Goal: Transaction & Acquisition: Purchase product/service

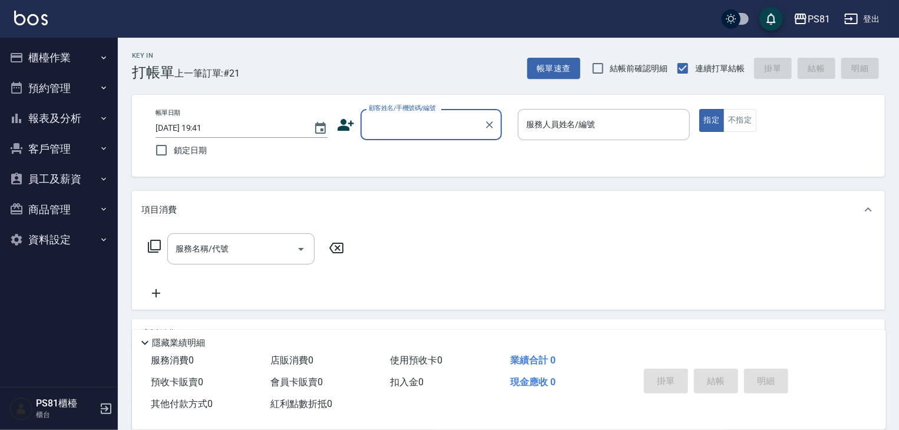
click at [77, 114] on button "報表及分析" at bounding box center [59, 118] width 108 height 31
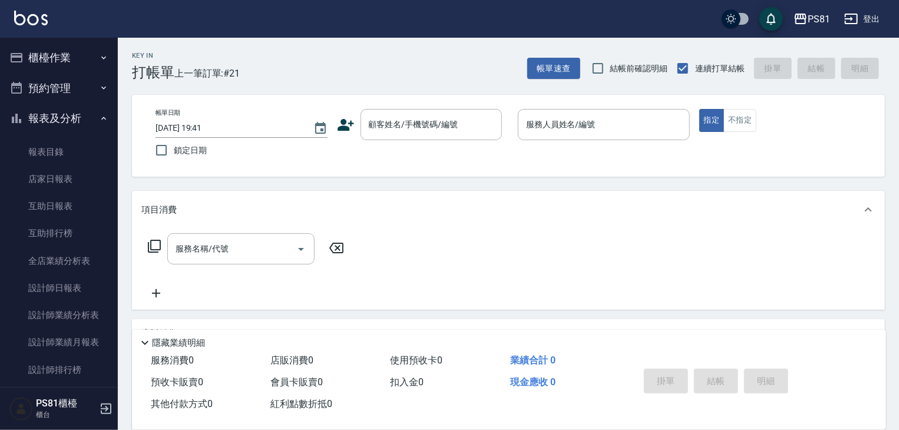
click at [64, 59] on button "櫃檯作業" at bounding box center [59, 57] width 108 height 31
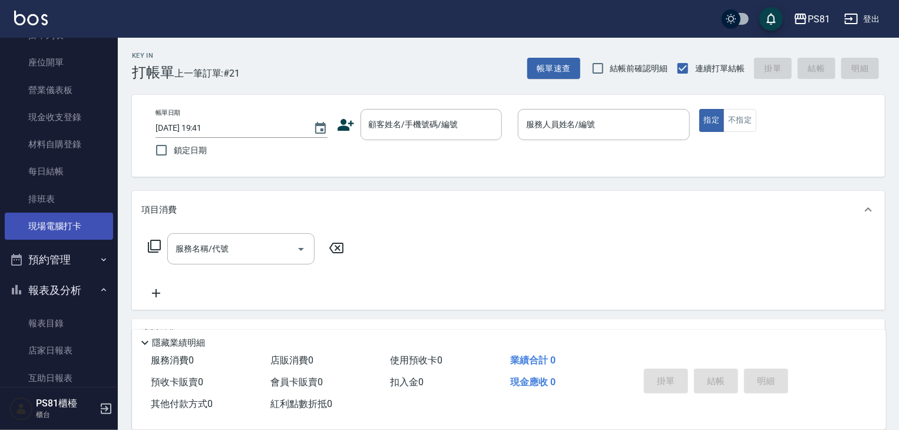
scroll to position [118, 0]
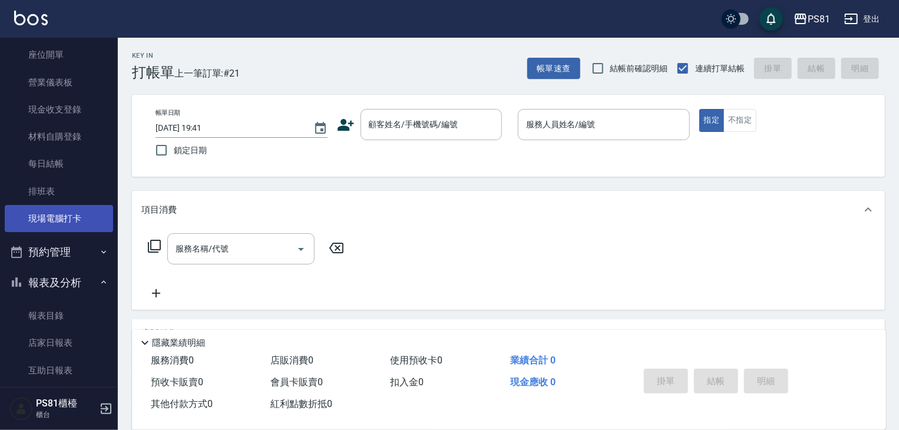
click at [78, 213] on link "現場電腦打卡" at bounding box center [59, 218] width 108 height 27
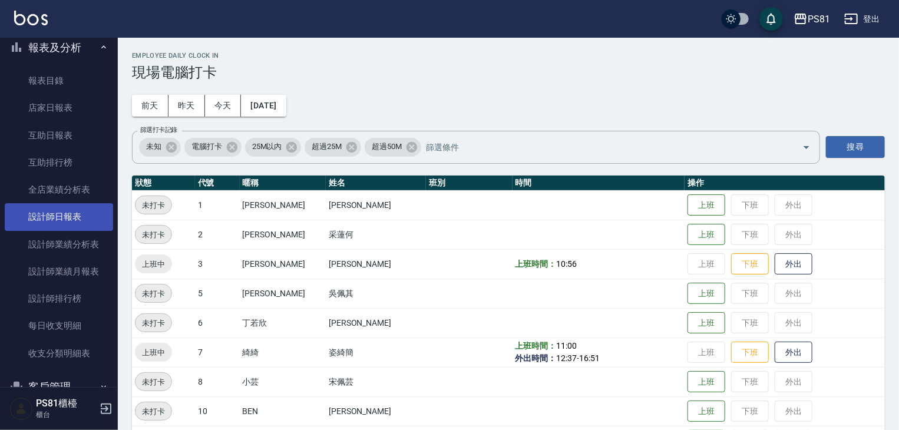
scroll to position [353, 0]
click at [77, 224] on link "設計師日報表" at bounding box center [59, 216] width 108 height 27
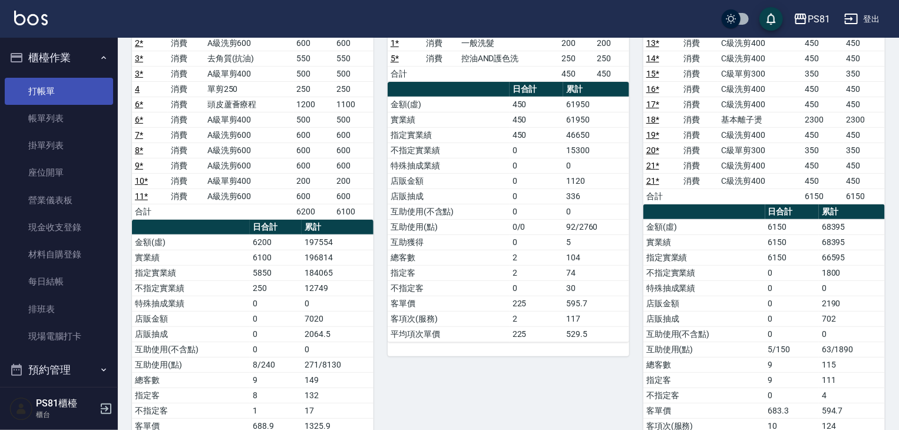
click at [54, 88] on link "打帳單" at bounding box center [59, 91] width 108 height 27
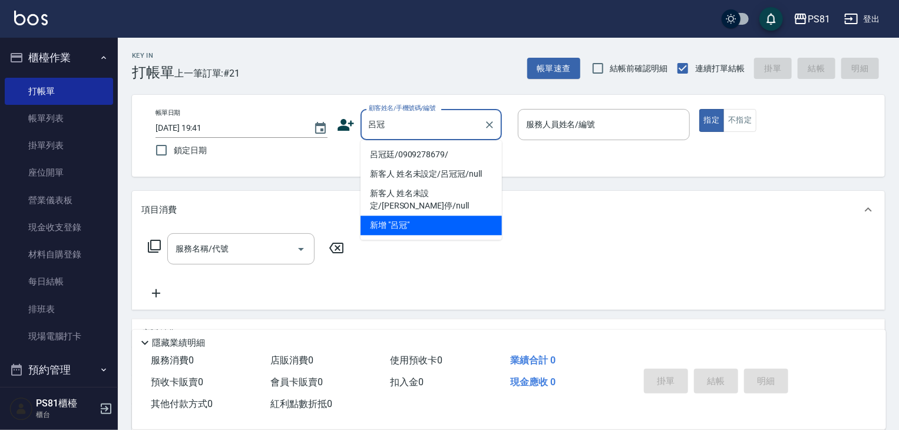
click at [391, 153] on li "呂冠廷/0909278679/" at bounding box center [430, 154] width 141 height 19
type input "呂冠廷/0909278679/"
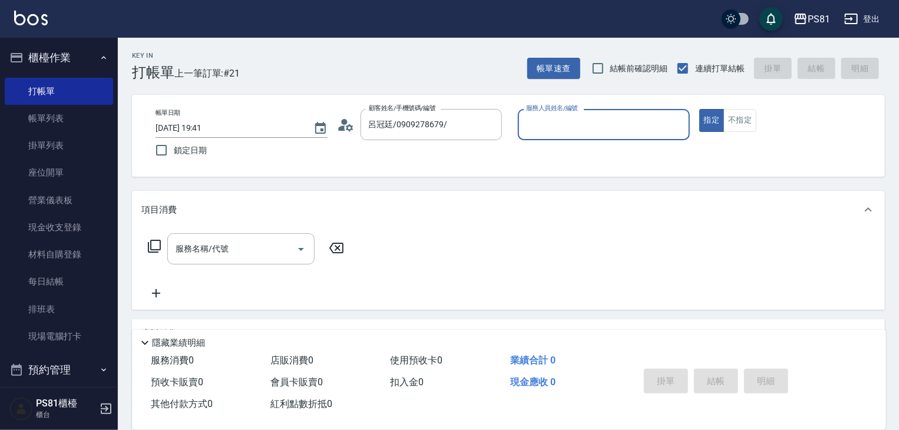
type input "綺綺-7"
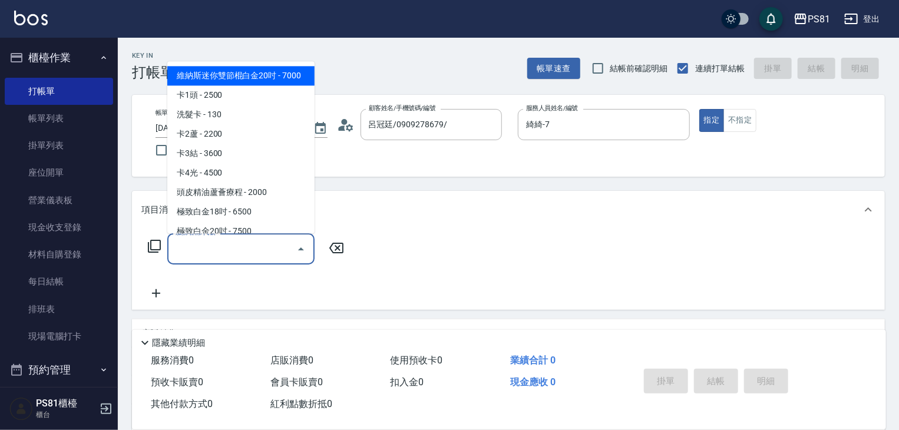
click at [281, 243] on input "服務名稱/代號" at bounding box center [232, 249] width 119 height 21
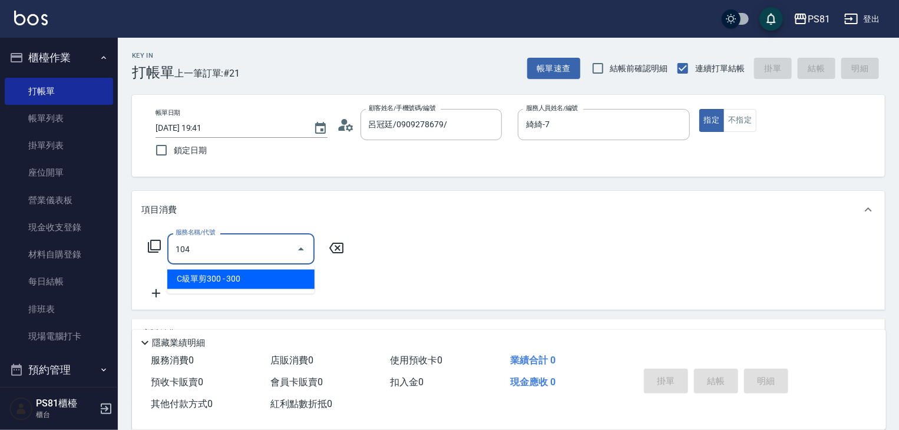
drag, startPoint x: 272, startPoint y: 265, endPoint x: 273, endPoint y: 274, distance: 9.6
click at [272, 269] on ul "C級單剪300 - 300" at bounding box center [240, 279] width 147 height 29
click at [273, 274] on span "C級單剪300 - 300" at bounding box center [240, 279] width 147 height 19
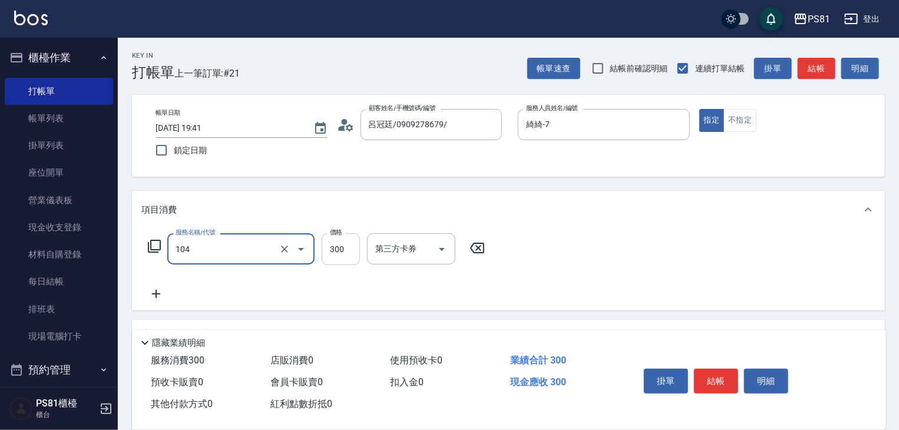
type input "C級單剪300(104)"
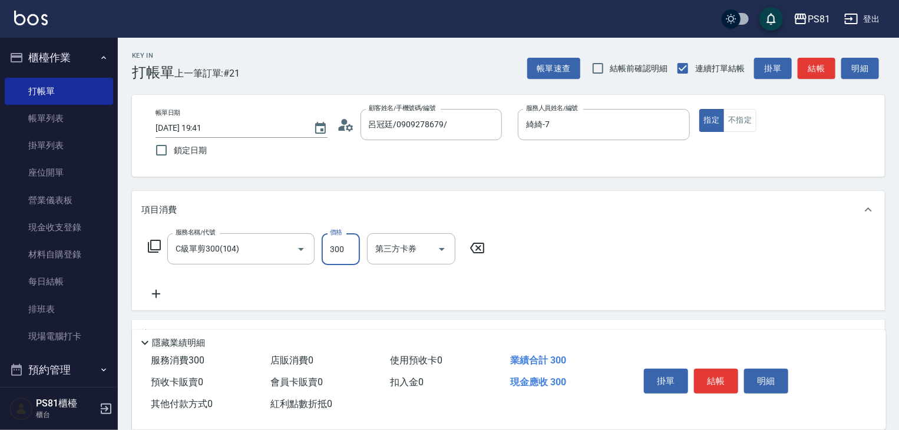
click at [339, 250] on input "300" at bounding box center [341, 249] width 38 height 32
type input "350"
click at [714, 376] on button "結帳" at bounding box center [716, 381] width 44 height 25
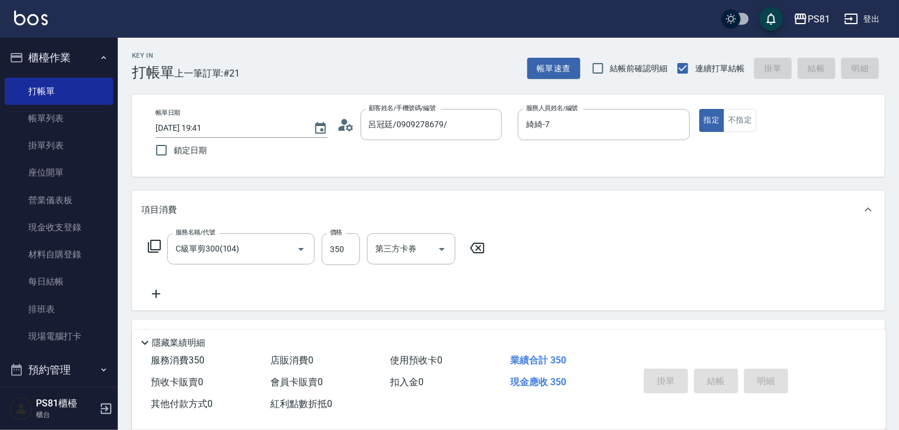
type input "2025/08/21 19:51"
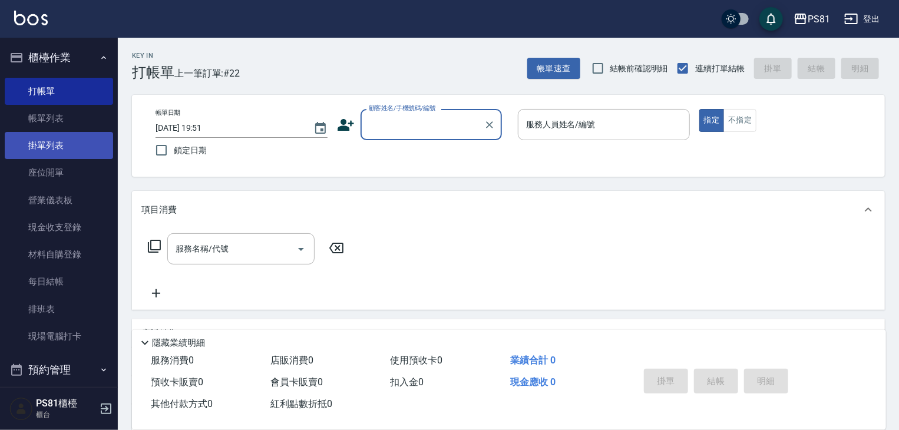
click at [33, 133] on link "掛單列表" at bounding box center [59, 145] width 108 height 27
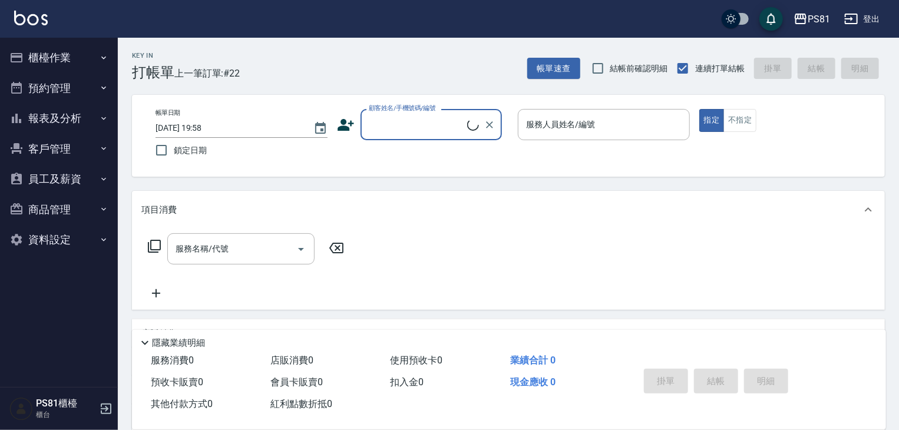
click at [64, 65] on button "櫃檯作業" at bounding box center [59, 57] width 108 height 31
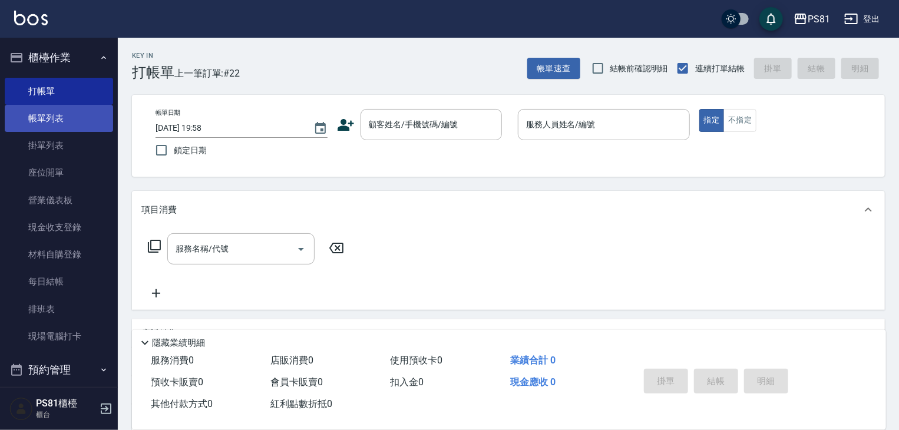
click at [58, 120] on link "帳單列表" at bounding box center [59, 118] width 108 height 27
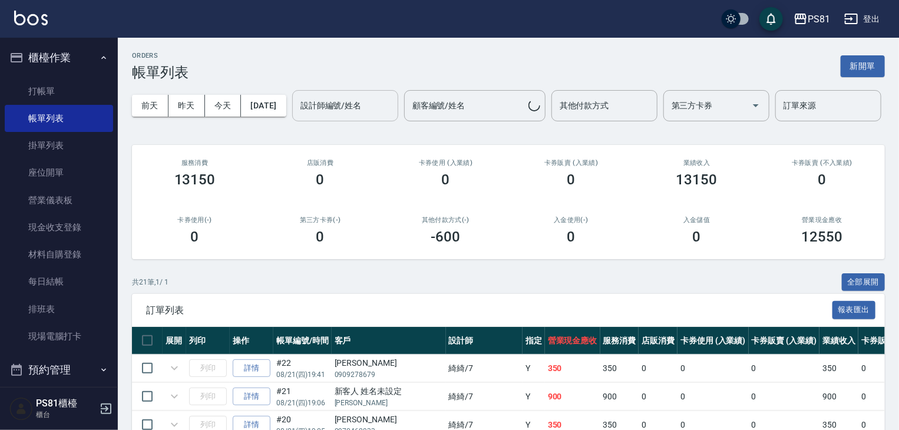
click at [297, 116] on input "設計師編號/姓名" at bounding box center [344, 105] width 95 height 21
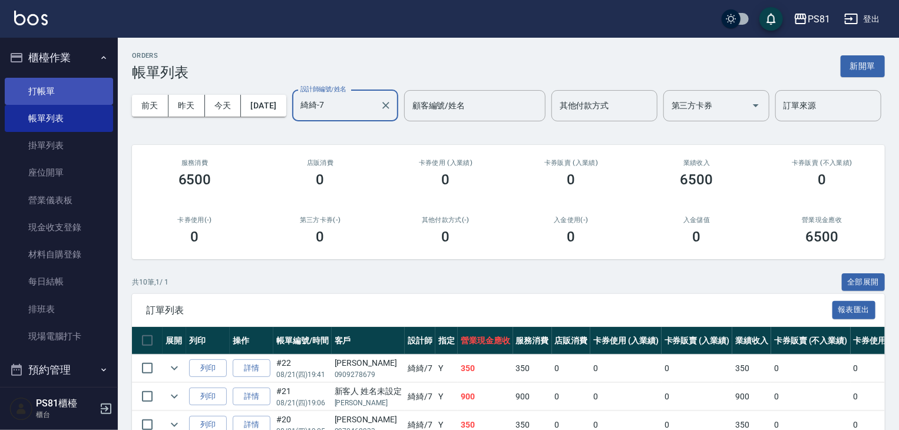
type input "綺綺-7"
click at [48, 88] on link "打帳單" at bounding box center [59, 91] width 108 height 27
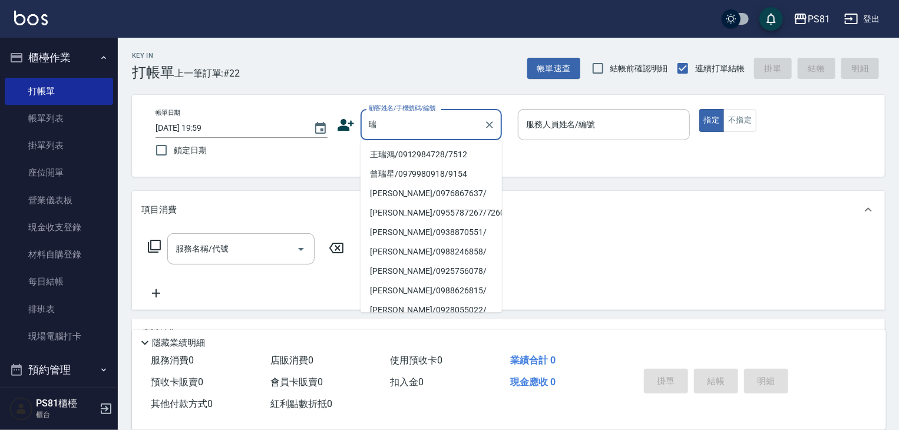
type input "芮"
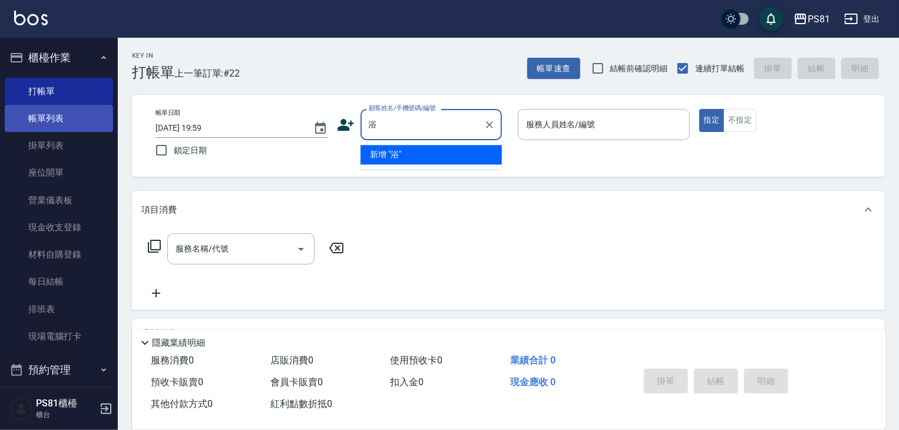
type input "浴"
click at [75, 121] on link "帳單列表" at bounding box center [59, 118] width 108 height 27
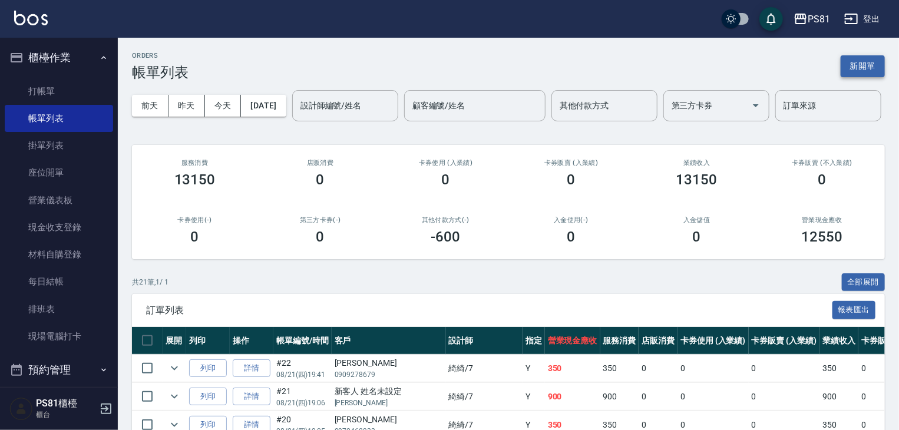
click at [872, 72] on button "新開單" at bounding box center [863, 66] width 44 height 22
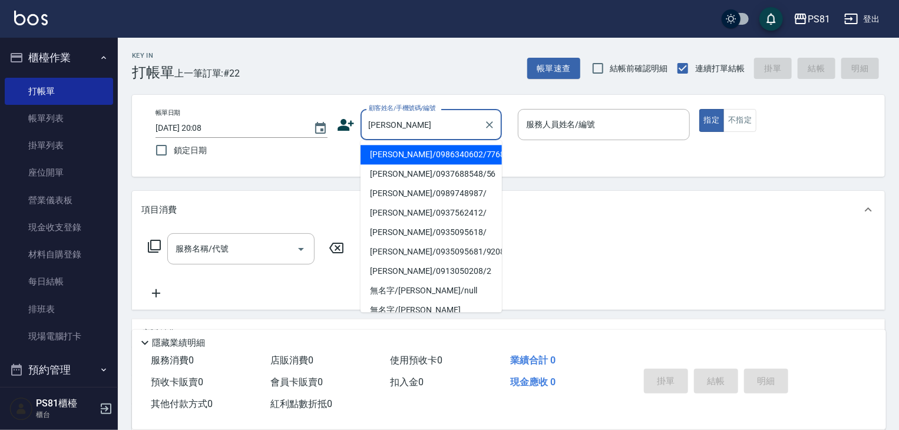
click at [423, 233] on li "[PERSON_NAME]/0935095618/" at bounding box center [430, 232] width 141 height 19
type input "[PERSON_NAME]/0935095618/"
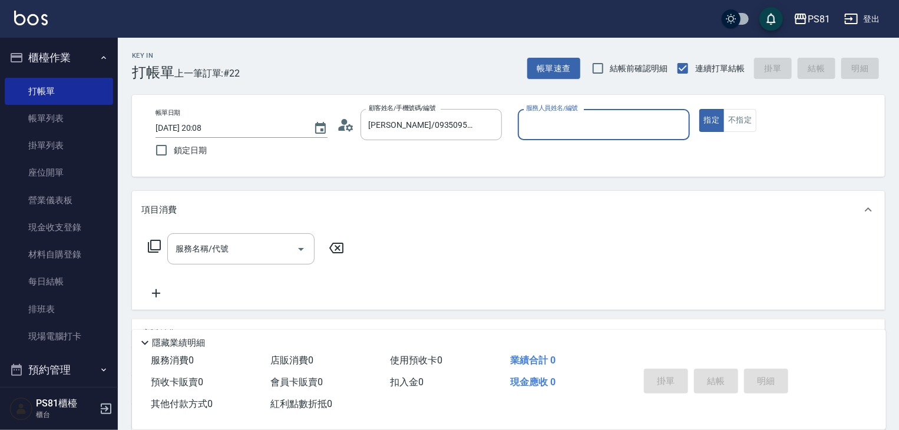
type input "丁若欣-6"
click at [699, 109] on button "指定" at bounding box center [711, 120] width 25 height 23
type button "true"
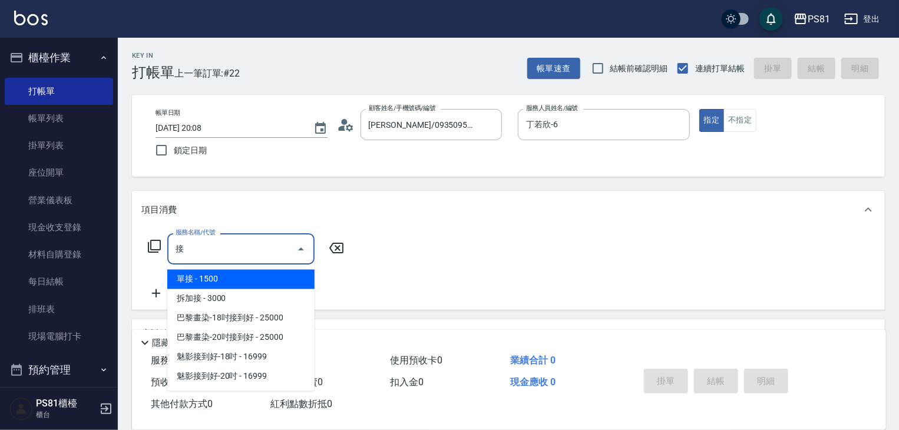
click at [240, 302] on span "拆加接 - 3000" at bounding box center [240, 298] width 147 height 19
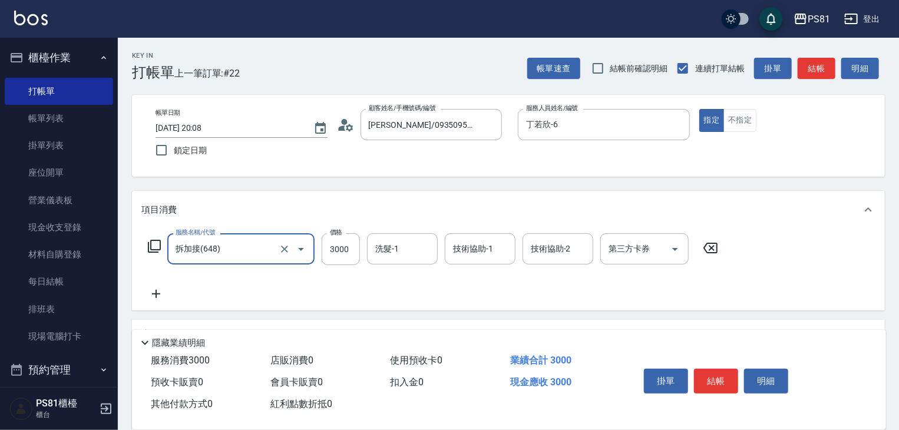
type input "拆加接(648)"
type input "5100"
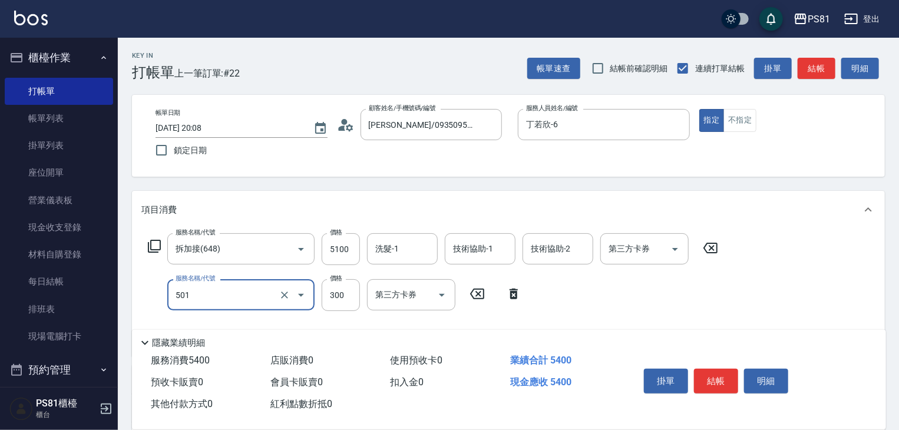
type input "自備護髮(501)"
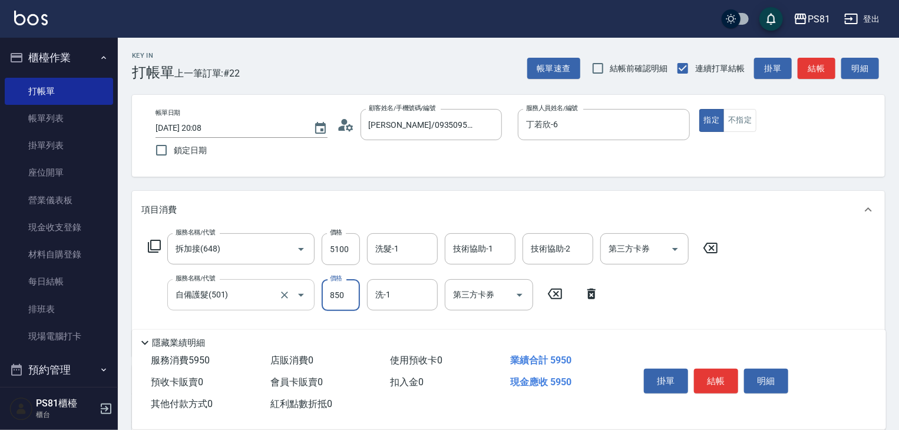
type input "850"
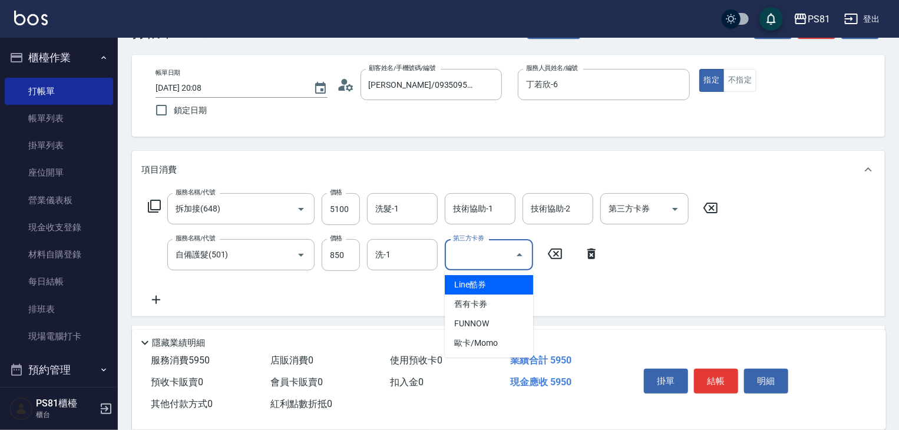
type input "Line酷券"
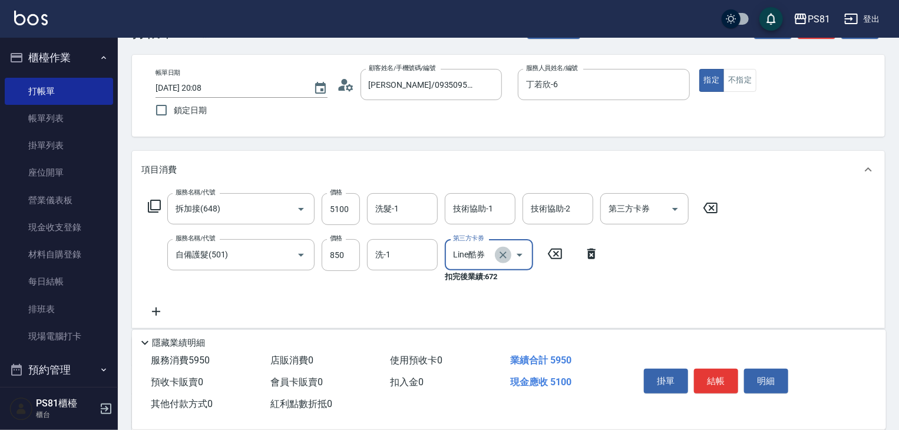
click at [507, 253] on icon "Clear" at bounding box center [503, 255] width 12 height 12
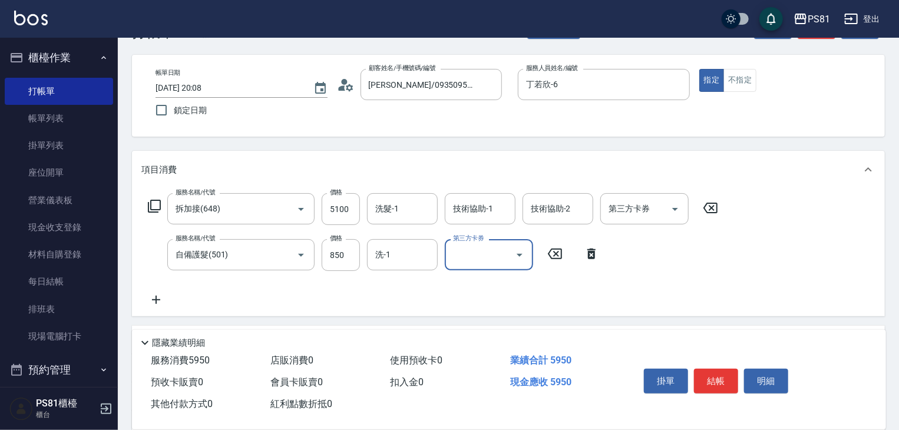
click at [163, 305] on icon at bounding box center [155, 300] width 29 height 14
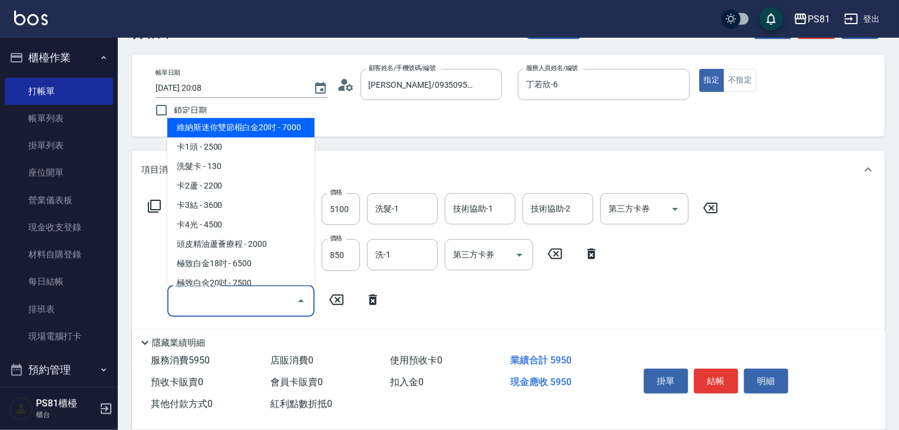
click at [233, 305] on input "服務名稱/代號" at bounding box center [232, 300] width 119 height 21
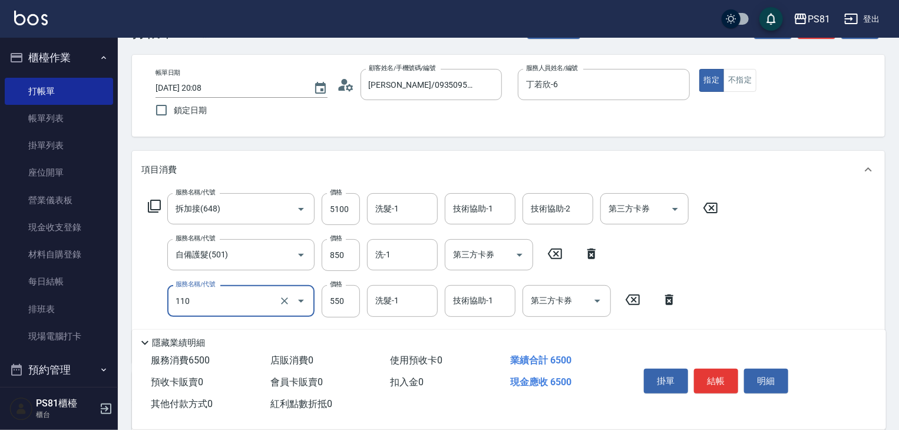
type input "去角質(抗油)(110)"
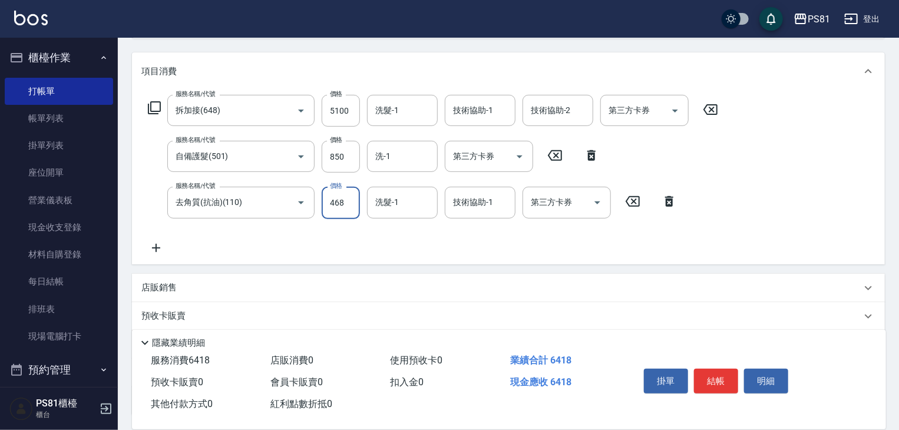
scroll to position [137, 0]
type input "468"
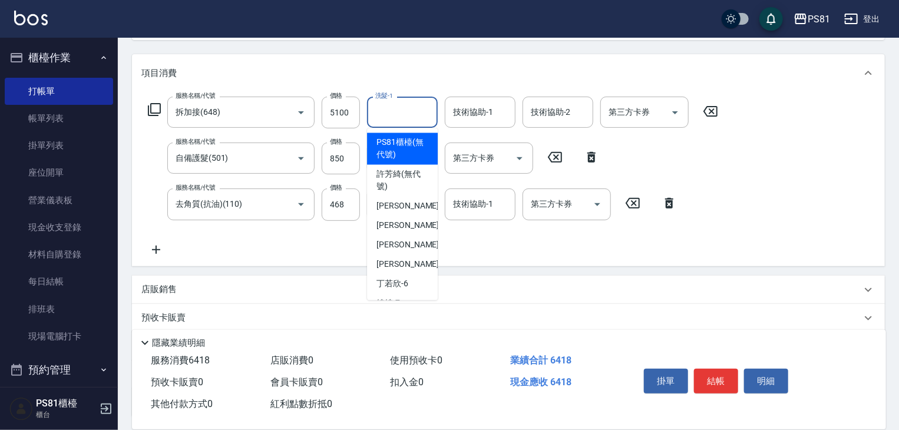
click at [392, 106] on input "洗髮-1" at bounding box center [402, 112] width 60 height 21
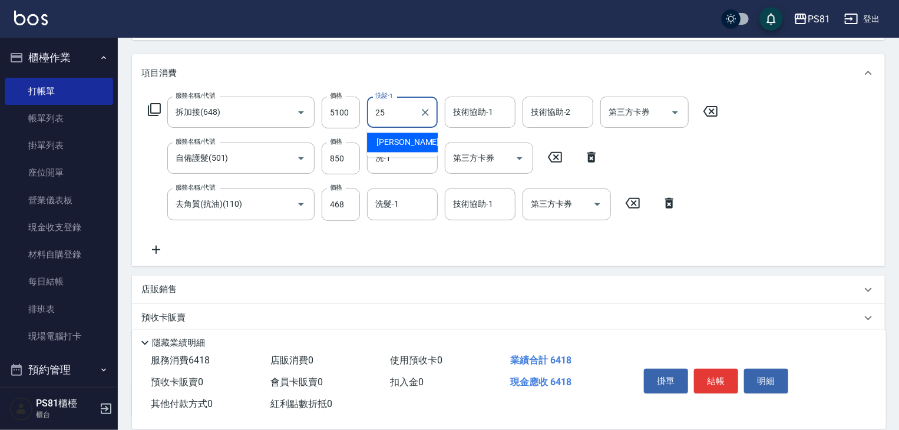
type input "[PERSON_NAME]-25"
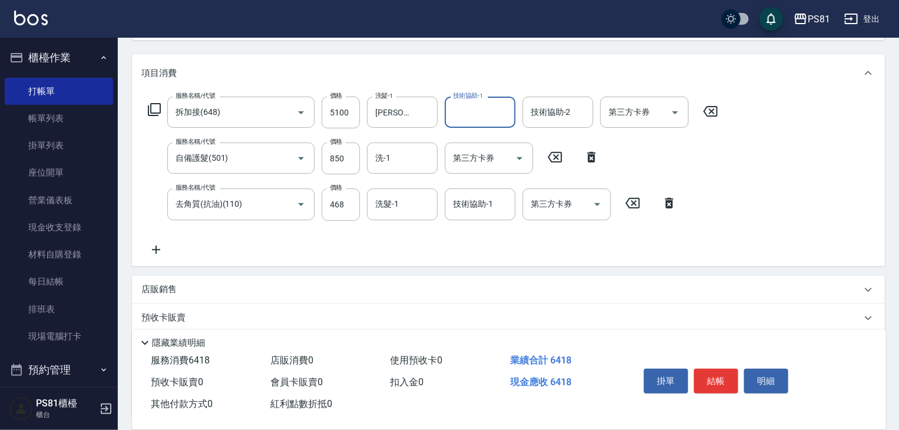
scroll to position [236, 0]
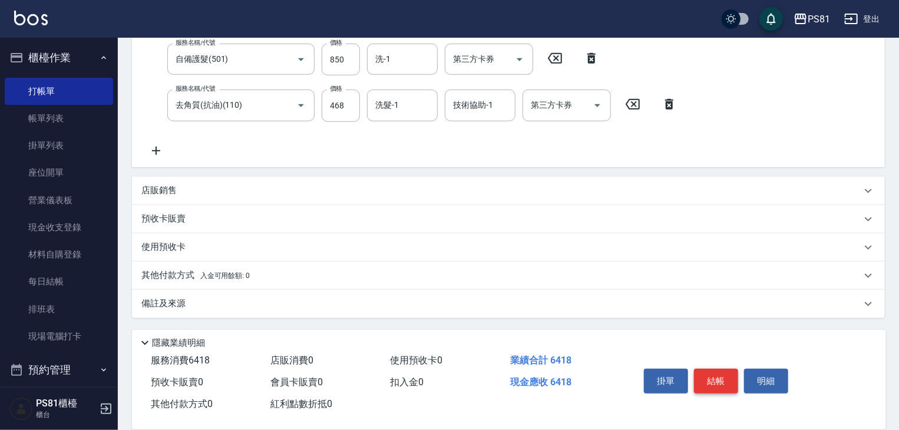
click at [714, 375] on button "結帳" at bounding box center [716, 381] width 44 height 25
type input "[DATE] 20:09"
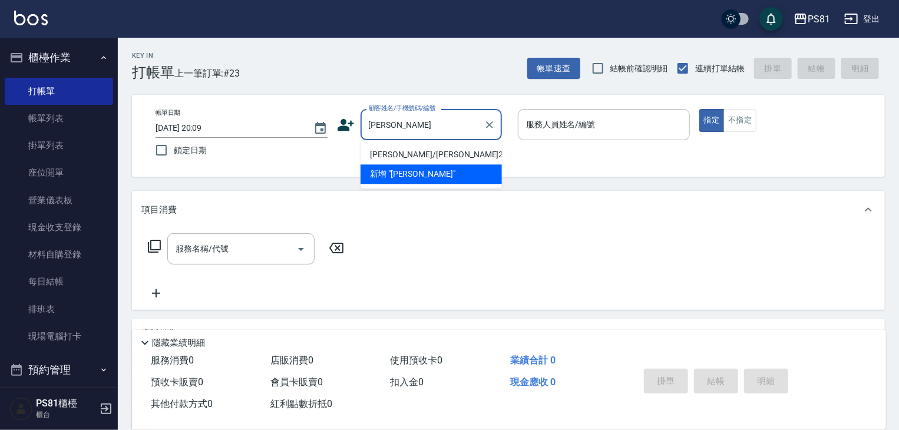
click at [421, 154] on li "[PERSON_NAME]/[PERSON_NAME]2940/2940" at bounding box center [430, 154] width 141 height 19
type input "[PERSON_NAME]/[PERSON_NAME]2940/2940"
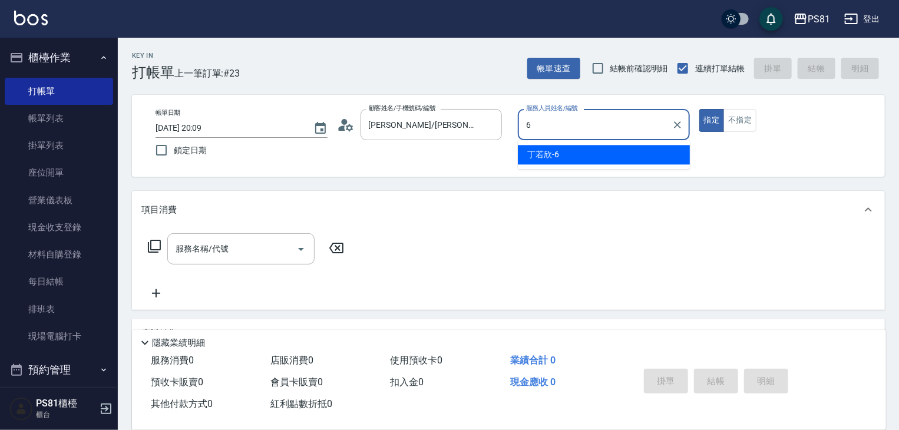
type input "丁若欣-6"
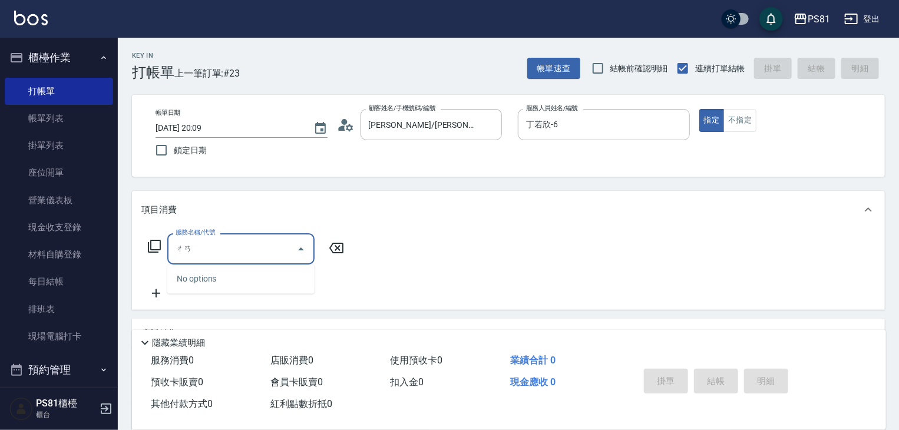
type input "摻"
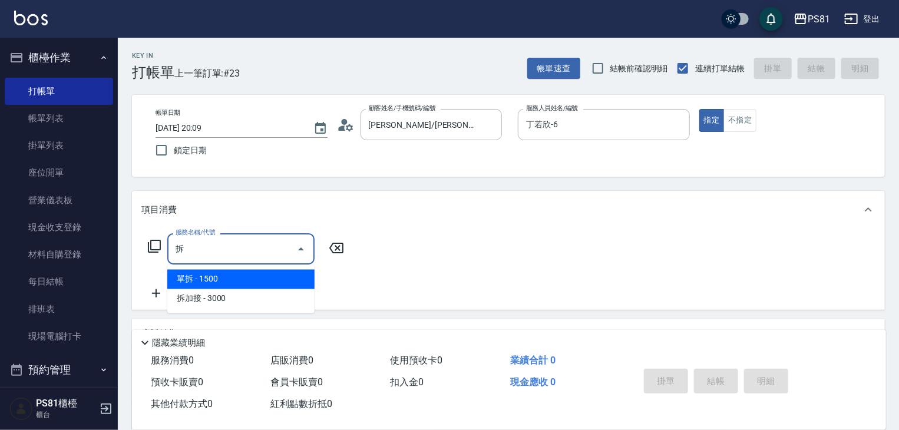
click at [284, 281] on span "單拆 - 1500" at bounding box center [240, 279] width 147 height 19
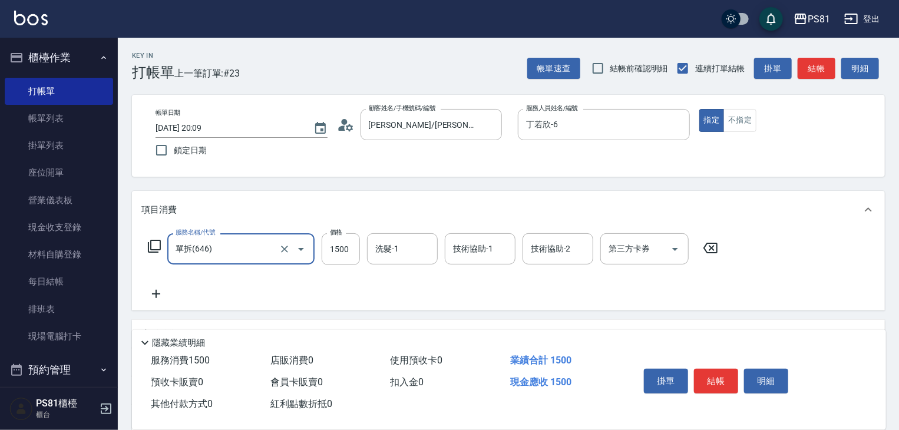
type input "單拆(646)"
drag, startPoint x: 135, startPoint y: 290, endPoint x: 158, endPoint y: 297, distance: 23.9
click at [139, 291] on div "服務名稱/代號 單拆(646) 服務名稱/代號 價格 1500 價格 洗髮-1 洗髮-1 技術協助-1 技術協助-1 技術協助-2 技術協助-2 第三方卡券 …" at bounding box center [508, 270] width 753 height 82
click at [163, 299] on icon at bounding box center [155, 294] width 29 height 14
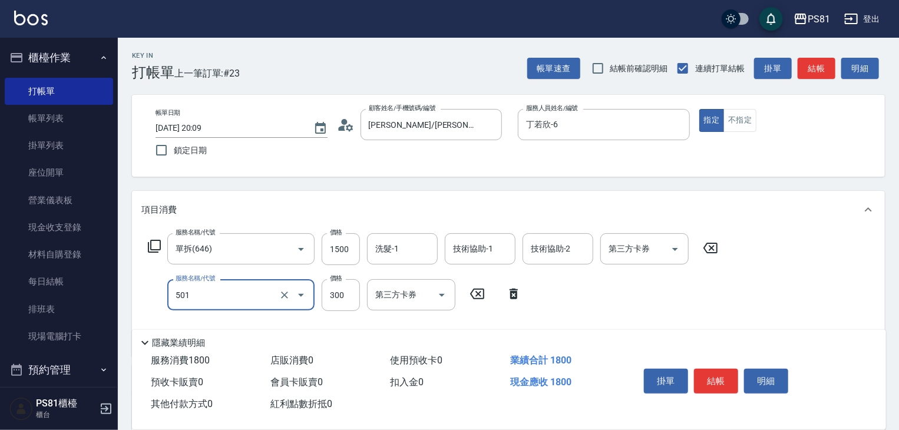
type input "自備護髮(501)"
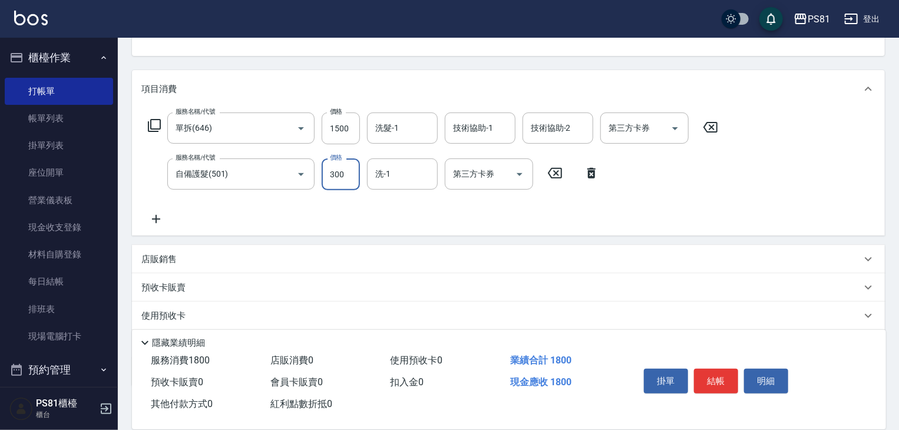
scroll to position [137, 0]
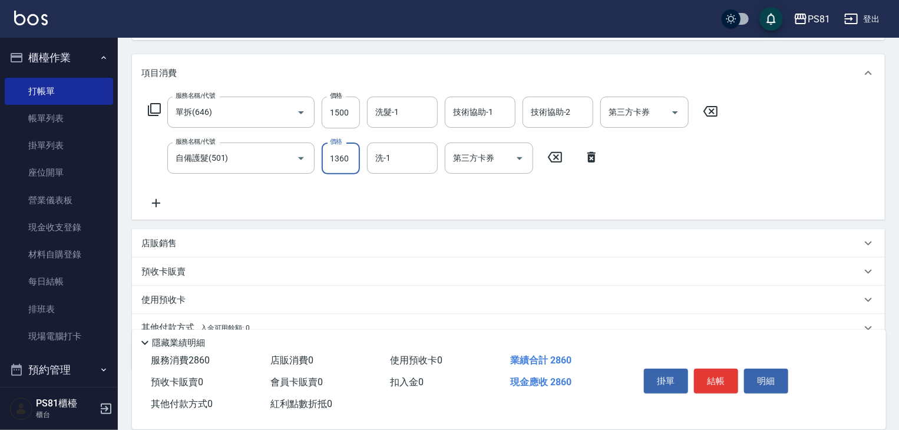
type input "1360"
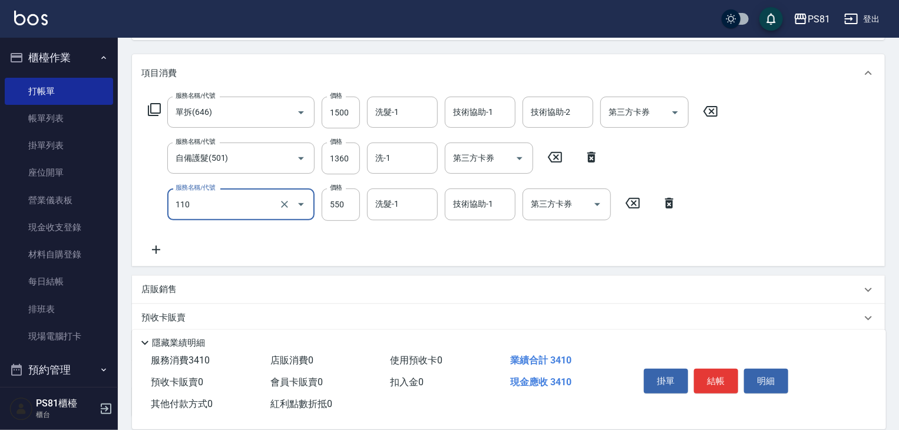
type input "去角質(抗油)(110)"
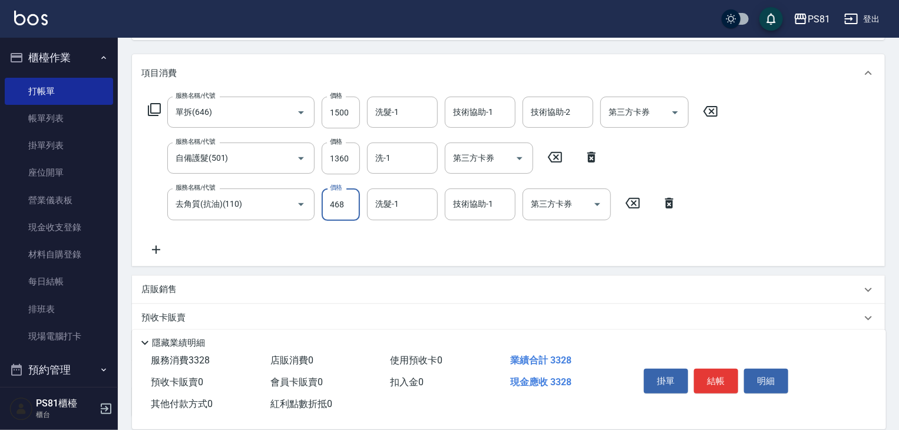
scroll to position [236, 0]
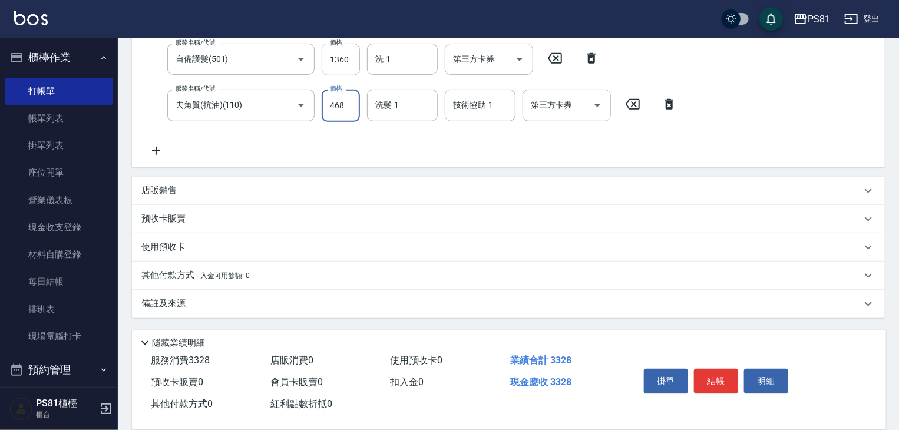
type input "468"
drag, startPoint x: 313, startPoint y: 278, endPoint x: 253, endPoint y: 303, distance: 65.0
click at [313, 279] on div "其他付款方式 入金可用餘額: 0" at bounding box center [501, 275] width 720 height 13
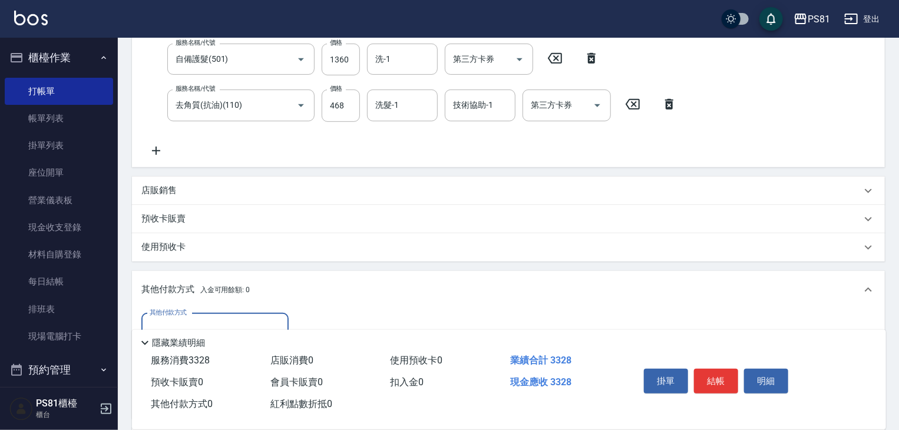
scroll to position [0, 0]
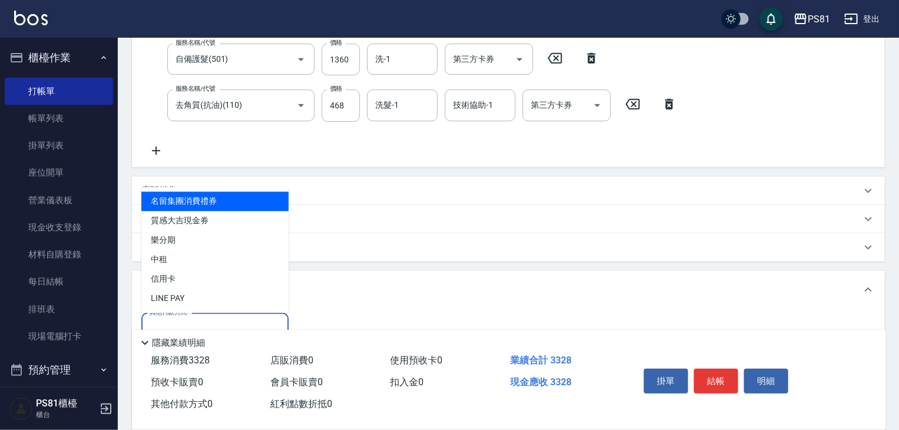
drag, startPoint x: 211, startPoint y: 320, endPoint x: 200, endPoint y: 291, distance: 31.5
click at [210, 320] on input "其他付款方式" at bounding box center [215, 329] width 137 height 21
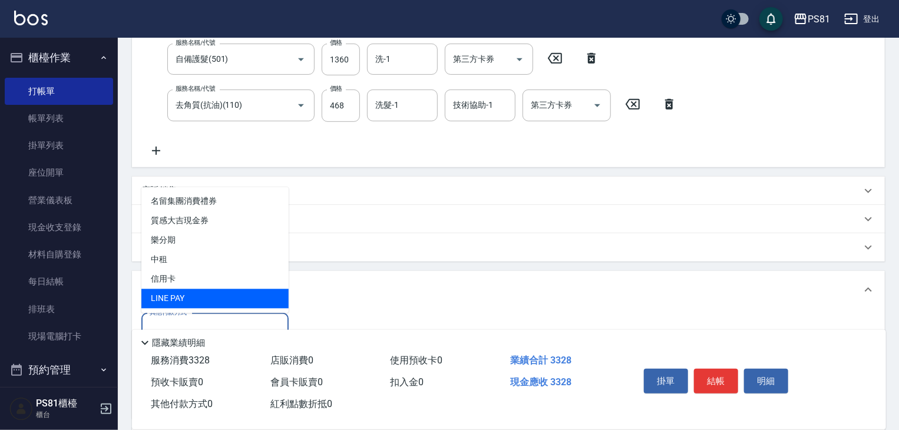
click at [200, 281] on span "信用卡" at bounding box center [214, 279] width 147 height 19
type input "信用卡"
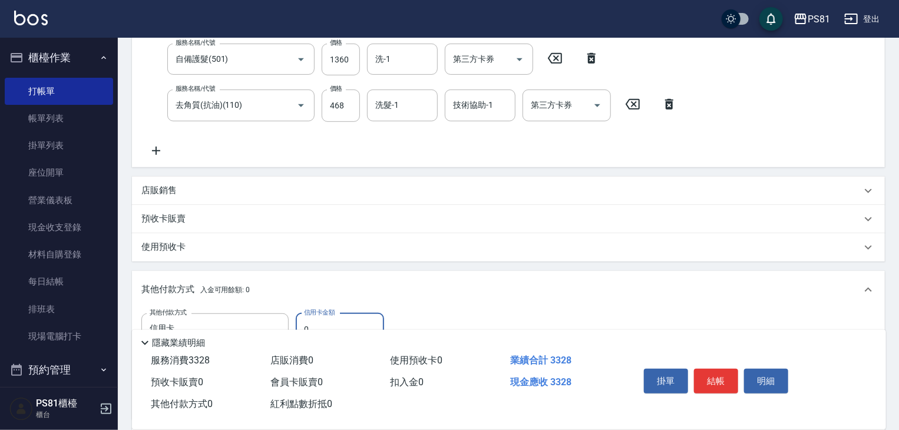
click at [329, 319] on input "0" at bounding box center [340, 329] width 88 height 32
type input "3328"
click at [726, 378] on button "結帳" at bounding box center [716, 381] width 44 height 25
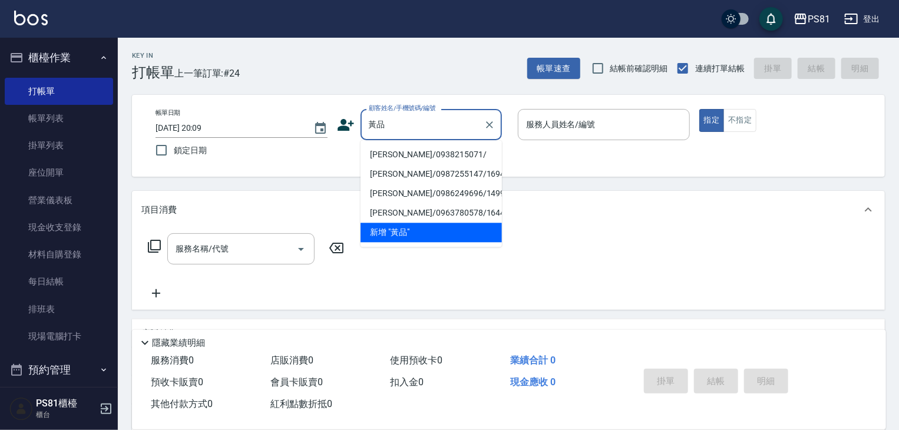
click at [436, 156] on li "[PERSON_NAME]/0938215071/" at bounding box center [430, 154] width 141 height 19
type input "[PERSON_NAME]/0938215071/"
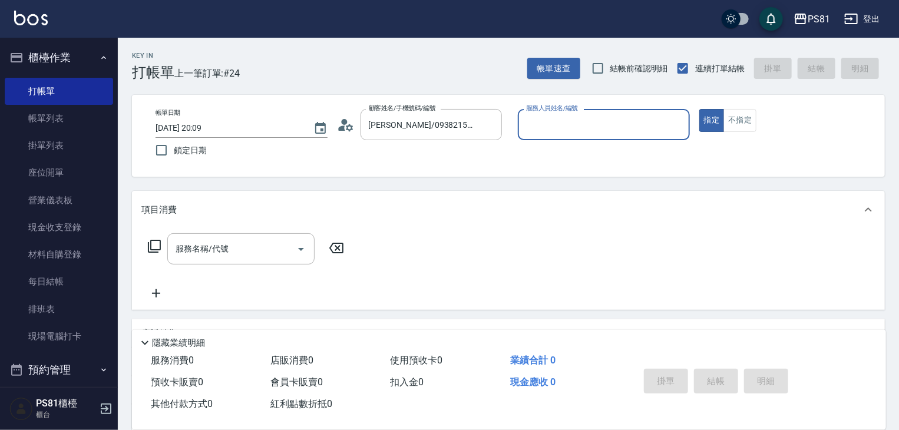
type input "丁若欣-6"
click at [699, 109] on button "指定" at bounding box center [711, 120] width 25 height 23
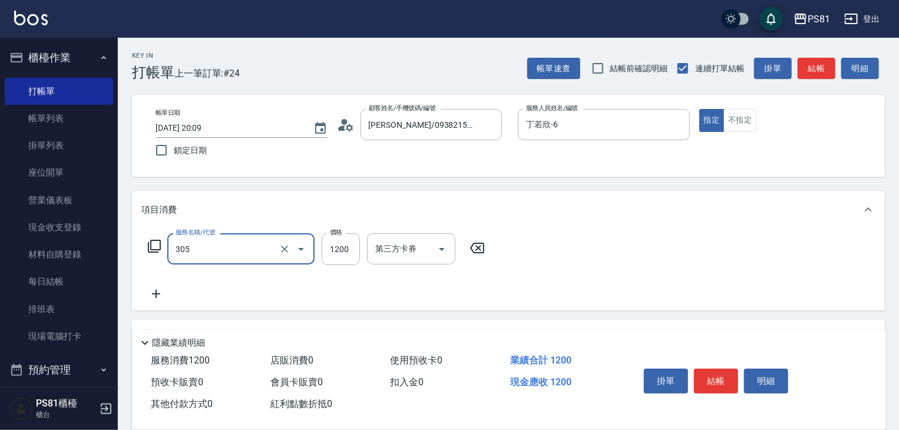
type input "基本離子燙(305)"
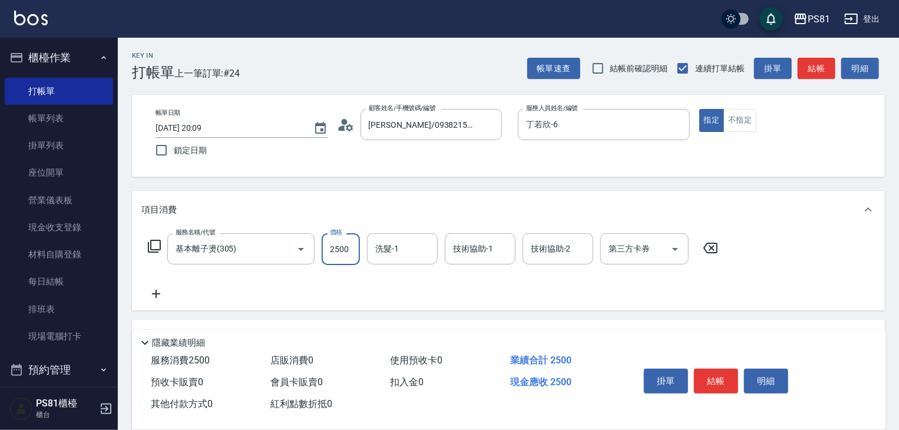
type input "2500"
type input "[PERSON_NAME]-25"
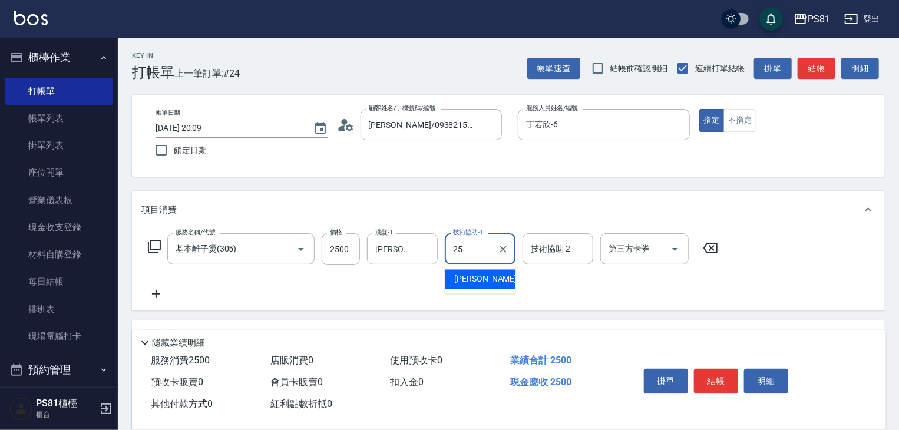
type input "[PERSON_NAME]-25"
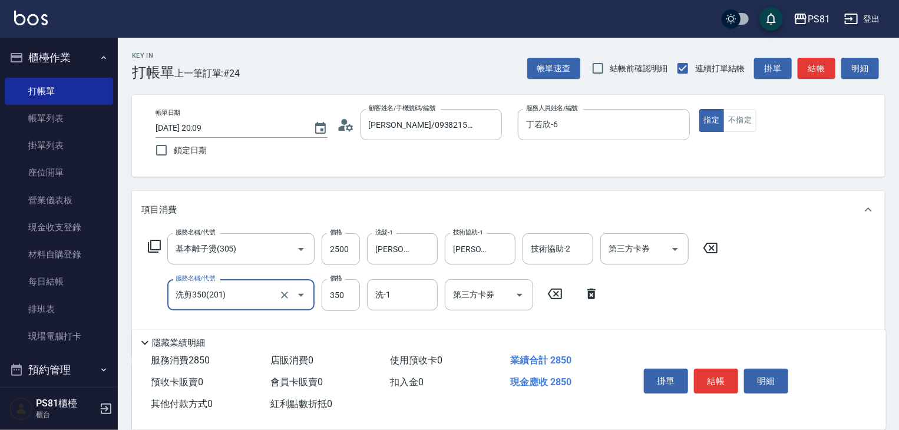
click at [193, 290] on input "洗剪350(201)" at bounding box center [225, 295] width 104 height 21
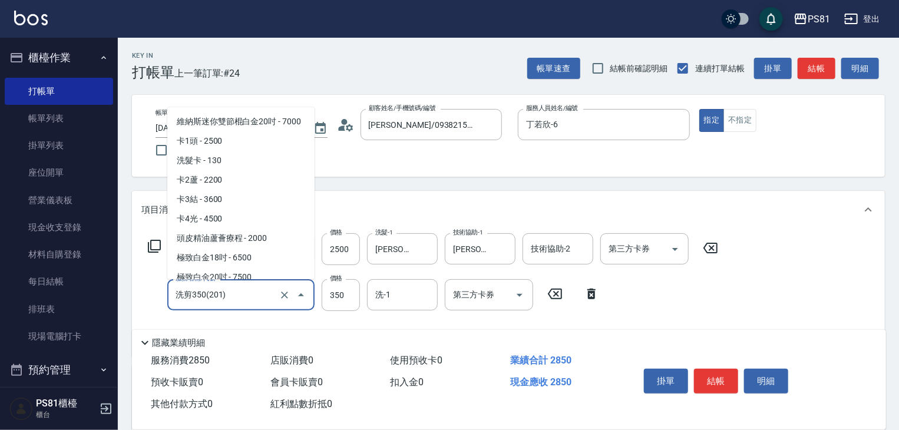
click at [193, 290] on input "洗剪350(201)" at bounding box center [225, 295] width 104 height 21
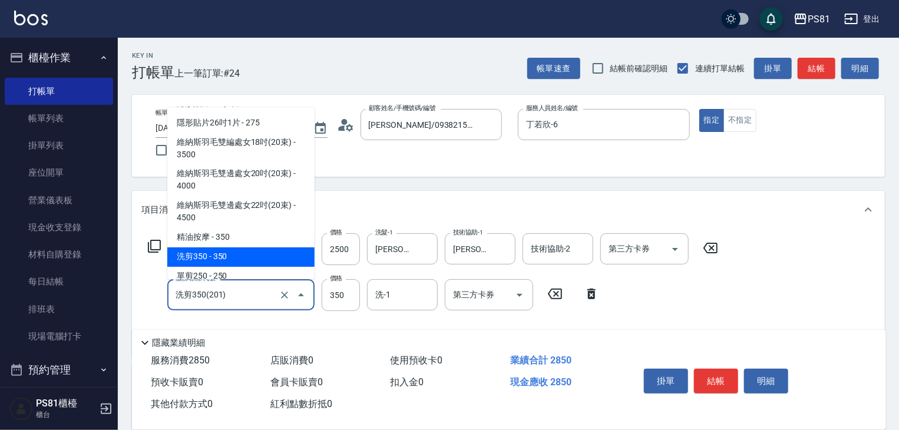
click at [193, 290] on input "洗剪350(201)" at bounding box center [225, 295] width 104 height 21
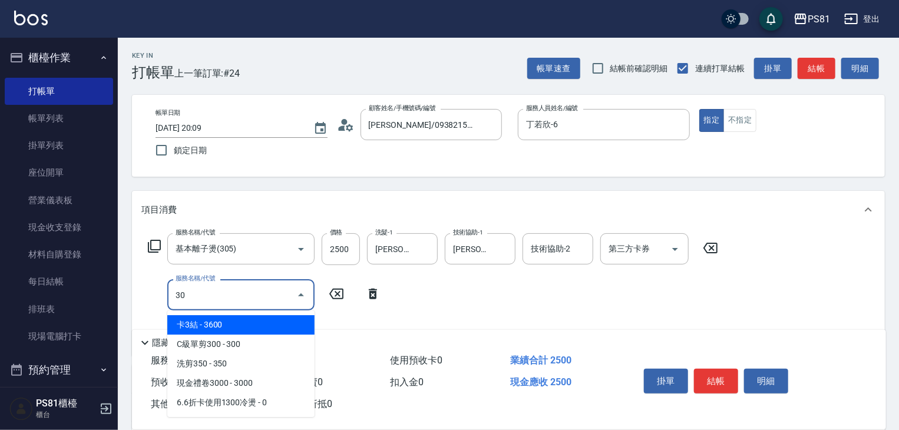
scroll to position [0, 0]
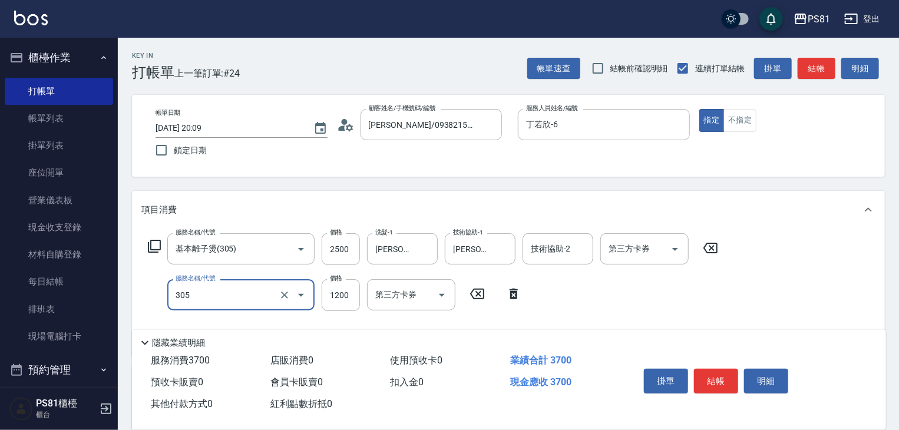
type input "基本離子燙(305)"
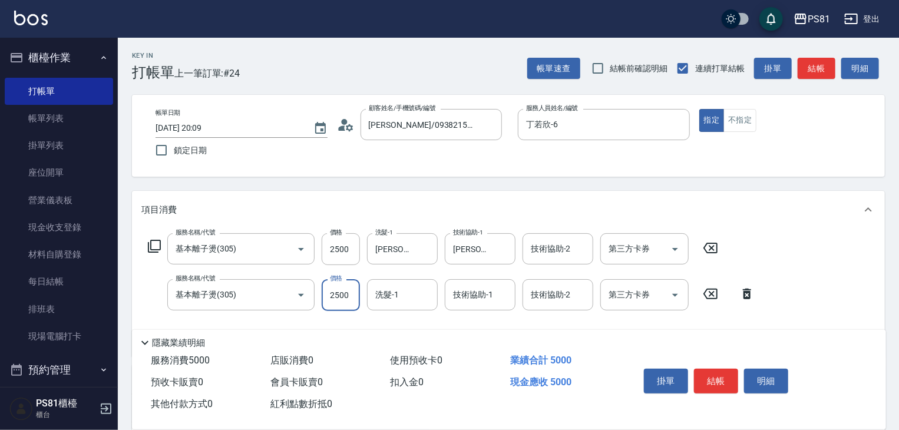
type input "2500"
drag, startPoint x: 853, startPoint y: 260, endPoint x: 798, endPoint y: 281, distance: 58.7
click at [847, 260] on div "服務名稱/代號 基本離子燙(305) 服務名稱/代號 價格 2500 價格 洗髮-1 [PERSON_NAME]-25 洗髮-1 技術協助-1 [PERSON…" at bounding box center [508, 293] width 753 height 128
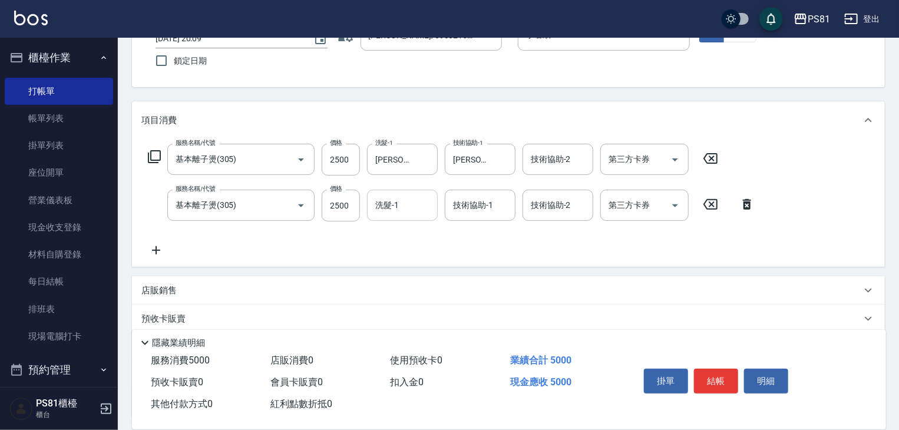
scroll to position [92, 0]
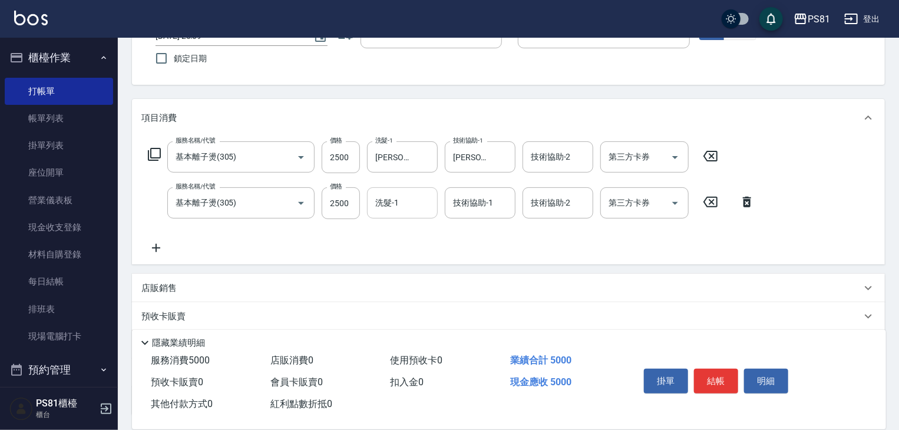
click at [391, 206] on input "洗髮-1" at bounding box center [402, 203] width 60 height 21
type input "[PERSON_NAME]-25"
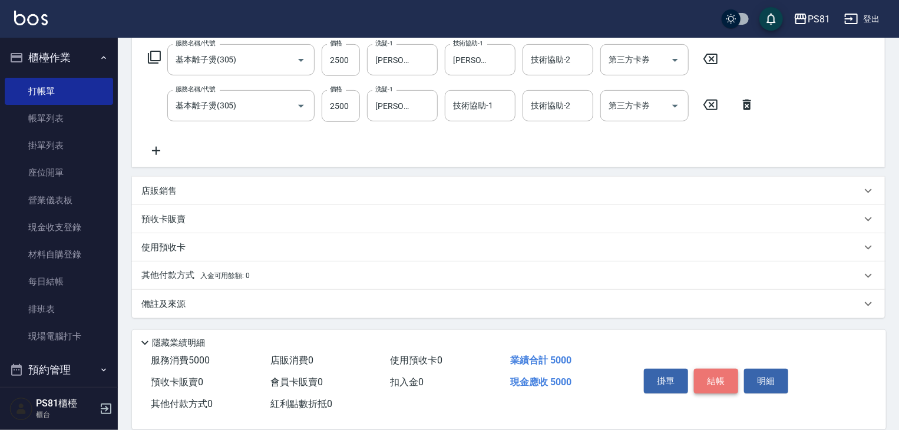
click at [706, 375] on button "結帳" at bounding box center [716, 381] width 44 height 25
type input "[DATE] 20:10"
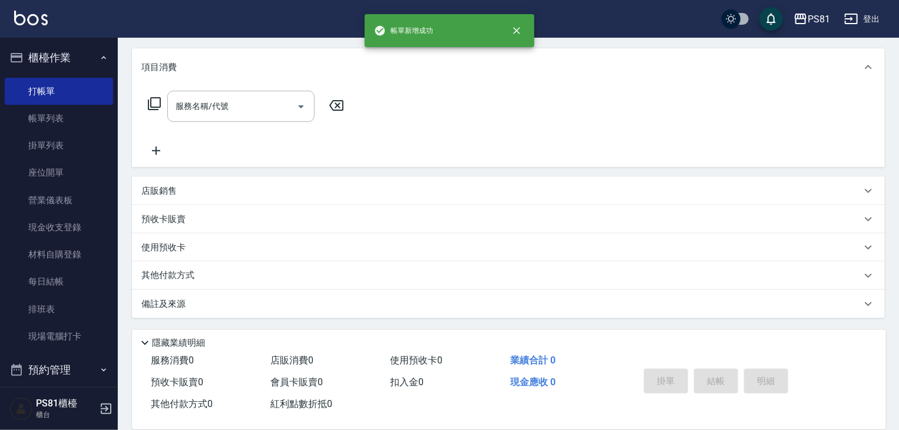
scroll to position [0, 0]
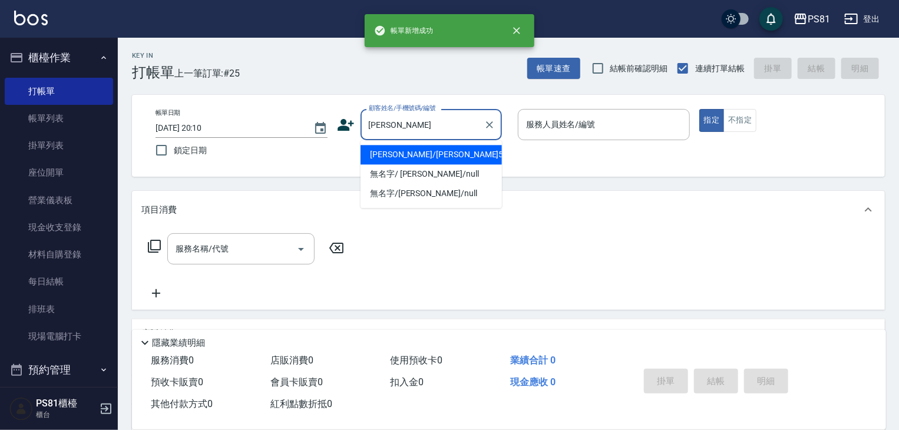
click at [416, 158] on li "[PERSON_NAME]/[PERSON_NAME]5374/5374" at bounding box center [430, 154] width 141 height 19
type input "[PERSON_NAME]/[PERSON_NAME]5374/5374"
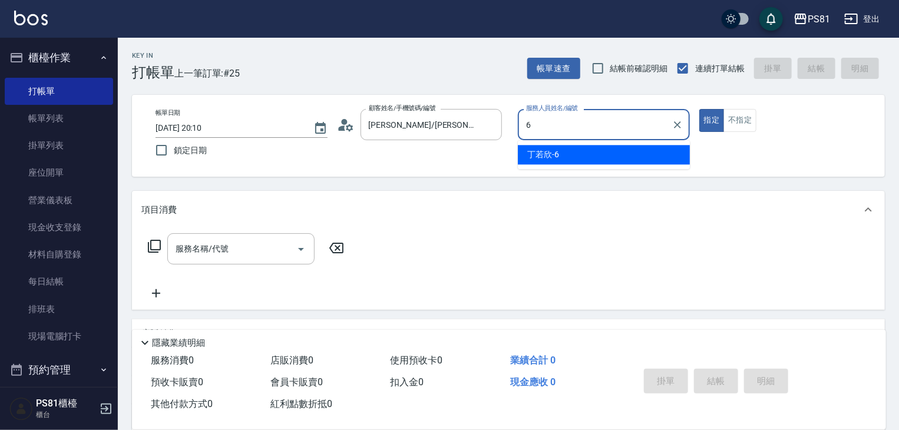
type input "丁若欣-6"
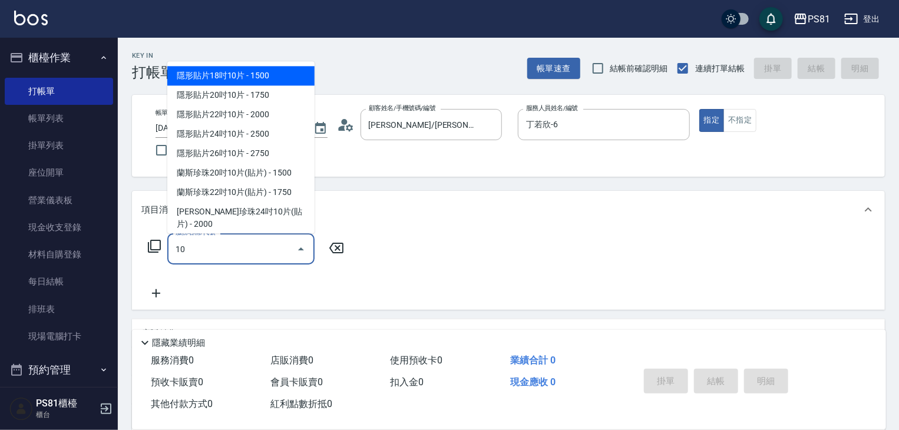
type input "隱形貼片18吋10片(0137)"
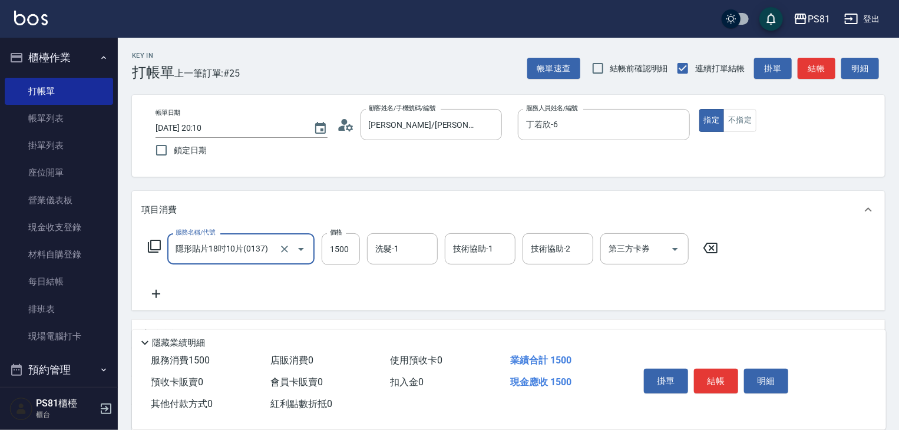
click at [277, 243] on div at bounding box center [292, 248] width 33 height 31
click at [280, 245] on icon "Clear" at bounding box center [285, 249] width 12 height 12
type input "一般洗髮(101)"
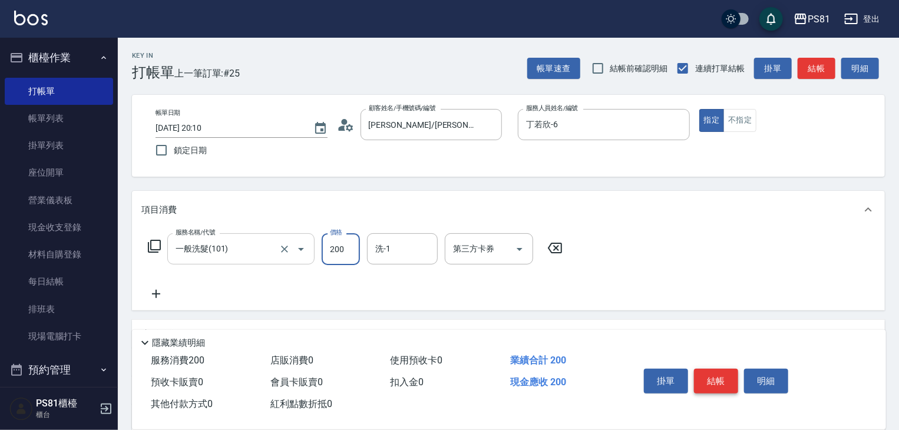
click at [717, 376] on button "結帳" at bounding box center [716, 381] width 44 height 25
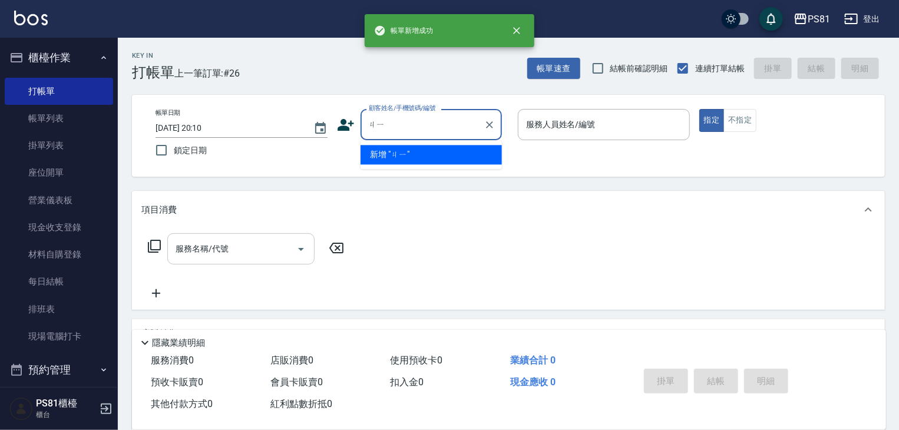
type input "ㄐ"
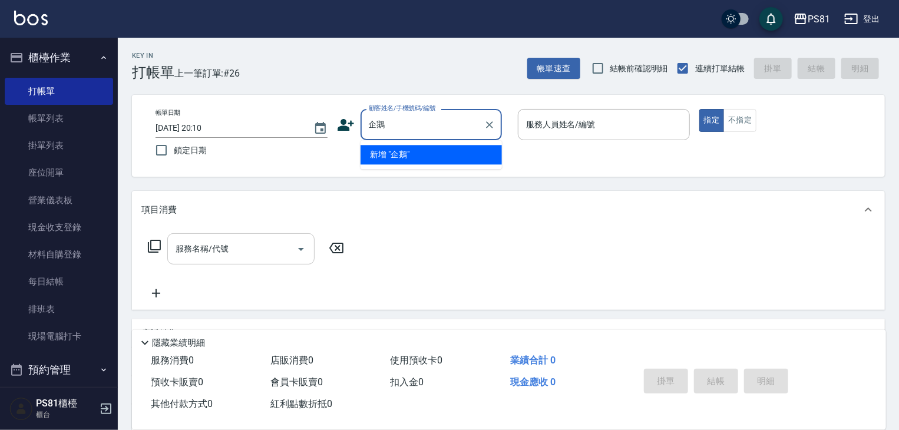
click at [409, 130] on input "企鵝" at bounding box center [422, 124] width 113 height 21
click at [412, 128] on input "企鵝" at bounding box center [422, 124] width 113 height 21
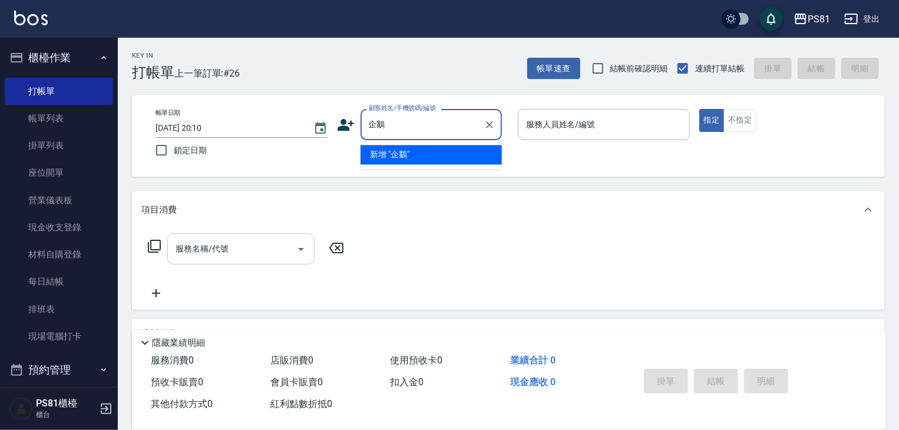
click at [412, 128] on input "企鵝" at bounding box center [422, 124] width 113 height 21
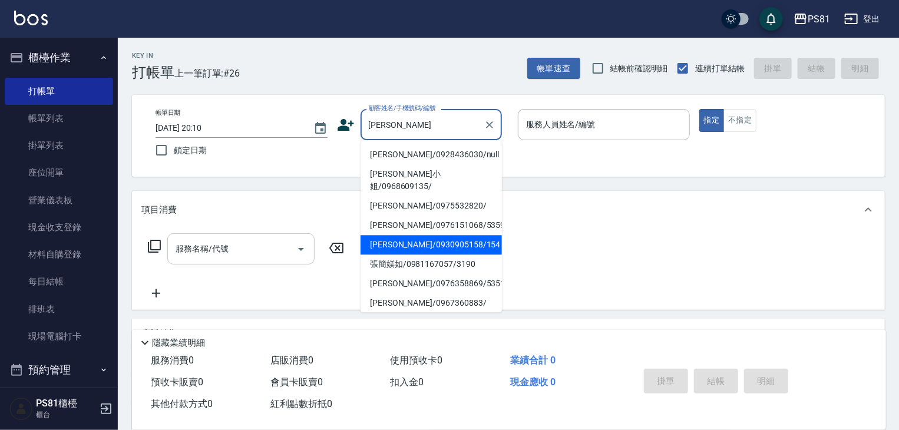
type input "[PERSON_NAME][PERSON_NAME]"
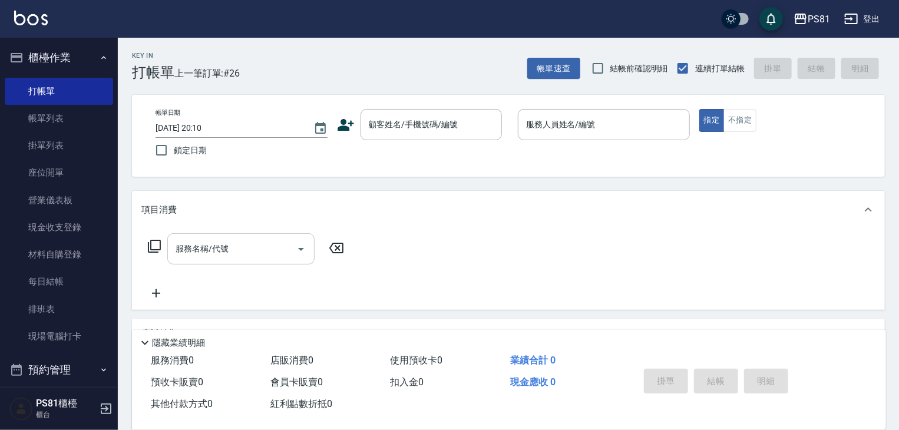
click at [427, 230] on div "服務名稱/代號 服務名稱/代號" at bounding box center [508, 269] width 753 height 81
click at [436, 117] on input "顧客姓名/手機號碼/編號" at bounding box center [422, 124] width 113 height 21
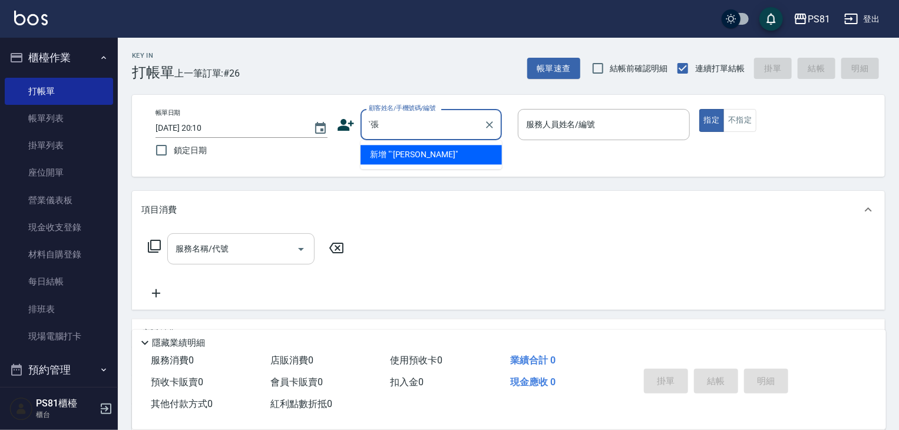
type input "ˋ"
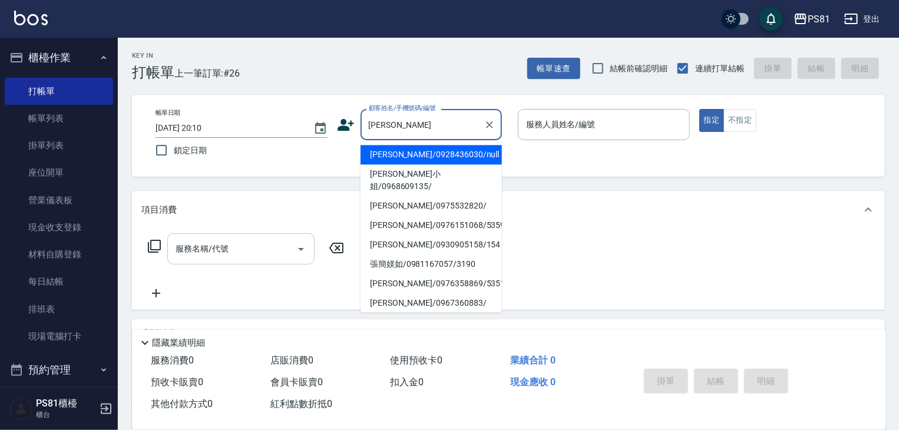
click at [407, 236] on li "[PERSON_NAME]/0930905158/154" at bounding box center [430, 244] width 141 height 19
type input "[PERSON_NAME]/0930905158/154"
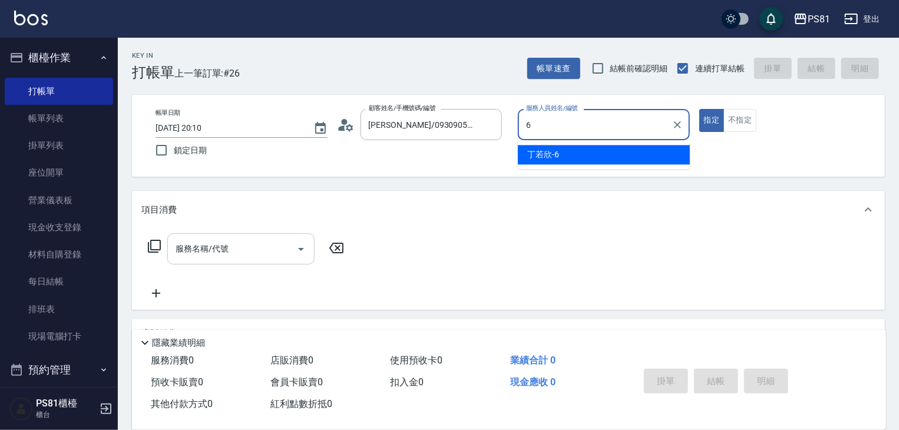
type input "丁若欣-6"
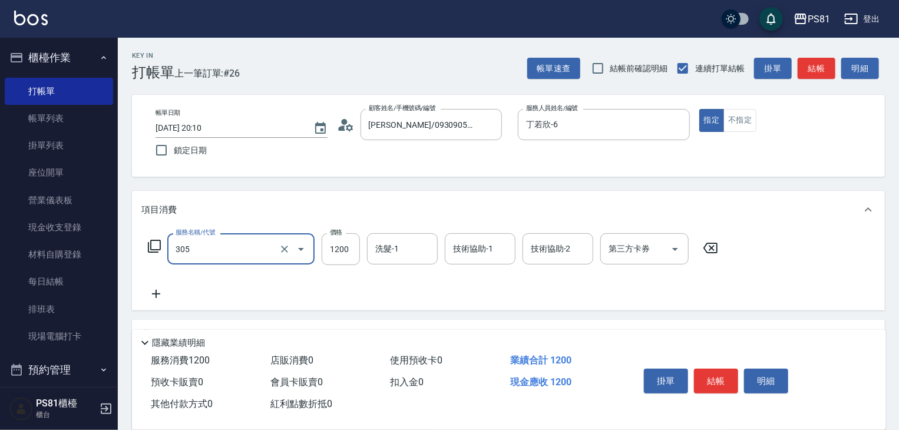
type input "基本離子燙(305)"
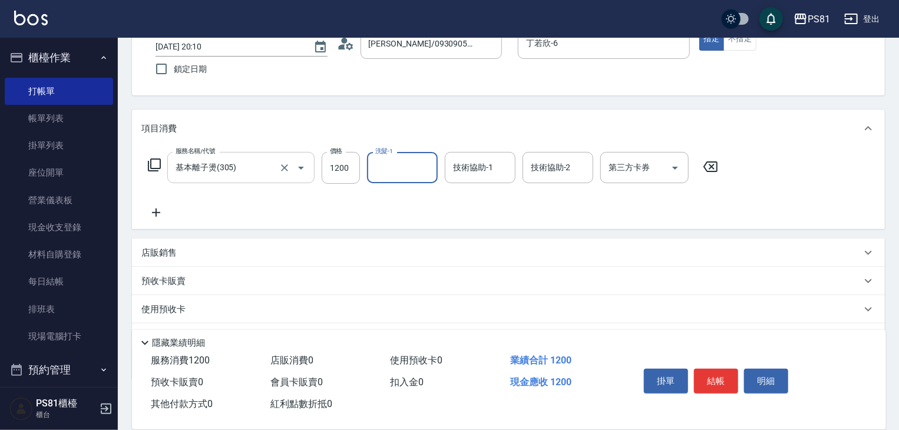
scroll to position [82, 0]
click at [168, 210] on icon at bounding box center [155, 212] width 29 height 14
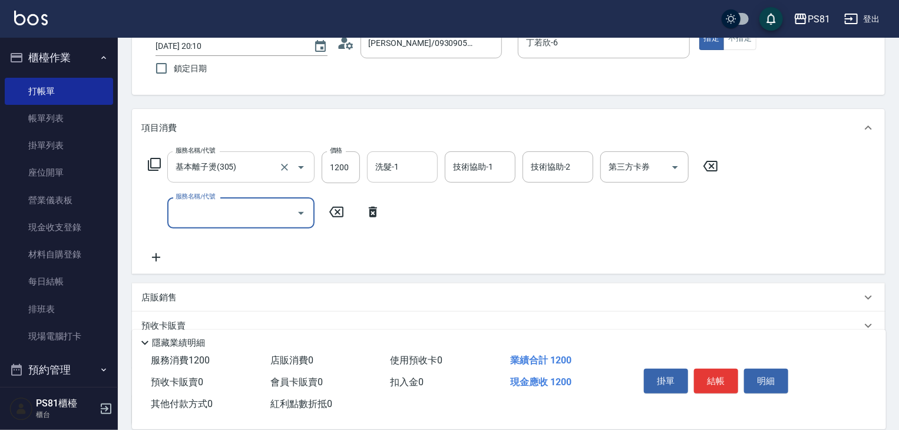
click at [386, 168] on input "洗髮-1" at bounding box center [402, 167] width 60 height 21
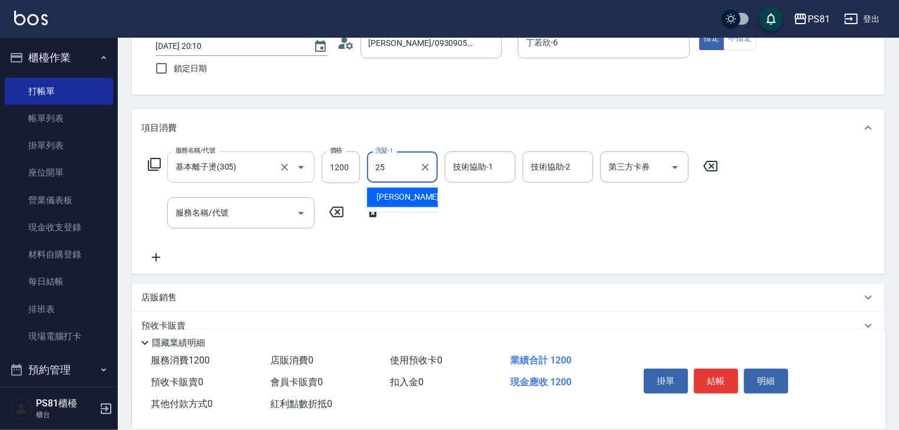
type input "[PERSON_NAME]-25"
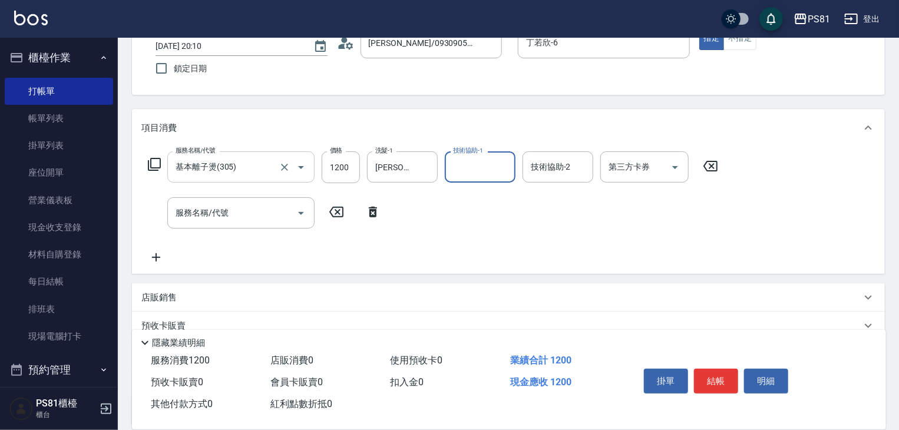
click at [335, 214] on icon at bounding box center [336, 212] width 14 height 11
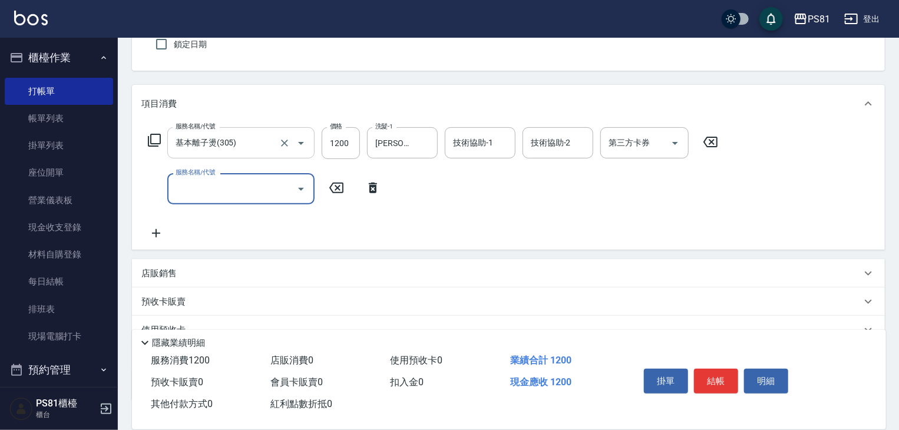
scroll to position [105, 0]
click at [352, 148] on input "1200" at bounding box center [341, 144] width 38 height 32
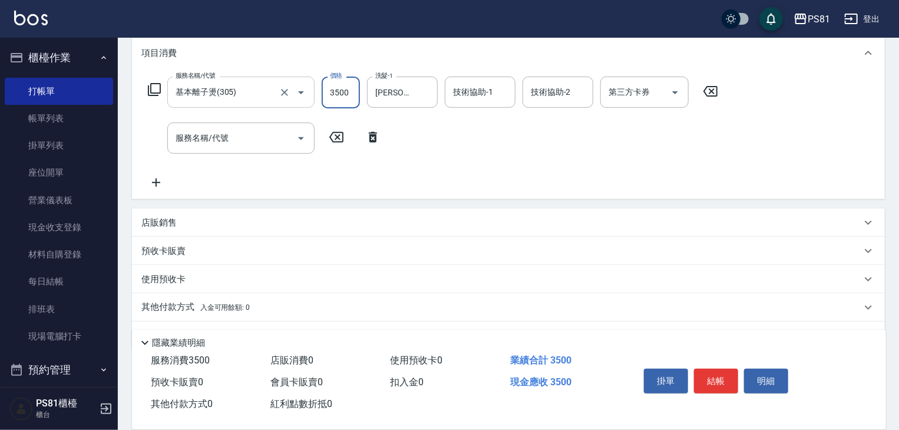
scroll to position [174, 0]
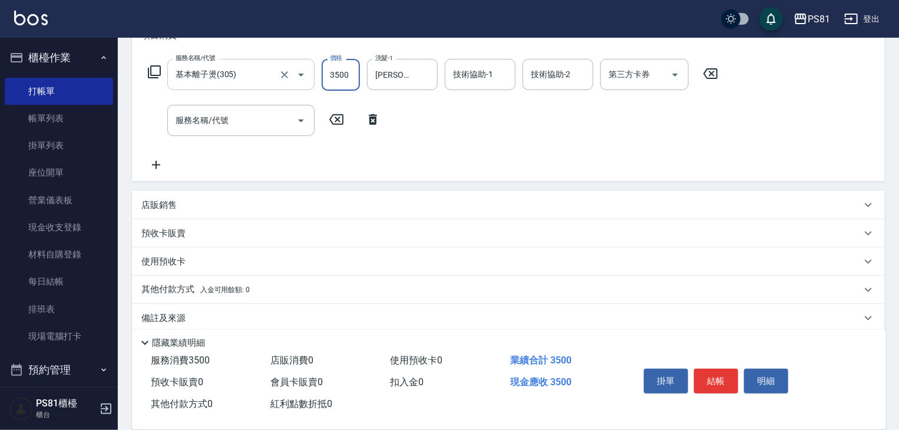
type input "3500"
click at [253, 209] on div "店販銷售" at bounding box center [501, 205] width 720 height 12
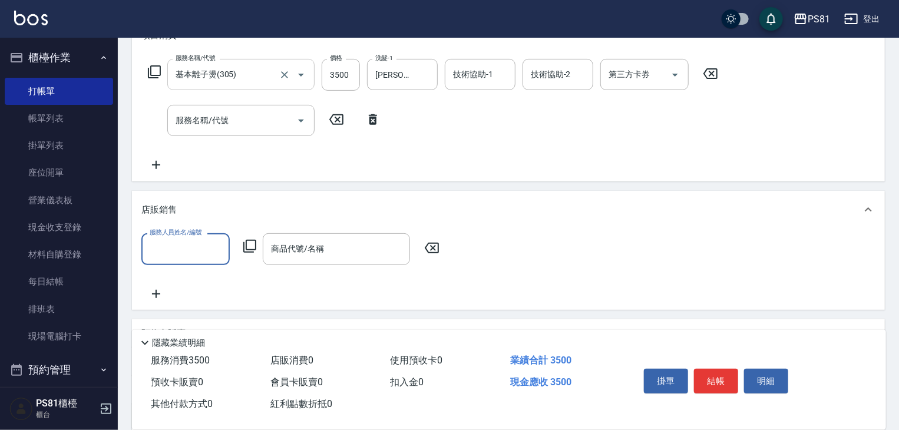
scroll to position [0, 0]
type input "丁若欣-6"
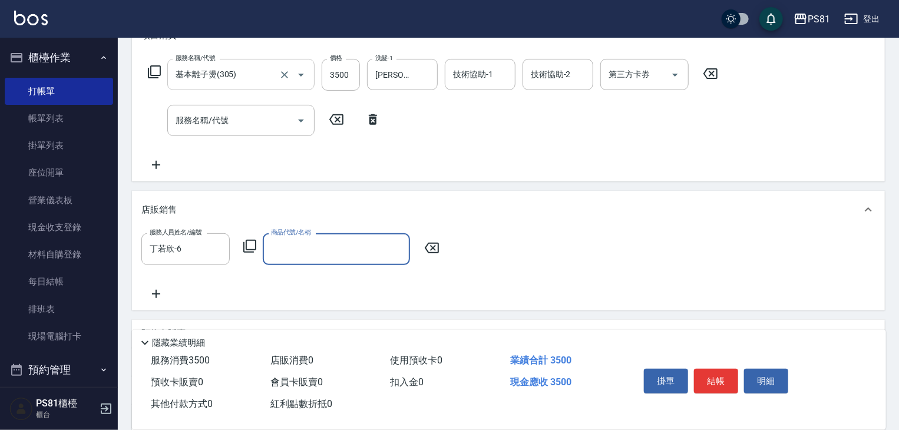
type input "ㄏ"
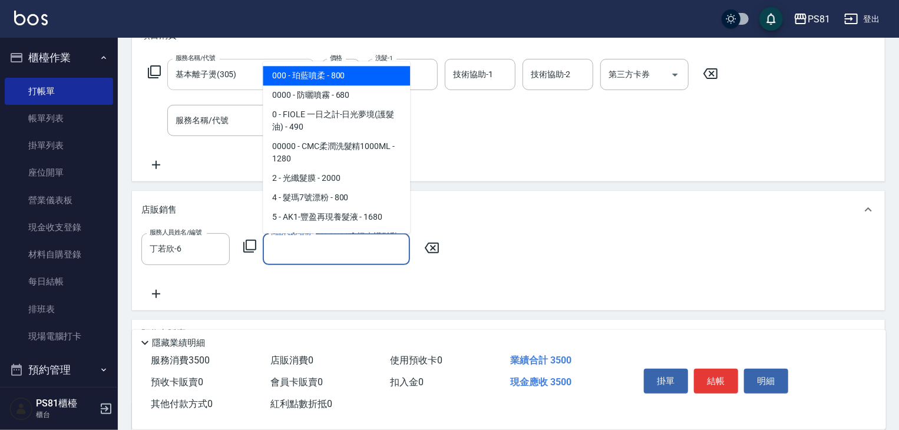
type input "ㄎ"
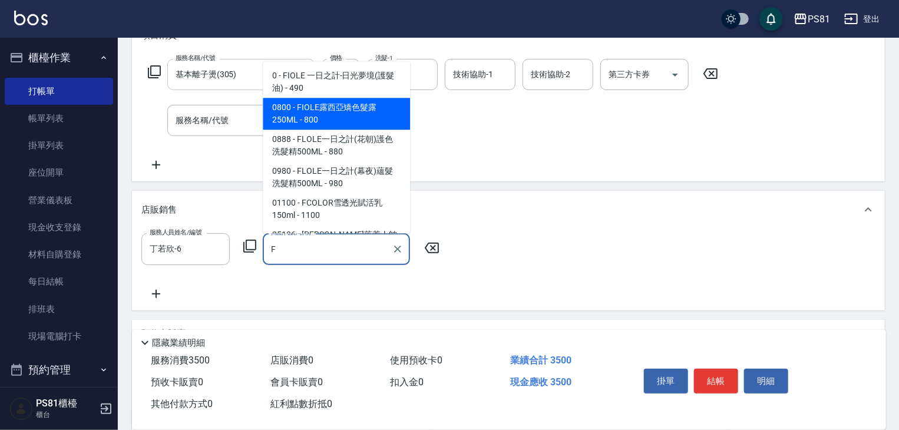
click at [362, 123] on span "0800 - FIOLE露西亞矯色髮露250ML - 800" at bounding box center [336, 114] width 147 height 32
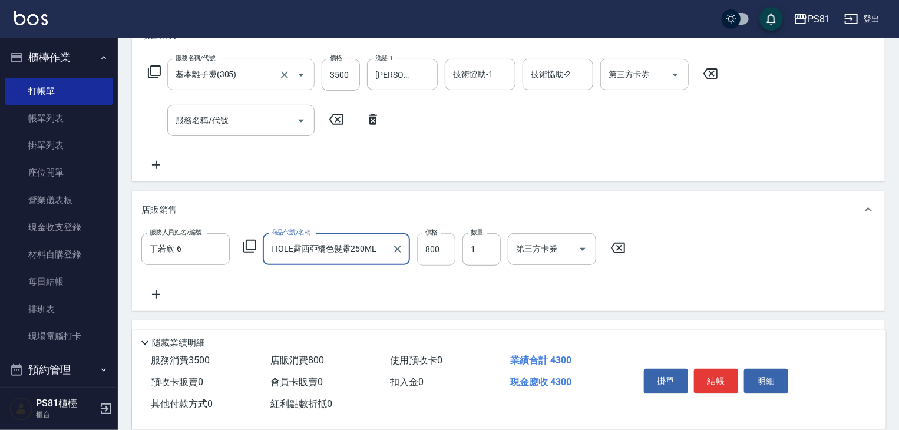
type input "FIOLE露西亞矯色髮露250ML"
click at [436, 243] on input "800" at bounding box center [436, 249] width 38 height 32
type input "720"
click at [720, 381] on button "結帳" at bounding box center [716, 381] width 44 height 25
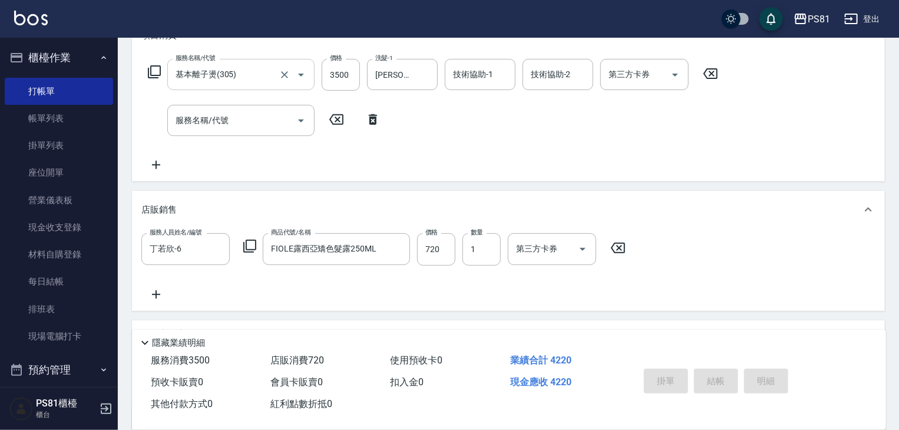
type input "[DATE] 20:12"
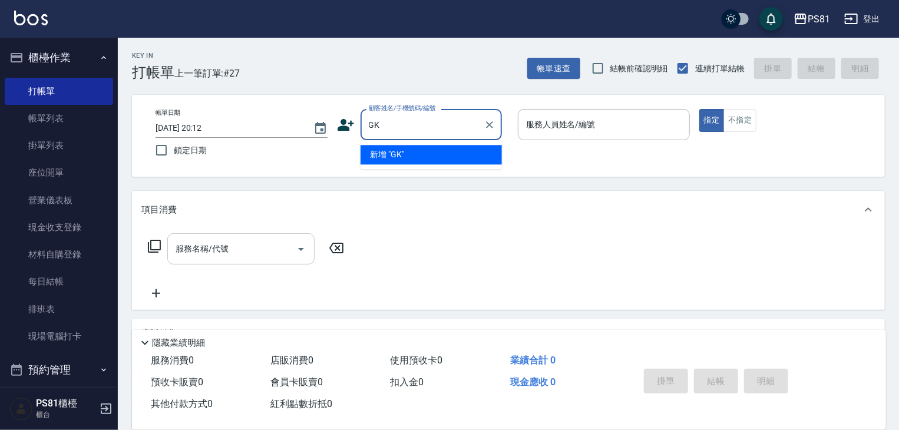
type input "G"
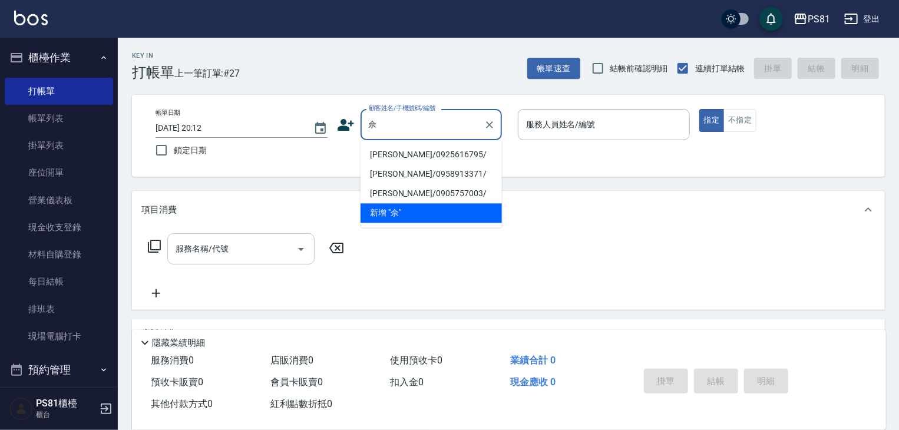
click at [419, 151] on li "[PERSON_NAME]/0925616795/" at bounding box center [430, 154] width 141 height 19
type input "[PERSON_NAME]/0925616795/"
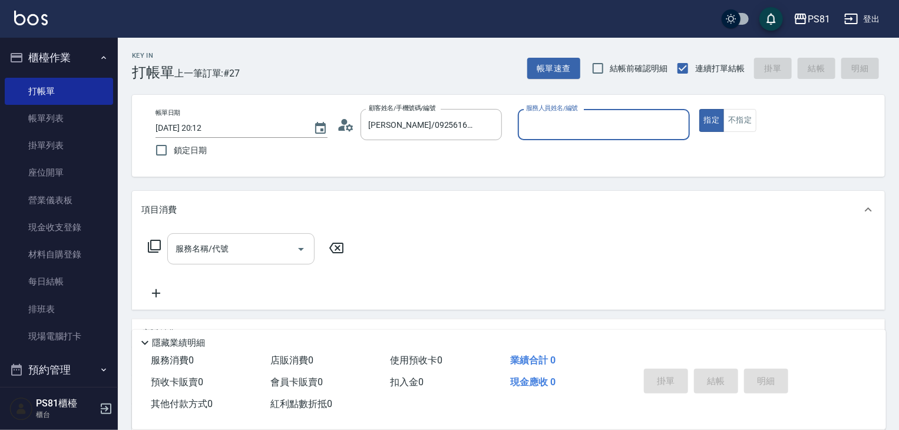
type input "丁若欣-6"
click at [699, 109] on button "指定" at bounding box center [711, 120] width 25 height 23
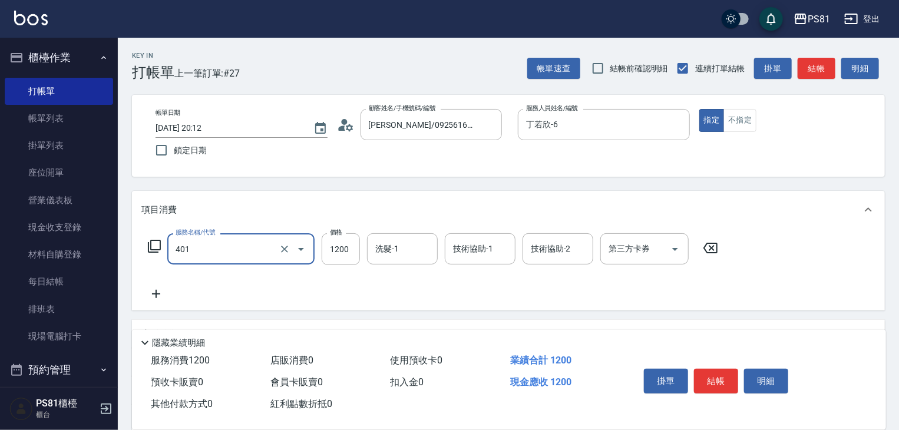
type input "基本染髮(401)"
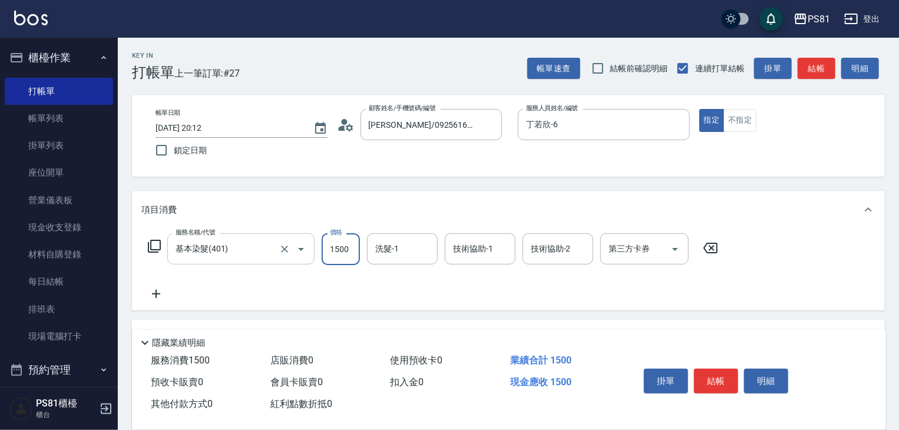
type input "1500"
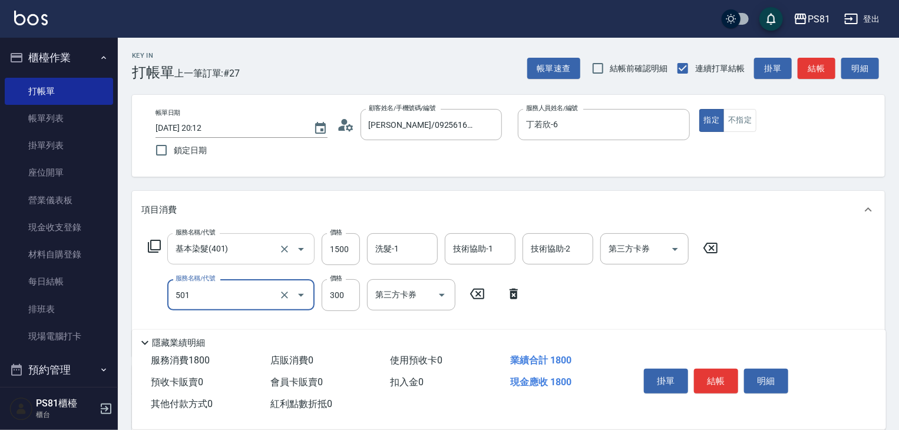
type input "自備護髮(501)"
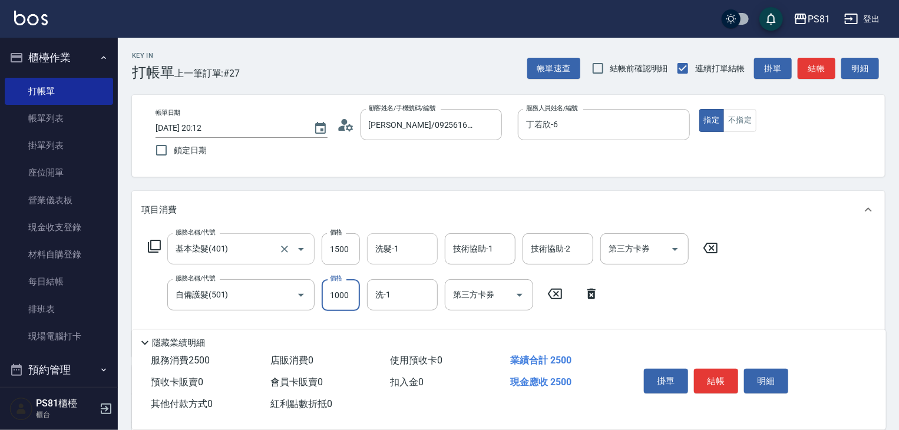
type input "1000"
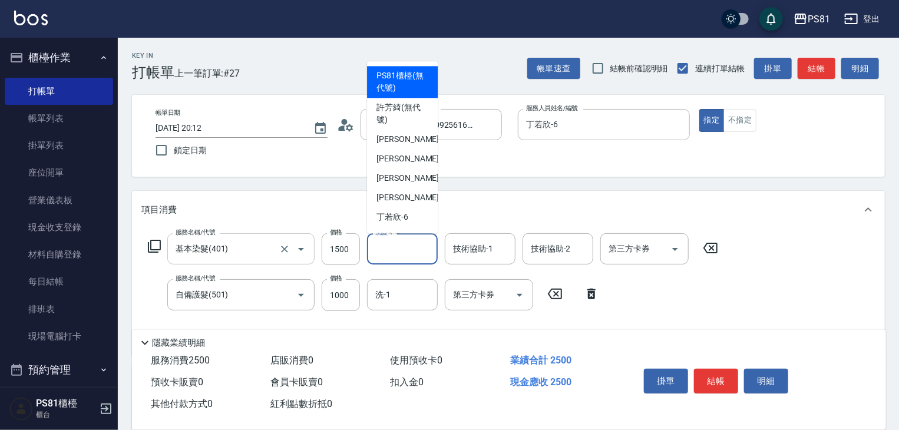
click at [412, 247] on input "洗髮-1" at bounding box center [402, 249] width 60 height 21
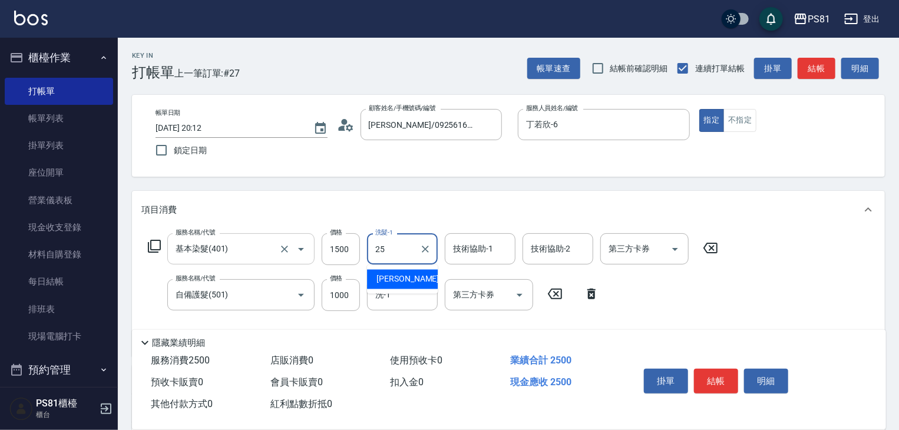
type input "[PERSON_NAME]-25"
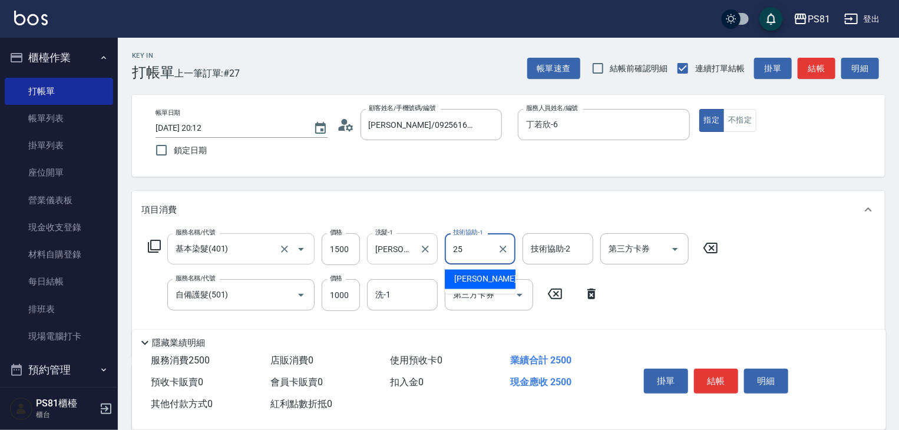
type input "[PERSON_NAME]-25"
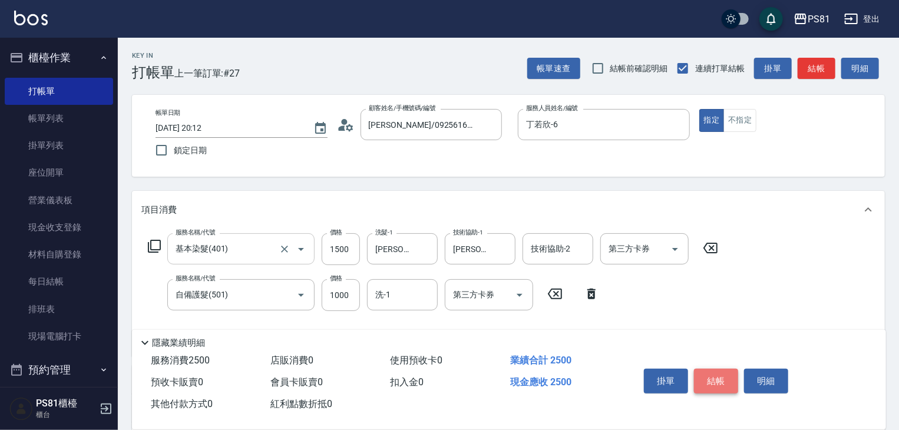
click at [718, 378] on button "結帳" at bounding box center [716, 381] width 44 height 25
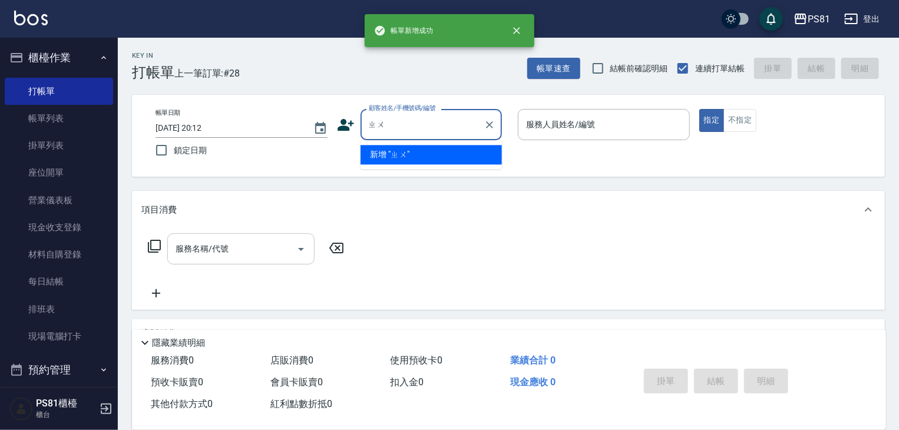
type input "ㄓㄨㄥ"
type input "M"
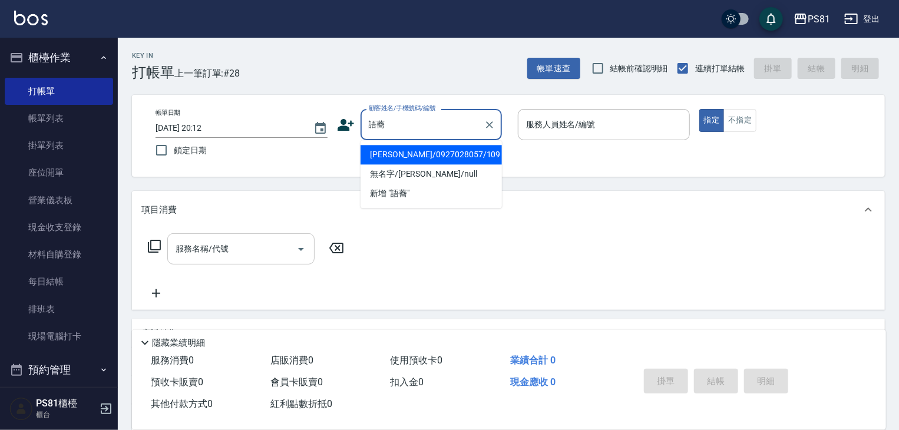
click at [448, 160] on li "[PERSON_NAME]/0927028057/109" at bounding box center [430, 154] width 141 height 19
type input "[PERSON_NAME]/0927028057/109"
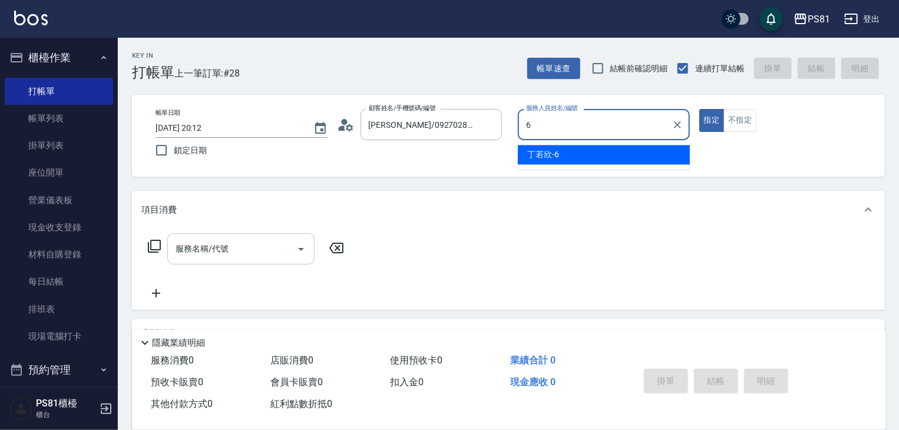
type input "丁若欣-6"
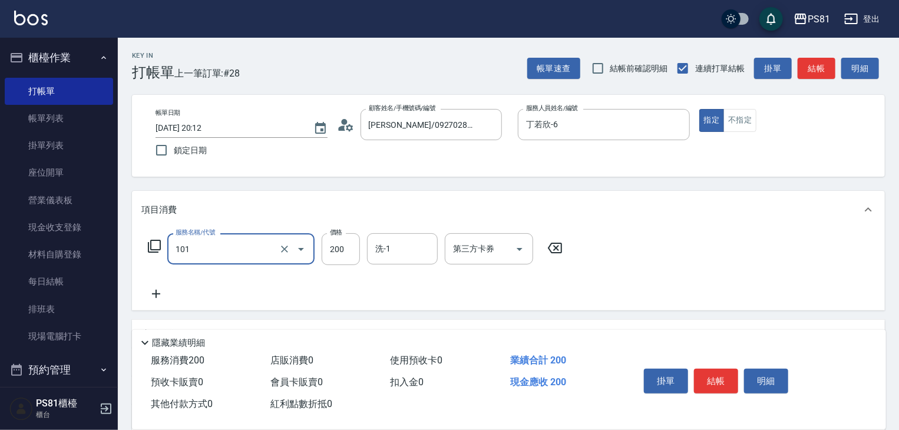
type input "一般洗髮(101)"
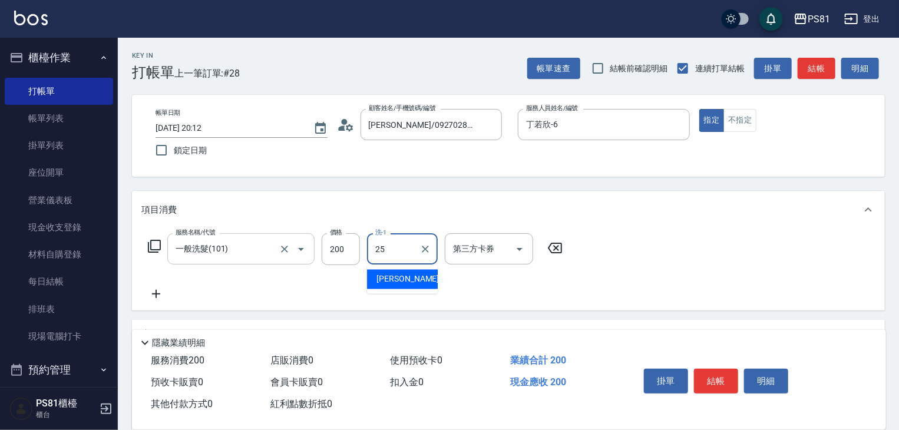
type input "[PERSON_NAME]-25"
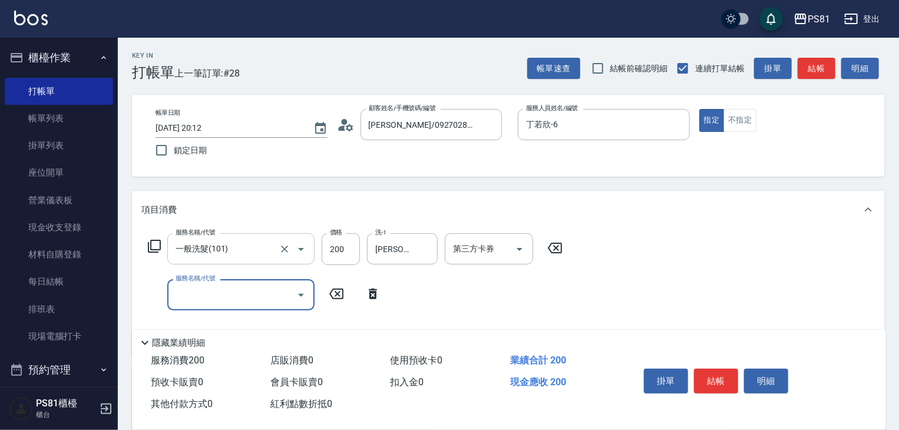
type input "1"
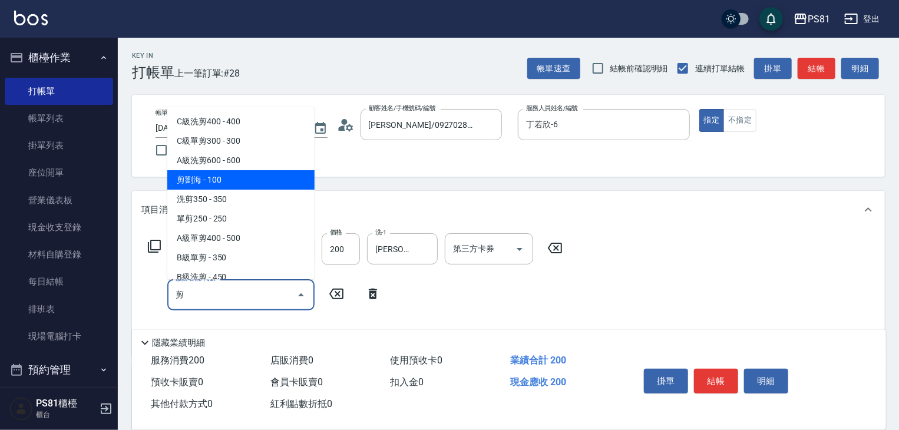
click at [176, 176] on span "剪劉海 - 100" at bounding box center [240, 179] width 147 height 19
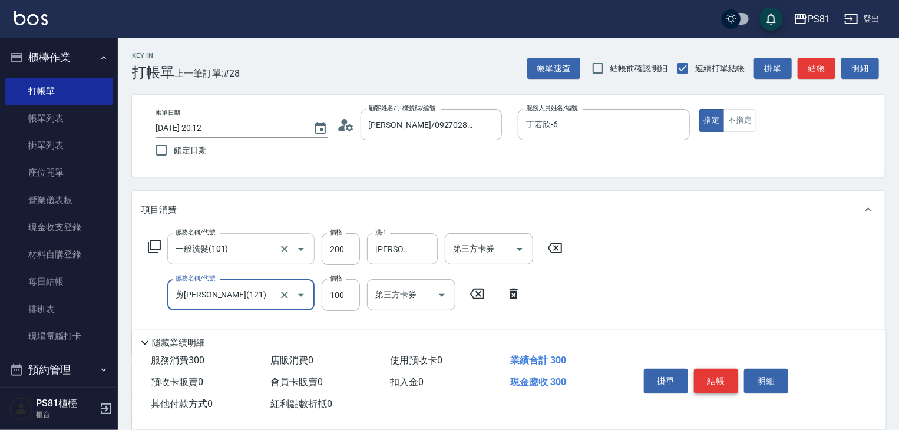
type input "剪[PERSON_NAME](121)"
click at [717, 369] on button "結帳" at bounding box center [716, 381] width 44 height 25
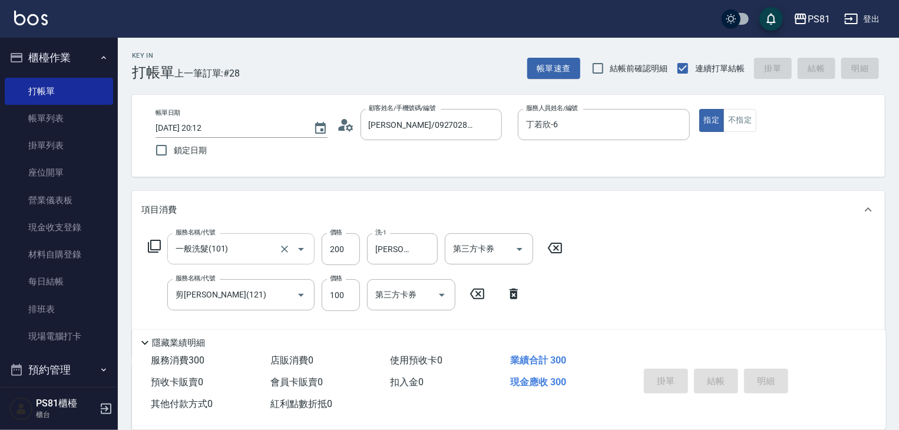
type input "[DATE] 20:13"
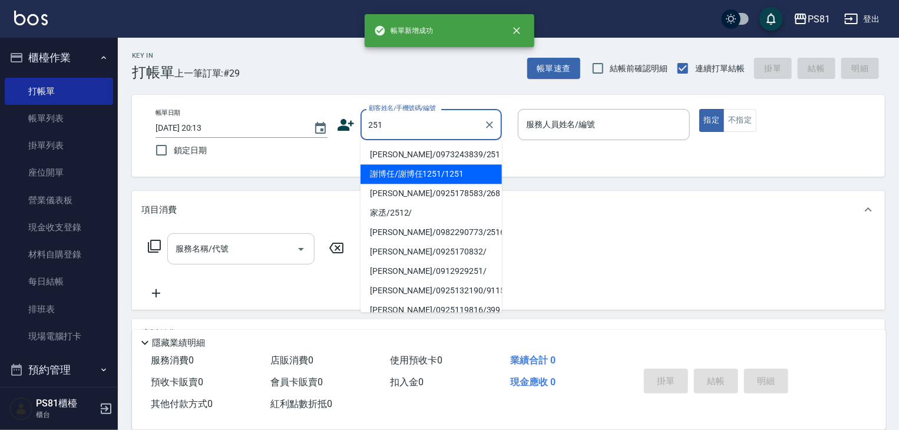
click at [409, 168] on li "謝博任/謝博任1251/1251" at bounding box center [430, 173] width 141 height 19
type input "謝博任/謝博任1251/1251"
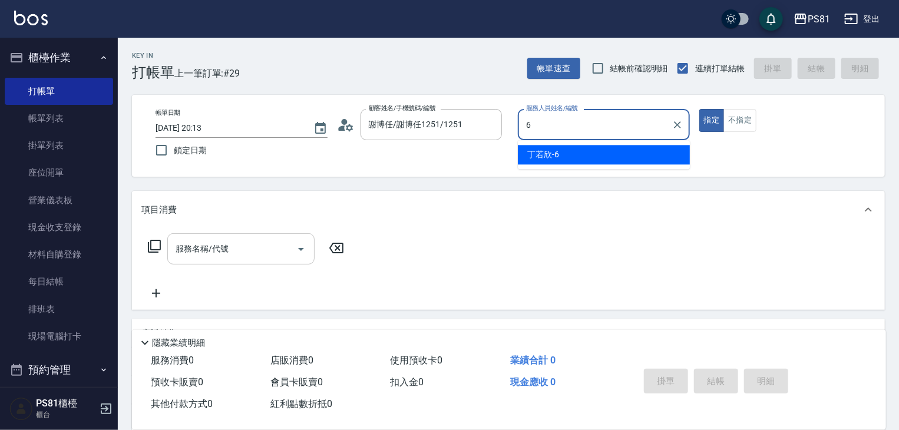
type input "丁若欣-6"
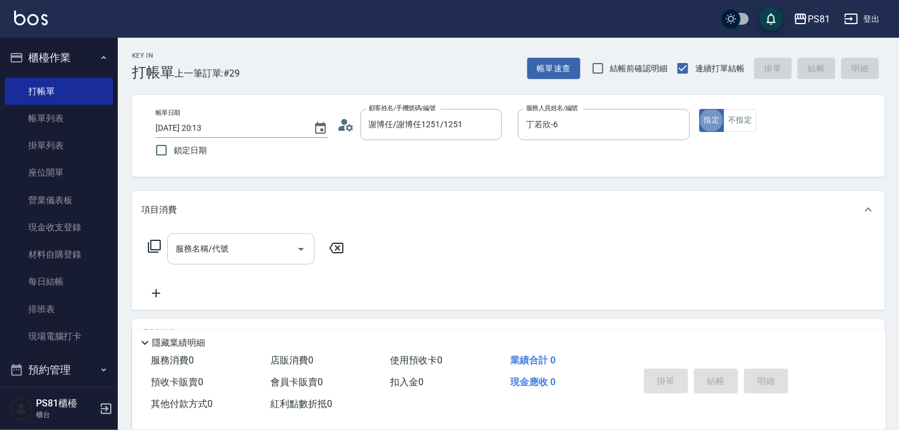
drag, startPoint x: 744, startPoint y: 122, endPoint x: 578, endPoint y: 194, distance: 180.7
click at [744, 121] on button "不指定" at bounding box center [739, 120] width 33 height 23
click at [222, 246] on input "服務名稱/代號" at bounding box center [232, 249] width 119 height 21
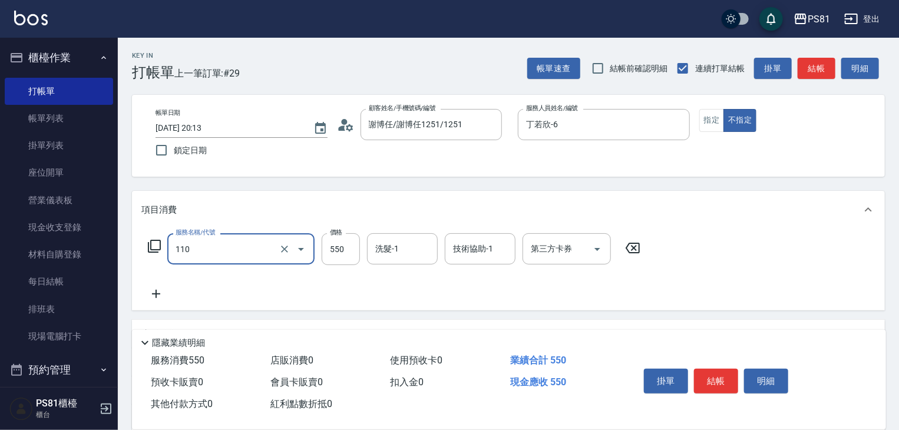
type input "去角質(抗油)(110)"
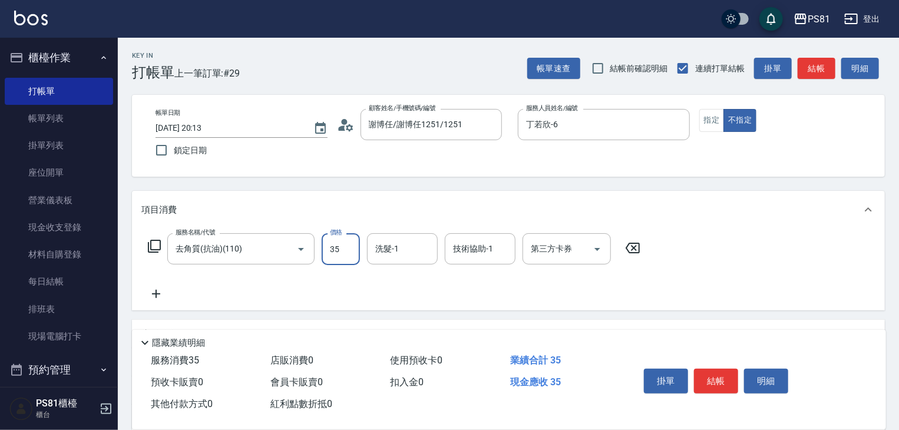
click at [331, 247] on input "35" at bounding box center [341, 249] width 38 height 32
type input "350"
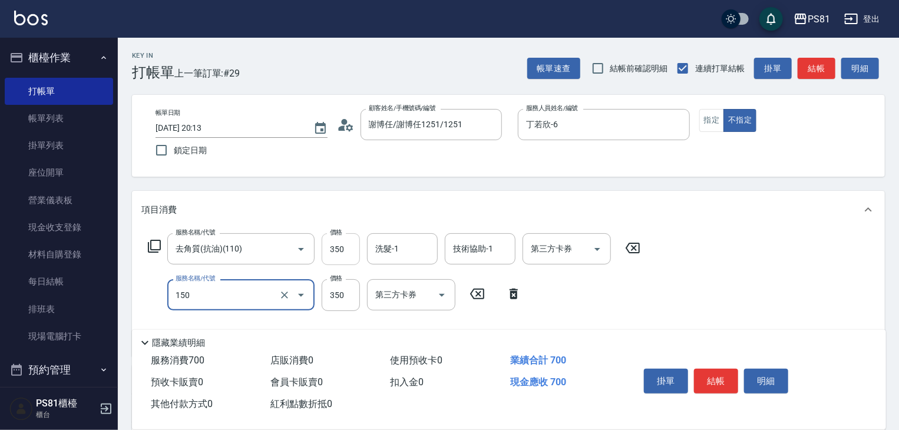
type input "精油按摩(150)"
click at [267, 242] on input "去角質(抗油)(110)" at bounding box center [225, 249] width 104 height 21
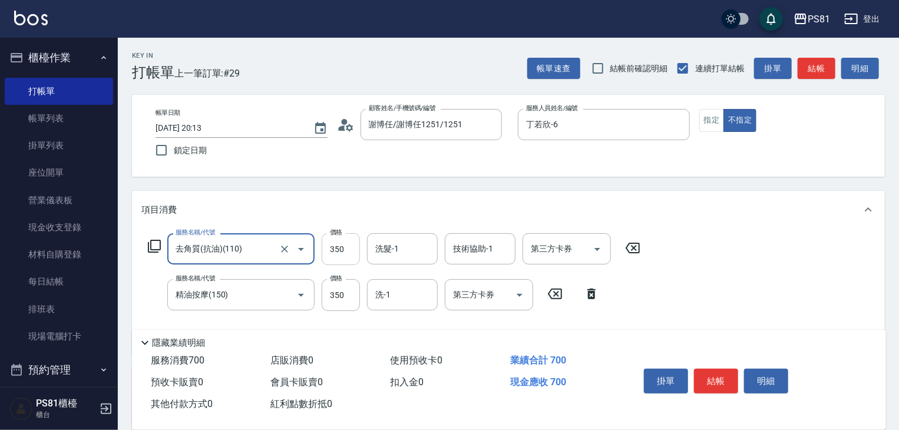
drag, startPoint x: 342, startPoint y: 243, endPoint x: 325, endPoint y: 234, distance: 19.0
click at [331, 236] on div "價格 350 價格" at bounding box center [341, 249] width 38 height 32
click at [325, 234] on input "350" at bounding box center [341, 249] width 38 height 32
type input "550"
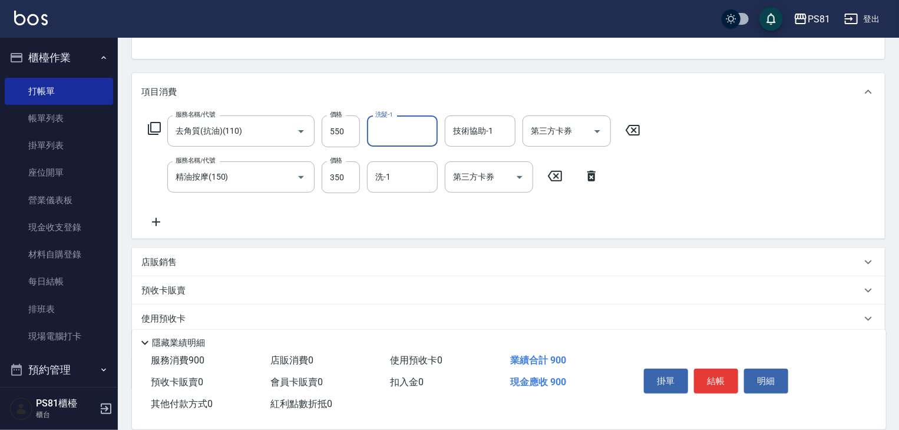
scroll to position [128, 0]
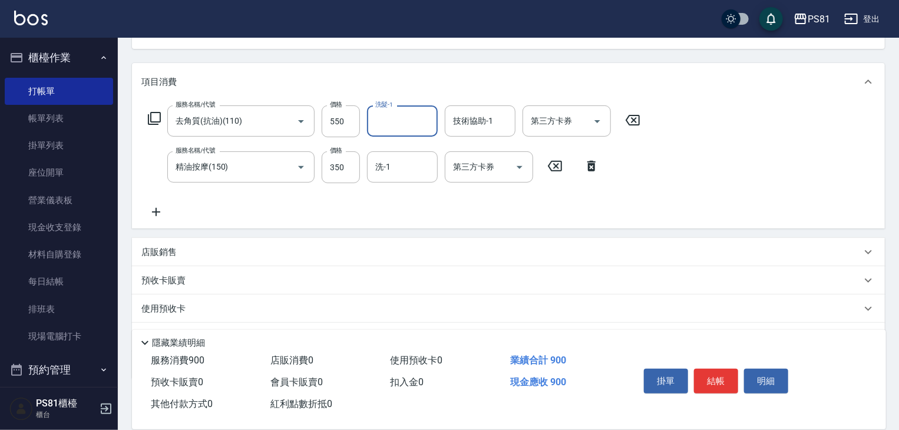
click at [170, 215] on div "服務名稱/代號 去角質(抗油)(110) 服務名稱/代號 價格 550 價格 洗髮-1 洗髮-1 技術協助-1 技術協助-1 第三方卡券 第三方卡券 服務名稱…" at bounding box center [394, 162] width 506 height 114
click at [162, 211] on icon at bounding box center [155, 212] width 29 height 14
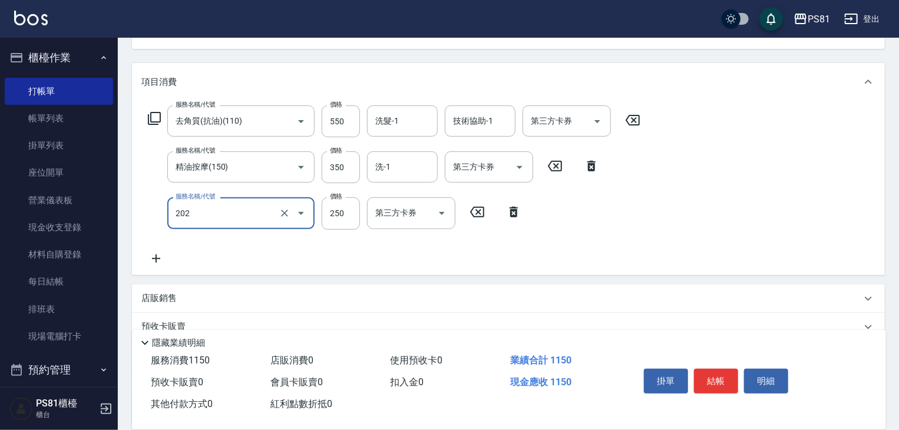
type input "單剪250(202)"
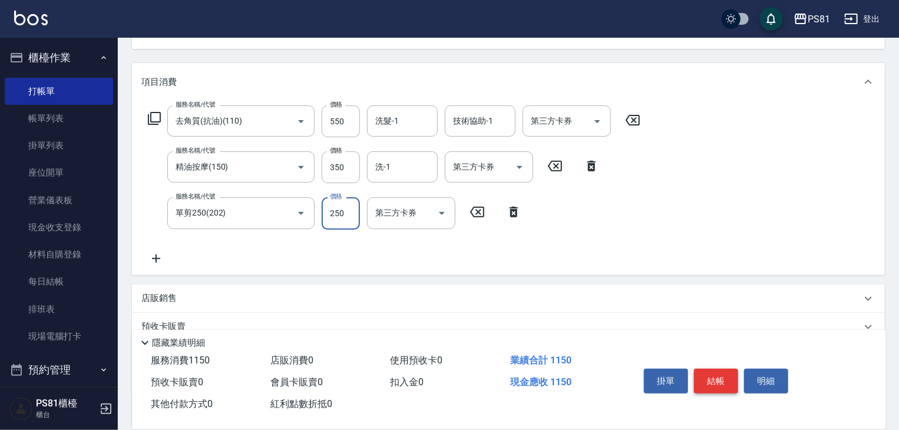
click at [720, 382] on button "結帳" at bounding box center [716, 381] width 44 height 25
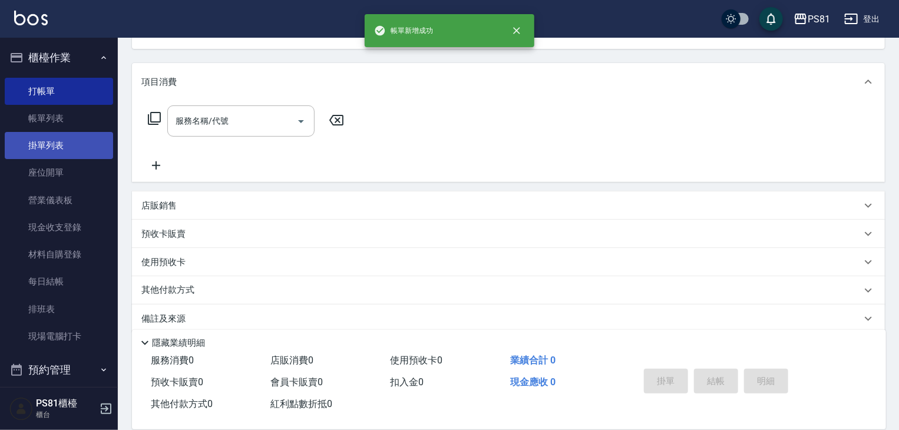
scroll to position [114, 0]
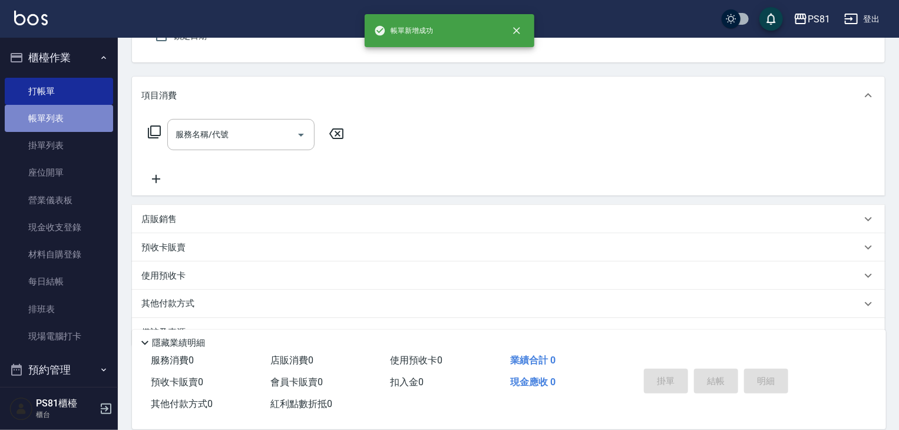
drag, startPoint x: 64, startPoint y: 113, endPoint x: 38, endPoint y: 91, distance: 34.3
click at [64, 114] on link "帳單列表" at bounding box center [59, 118] width 108 height 27
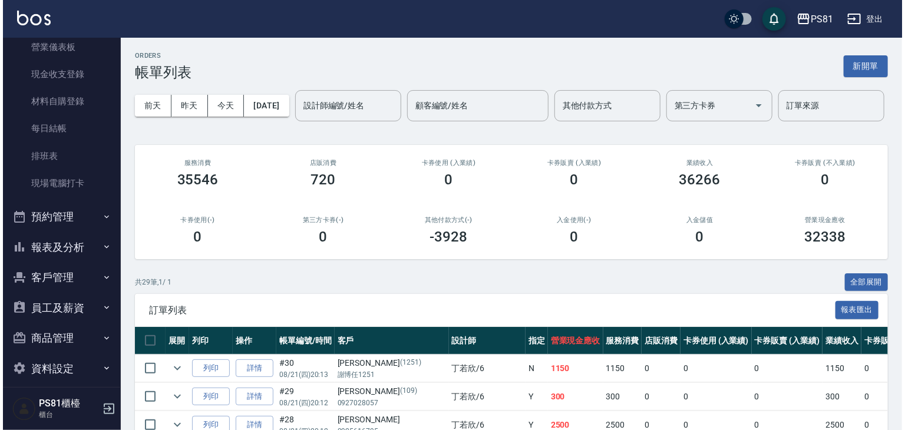
scroll to position [164, 0]
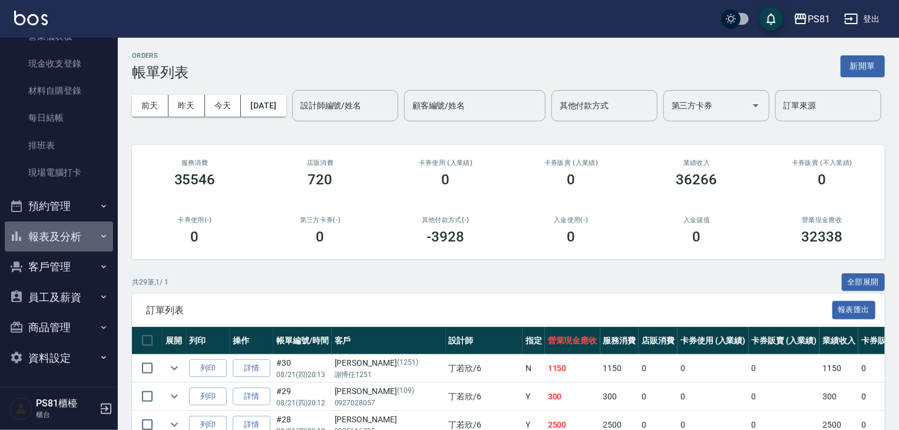
click at [82, 240] on button "報表及分析" at bounding box center [59, 236] width 108 height 31
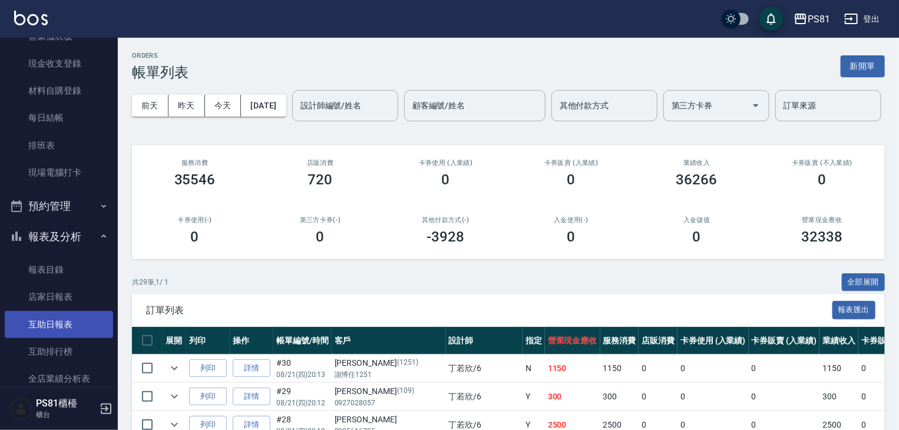
click at [44, 319] on link "互助日報表" at bounding box center [59, 324] width 108 height 27
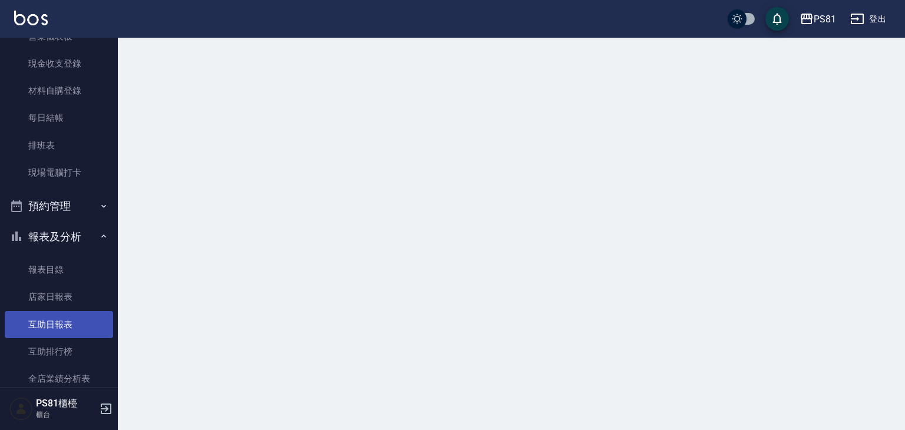
click at [45, 320] on link "互助日報表" at bounding box center [59, 324] width 108 height 27
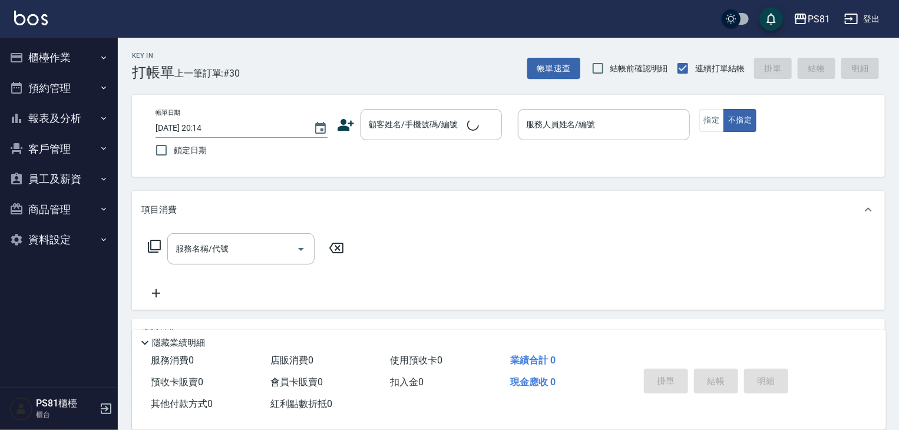
click at [424, 239] on div "服務名稱/代號 服務名稱/代號" at bounding box center [508, 269] width 753 height 81
click at [105, 111] on button "報表及分析" at bounding box center [59, 118] width 108 height 31
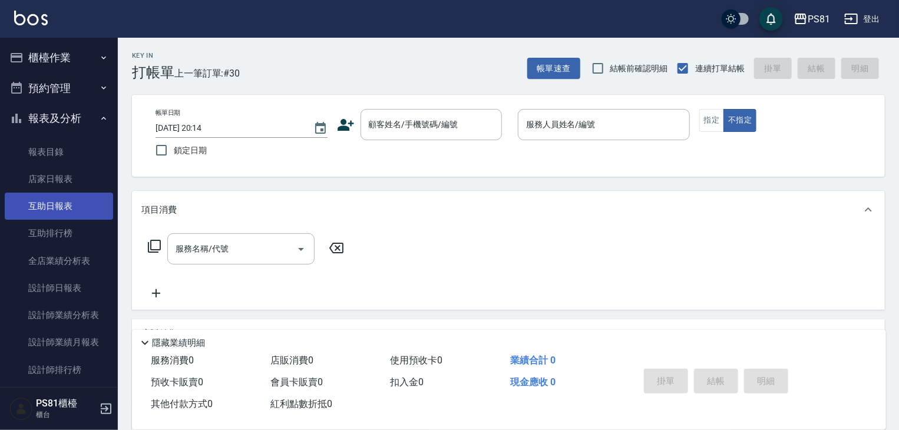
click at [78, 207] on link "互助日報表" at bounding box center [59, 206] width 108 height 27
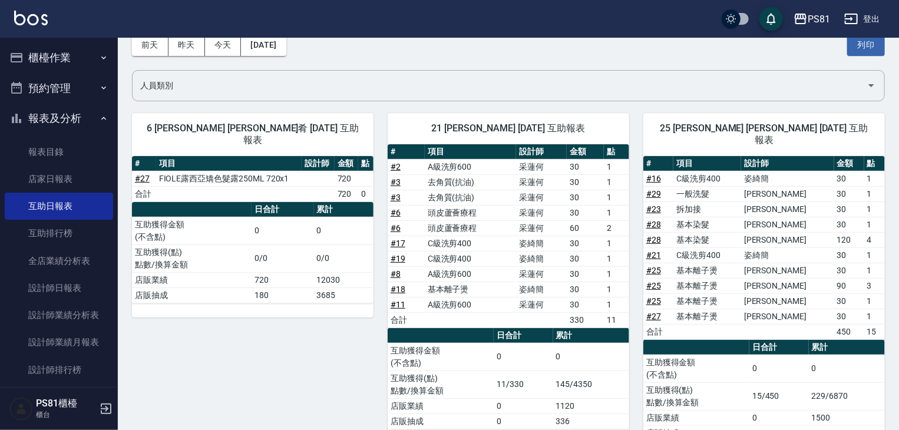
scroll to position [86, 0]
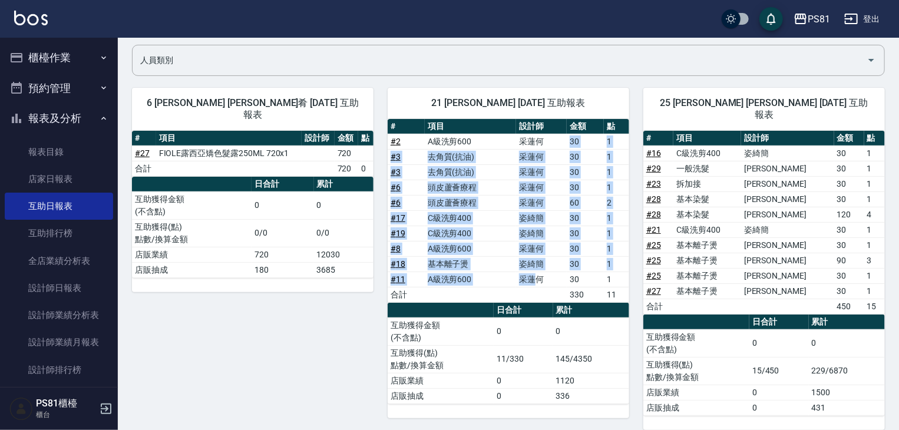
drag, startPoint x: 554, startPoint y: 142, endPoint x: 537, endPoint y: 282, distance: 140.6
click at [537, 282] on tbody "# 2 A級洗剪600 采蓮何 30 1 # 3 去角質(抗油) 采蓮何 30 1 # 3 去角質(抗油) 采蓮何 30 1 # 6 頭皮蘆薈療程 采蓮何 3…" at bounding box center [509, 218] width 242 height 168
click at [537, 282] on td "采蓮何" at bounding box center [541, 279] width 51 height 15
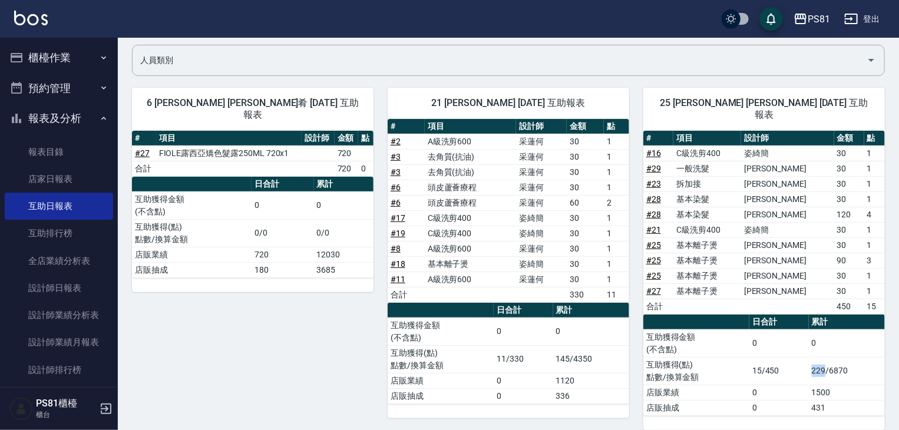
drag, startPoint x: 812, startPoint y: 356, endPoint x: 825, endPoint y: 354, distance: 12.5
click at [825, 357] on td "229/6870" at bounding box center [847, 371] width 76 height 28
drag, startPoint x: 555, startPoint y: 357, endPoint x: 600, endPoint y: 346, distance: 46.6
click at [575, 358] on td "145/4350" at bounding box center [591, 359] width 76 height 28
click at [617, 330] on td "0" at bounding box center [591, 331] width 76 height 28
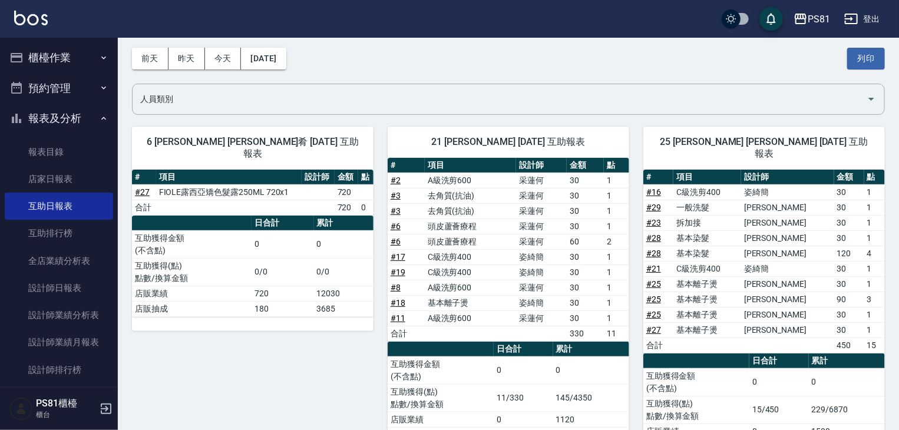
scroll to position [0, 0]
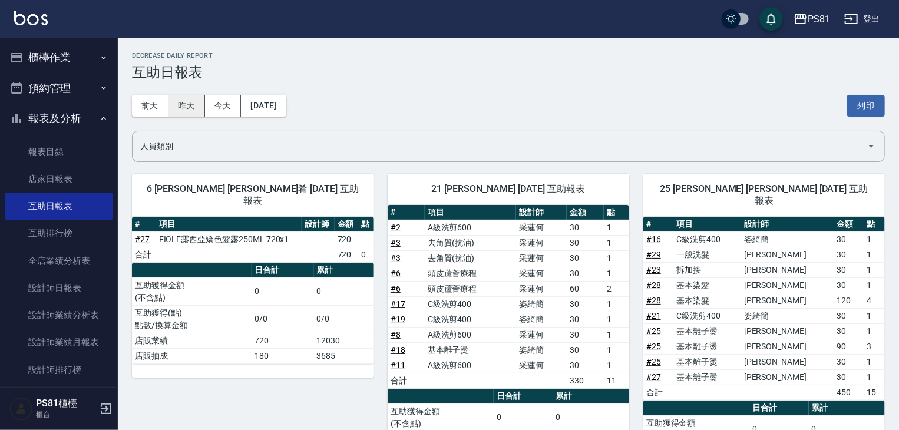
click at [193, 111] on button "昨天" at bounding box center [186, 106] width 37 height 22
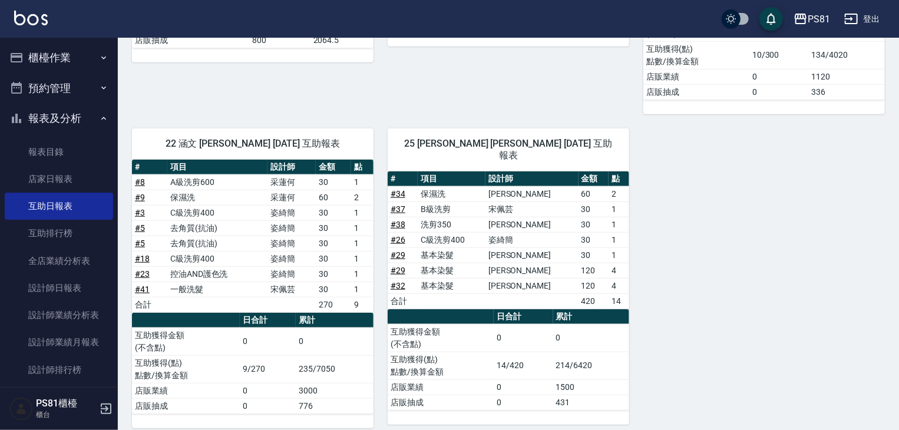
scroll to position [353, 0]
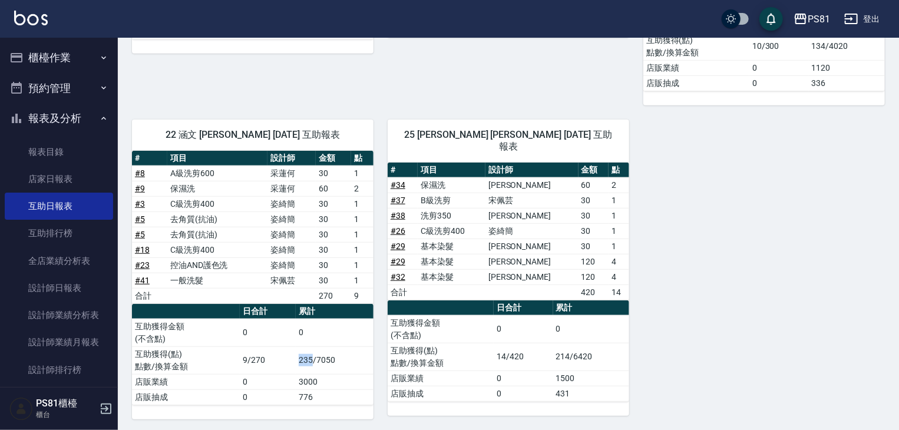
drag, startPoint x: 300, startPoint y: 354, endPoint x: 431, endPoint y: 356, distance: 130.8
click at [313, 358] on td "235/7050" at bounding box center [335, 360] width 78 height 28
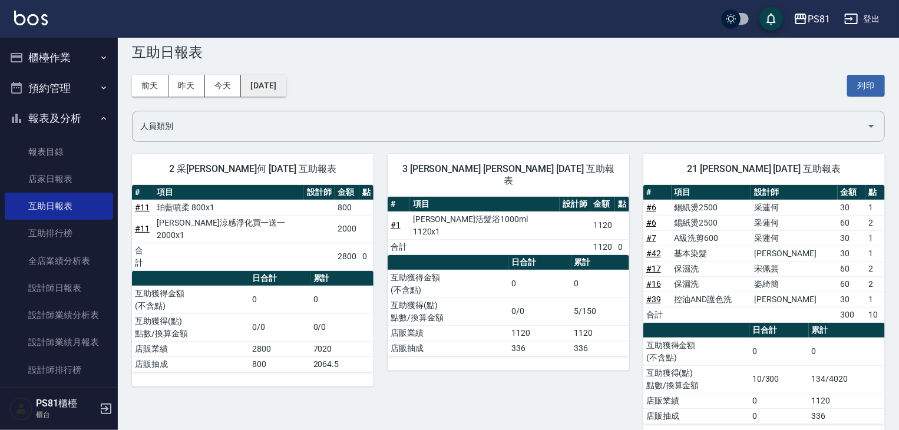
scroll to position [0, 0]
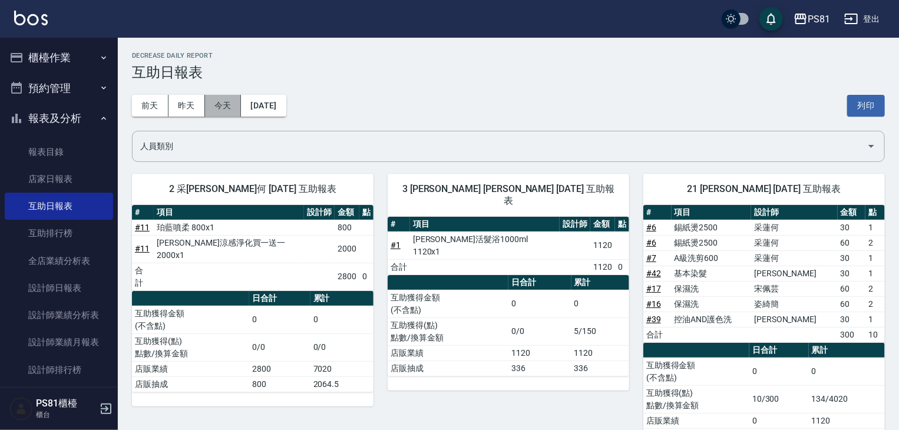
click at [222, 100] on button "今天" at bounding box center [223, 106] width 37 height 22
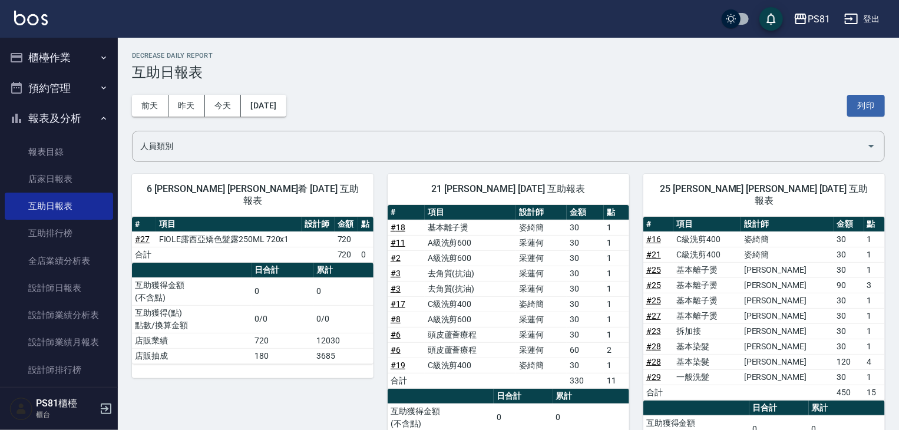
scroll to position [86, 0]
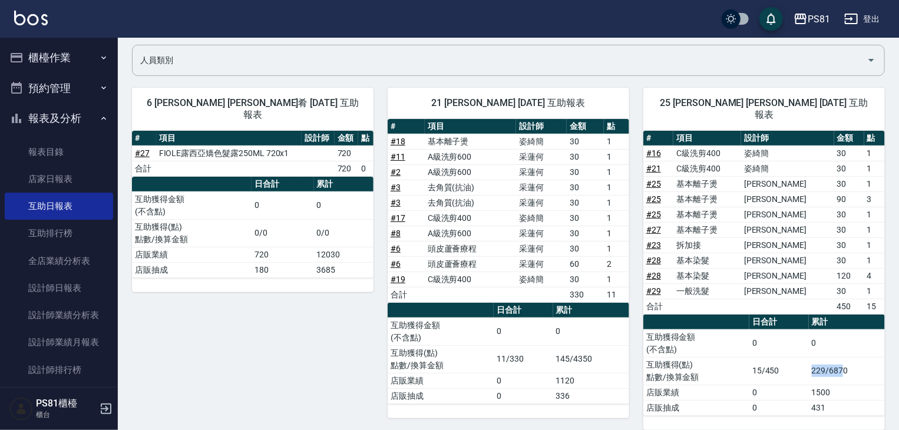
drag, startPoint x: 802, startPoint y: 362, endPoint x: 843, endPoint y: 354, distance: 41.9
click at [843, 357] on tr "互助獲得(點) 點數/換算金額 15/450 229/6870" at bounding box center [764, 371] width 242 height 28
click at [843, 357] on td "229/6870" at bounding box center [847, 371] width 76 height 28
click at [74, 57] on button "櫃檯作業" at bounding box center [59, 57] width 108 height 31
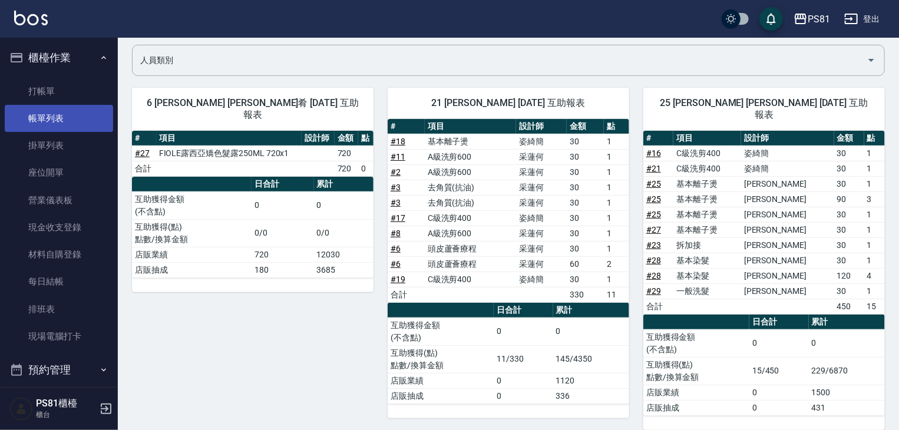
click at [67, 115] on link "帳單列表" at bounding box center [59, 118] width 108 height 27
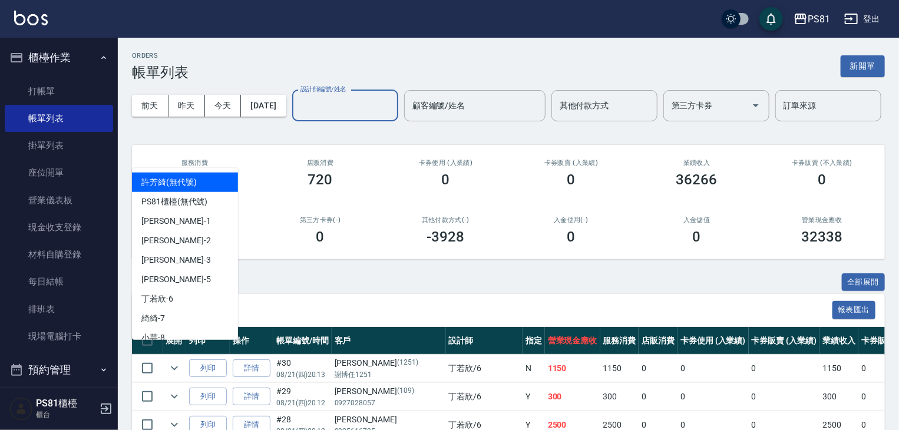
click at [297, 116] on input "設計師編號/姓名" at bounding box center [344, 105] width 95 height 21
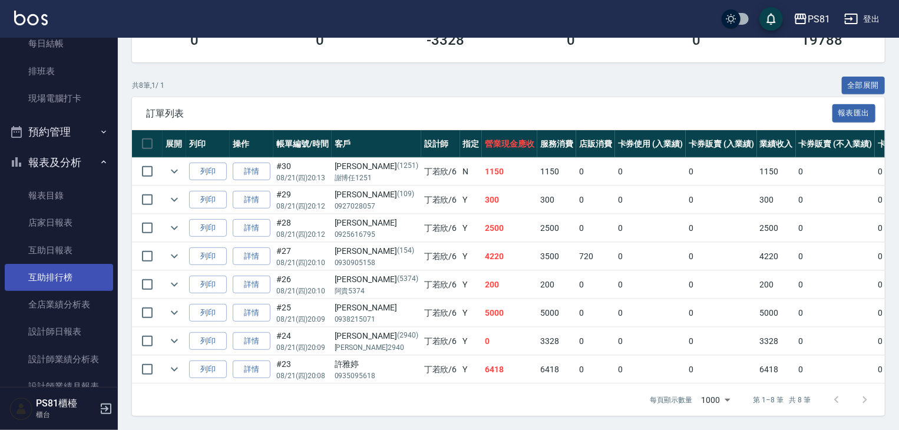
scroll to position [239, 0]
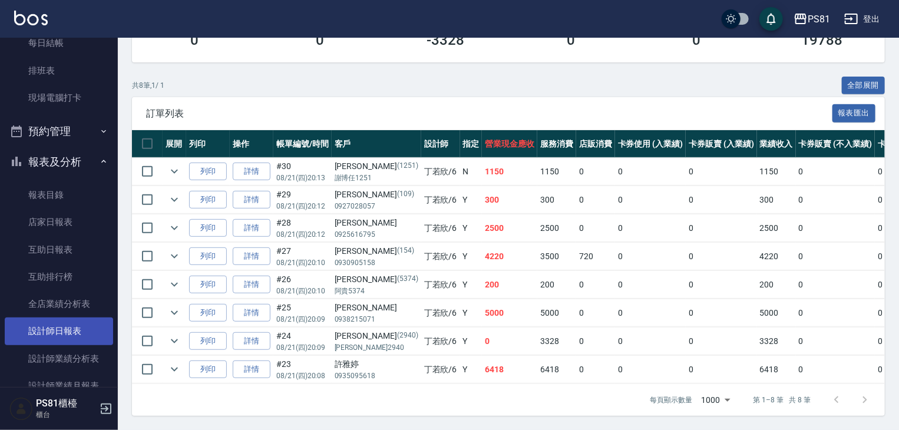
type input "丁若欣-6"
click at [58, 342] on link "設計師日報表" at bounding box center [59, 330] width 108 height 27
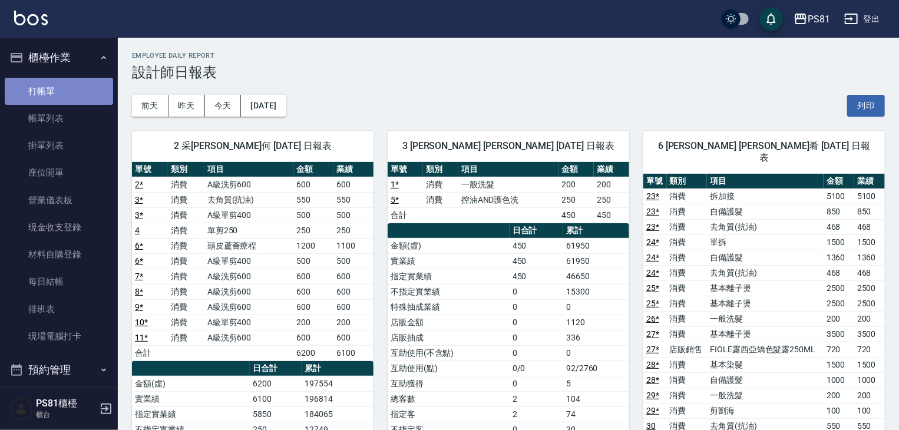
click at [60, 99] on link "打帳單" at bounding box center [59, 91] width 108 height 27
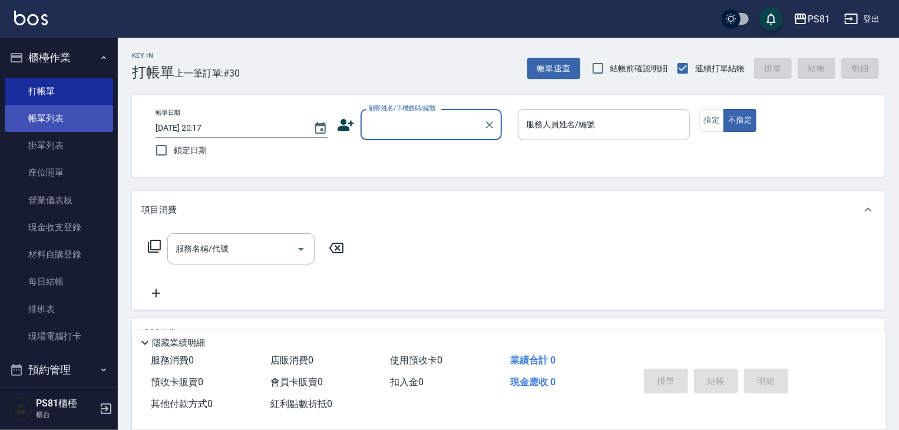
click at [58, 115] on link "帳單列表" at bounding box center [59, 118] width 108 height 27
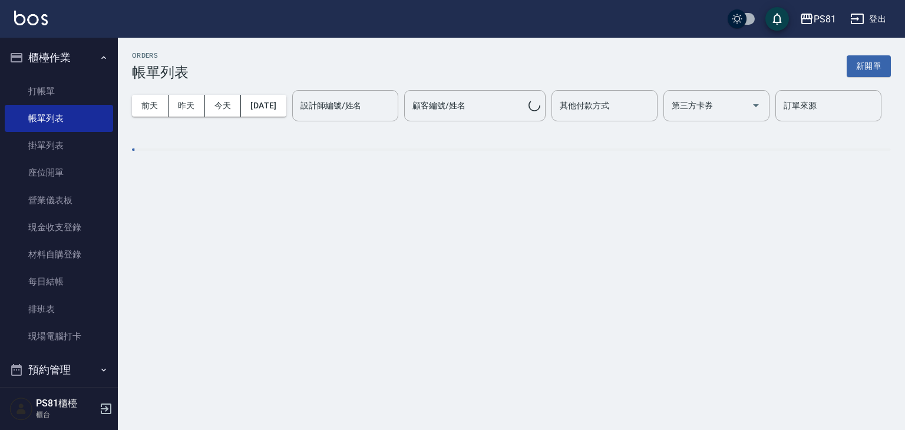
click at [292, 121] on div "設計師編號/姓名 設計師編號/姓名" at bounding box center [345, 105] width 106 height 31
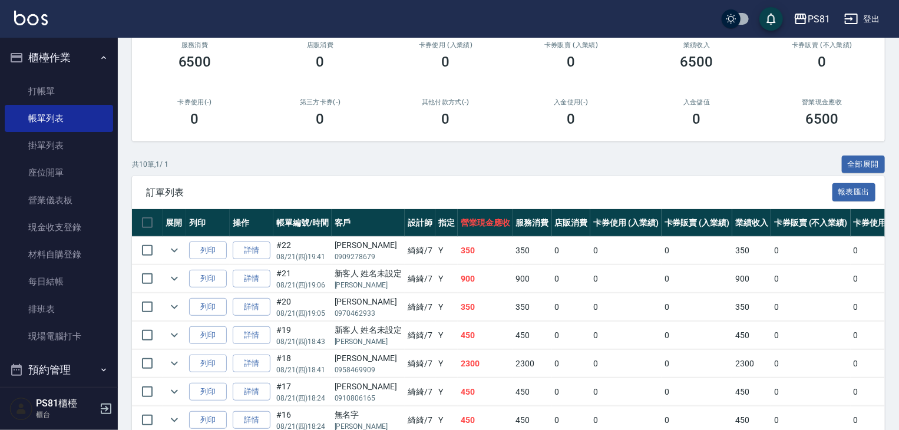
scroll to position [177, 0]
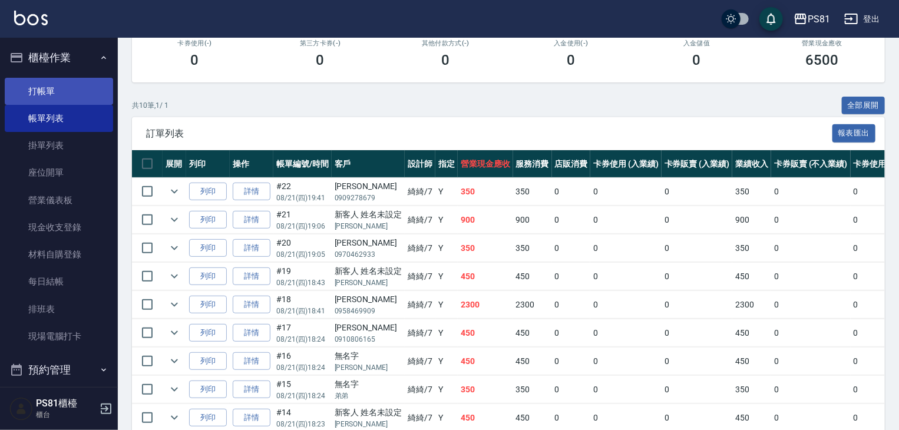
type input "綺綺-7"
click at [82, 100] on link "打帳單" at bounding box center [59, 91] width 108 height 27
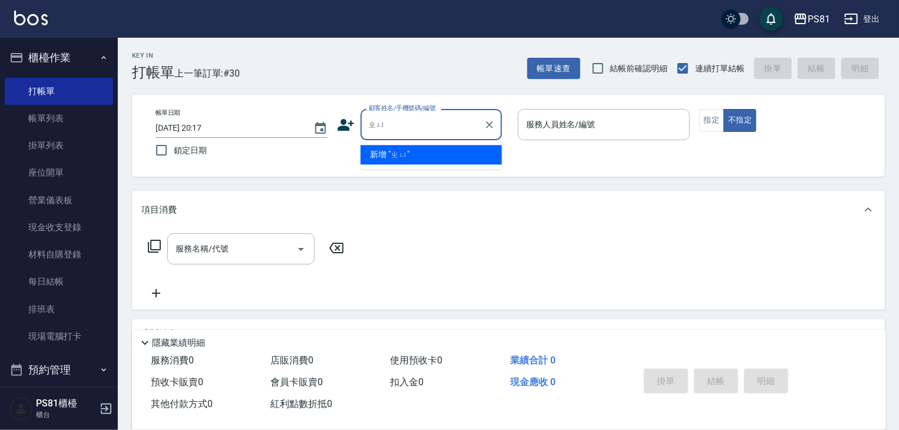
type input "ㄓ"
type input "智"
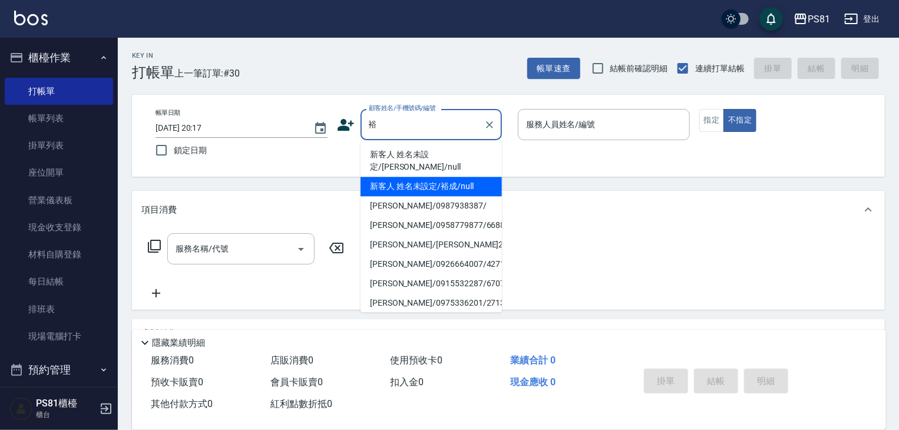
click at [424, 177] on li "新客人 姓名未設定/裕成/null" at bounding box center [430, 186] width 141 height 19
type input "新客人 姓名未設定/裕成/null"
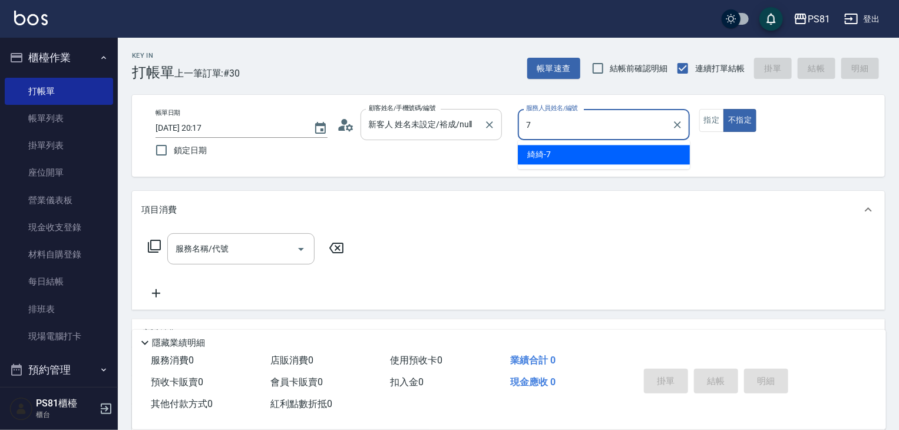
type input "綺綺-7"
type button "false"
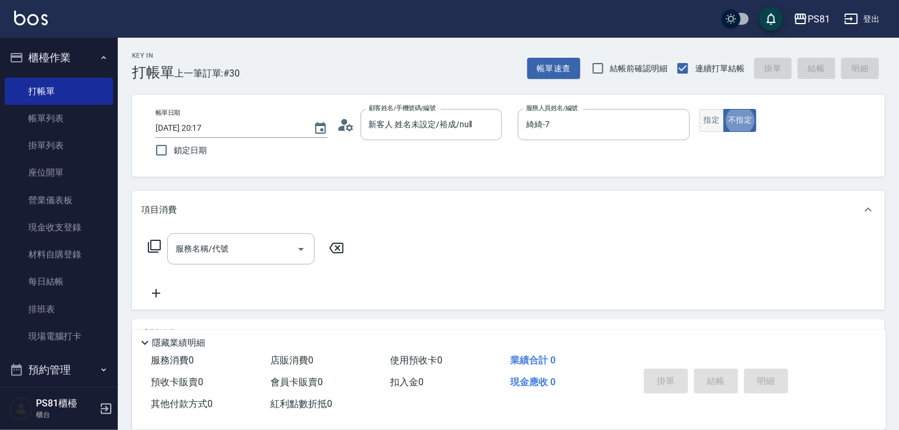
click at [722, 120] on button "指定" at bounding box center [711, 120] width 25 height 23
click at [211, 257] on input "服務名稱/代號" at bounding box center [232, 249] width 119 height 21
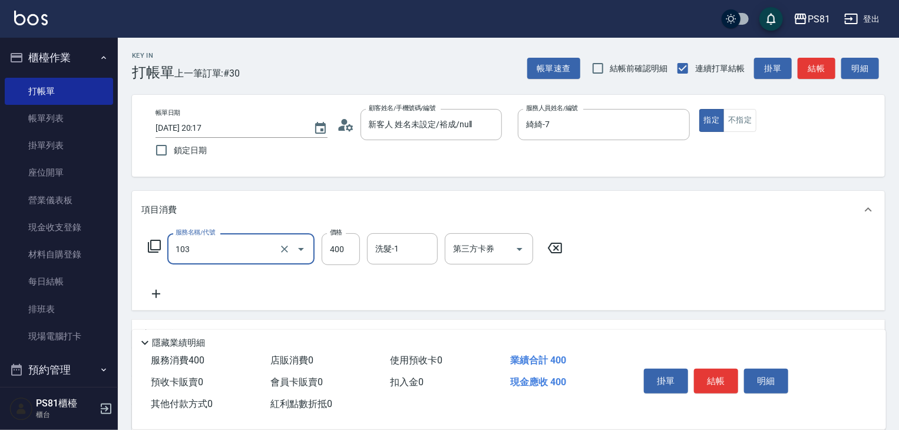
type input "C級洗剪400(103)"
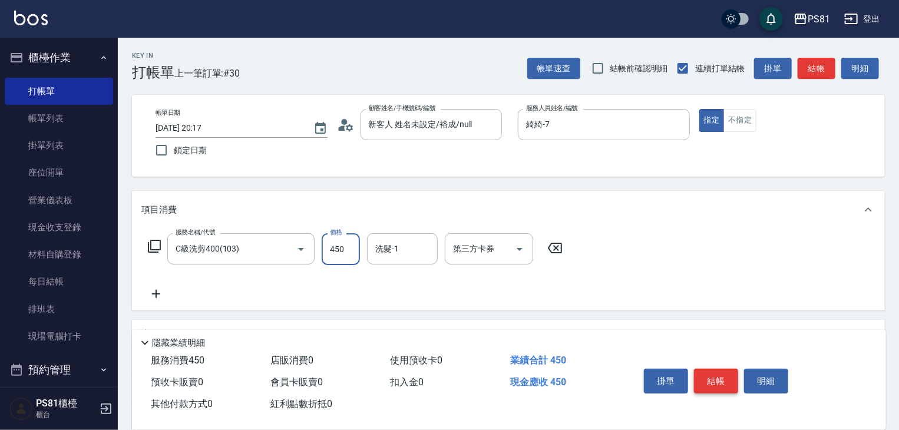
type input "450"
click at [714, 369] on button "結帳" at bounding box center [716, 381] width 44 height 25
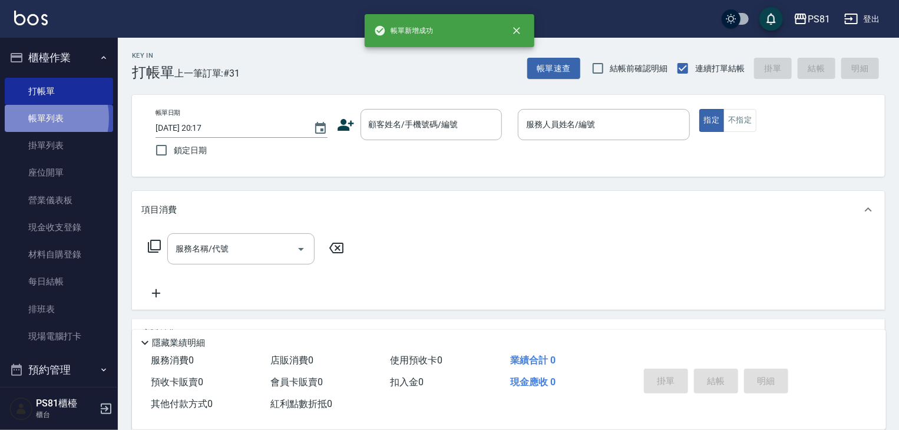
click at [37, 118] on link "帳單列表" at bounding box center [59, 118] width 108 height 27
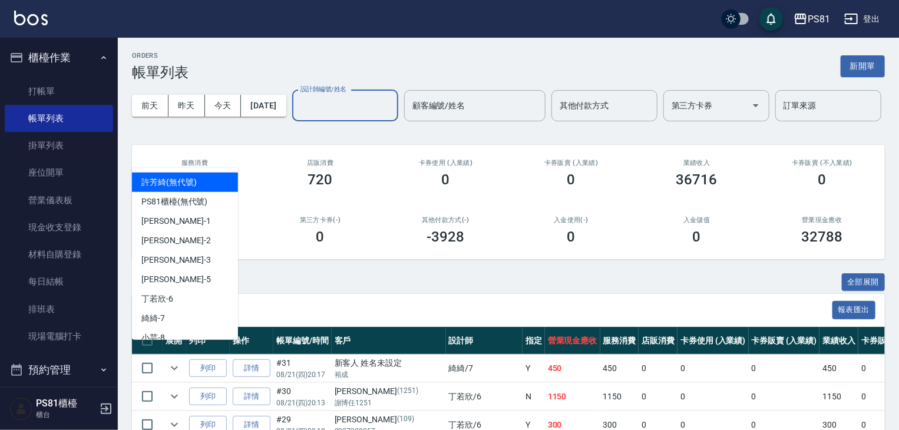
click at [292, 121] on div "設計師編號/姓名 設計師編號/姓名" at bounding box center [345, 105] width 106 height 31
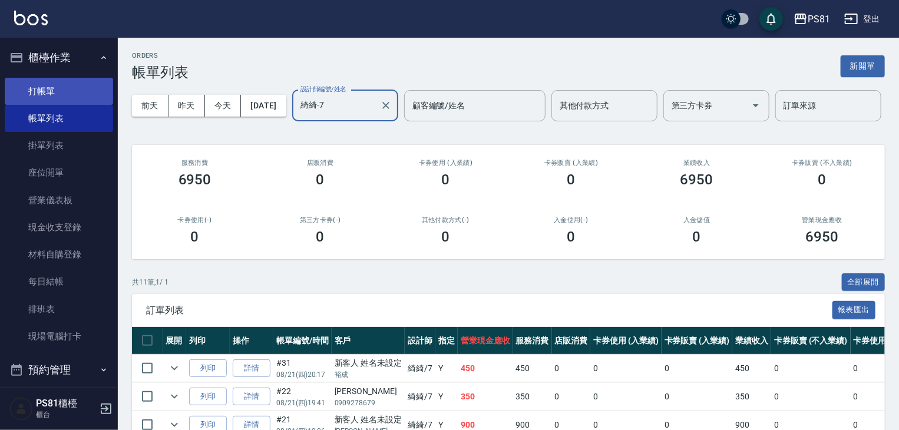
type input "綺綺-7"
click at [31, 94] on link "打帳單" at bounding box center [59, 91] width 108 height 27
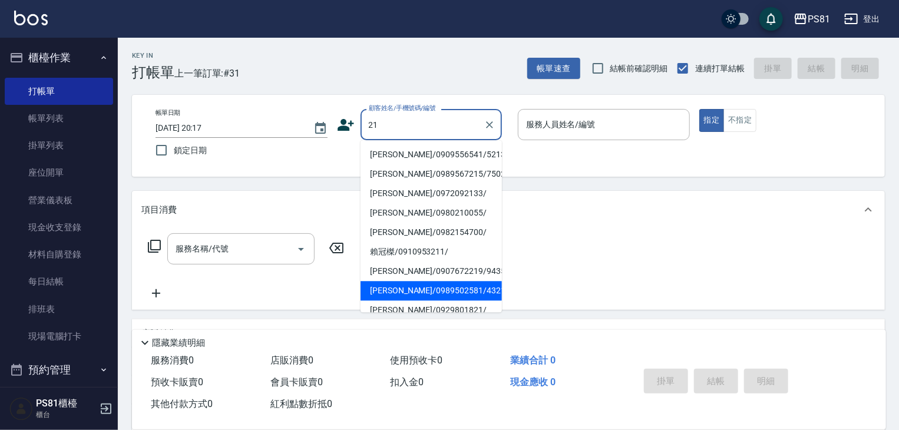
scroll to position [118, 0]
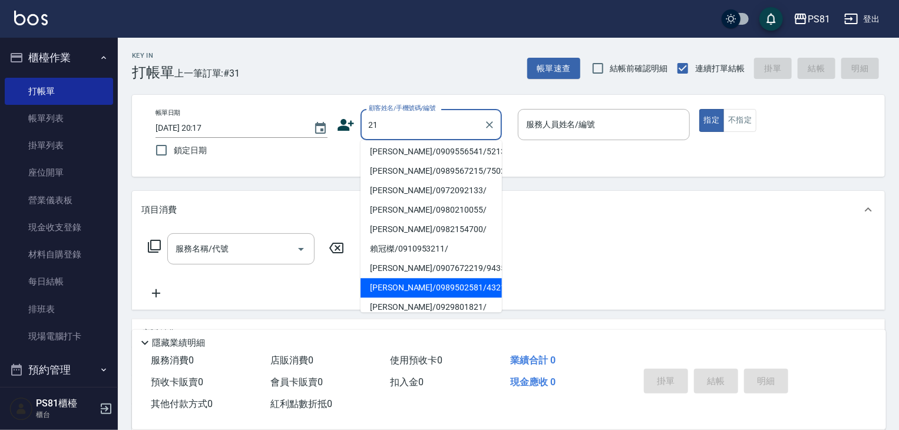
click at [396, 278] on li "廖英棋/0989502581/4321" at bounding box center [430, 287] width 141 height 19
type input "廖英棋/0989502581/4321"
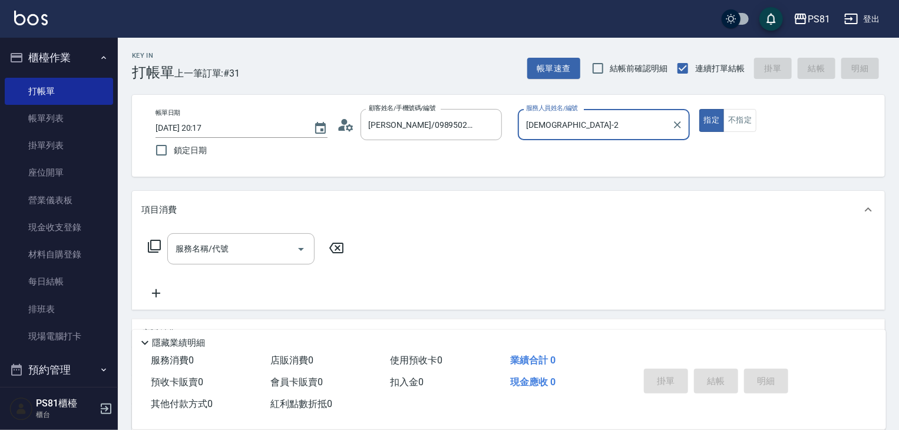
click at [535, 127] on input "采蓮-2" at bounding box center [595, 124] width 144 height 21
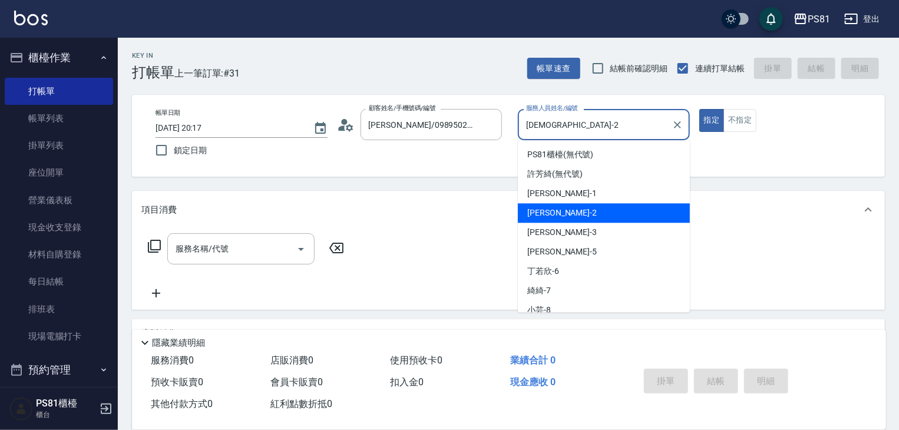
click at [535, 127] on input "采蓮-2" at bounding box center [595, 124] width 144 height 21
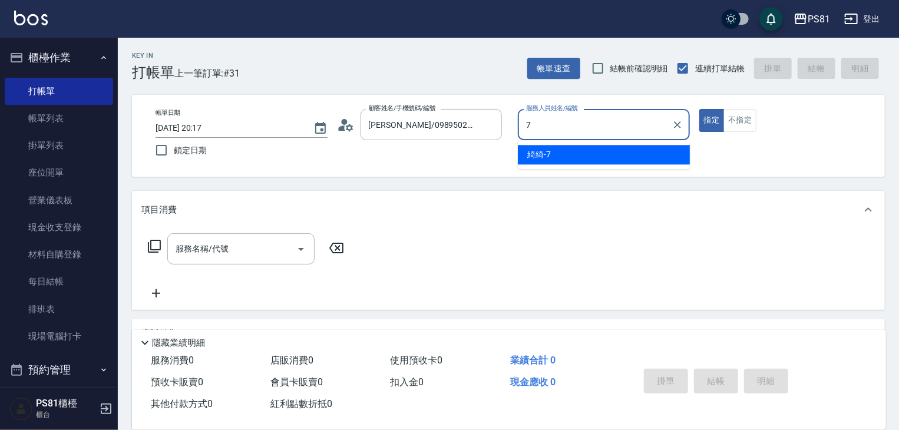
type input "綺綺-7"
type button "true"
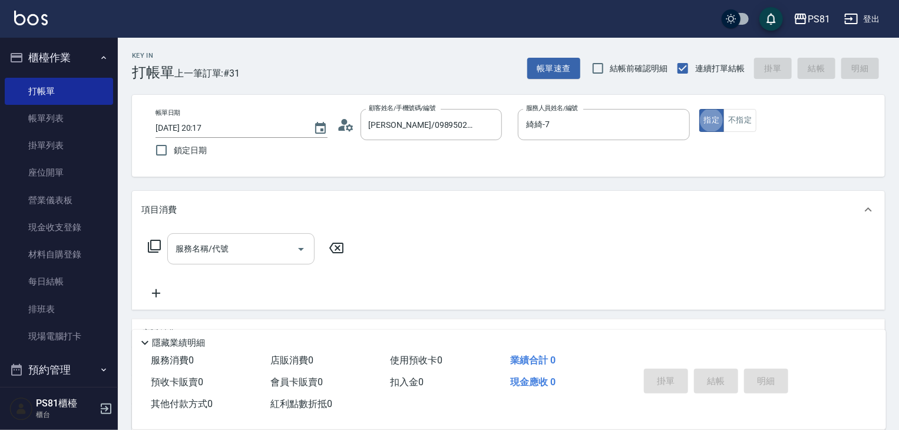
click at [240, 249] on input "服務名稱/代號" at bounding box center [232, 249] width 119 height 21
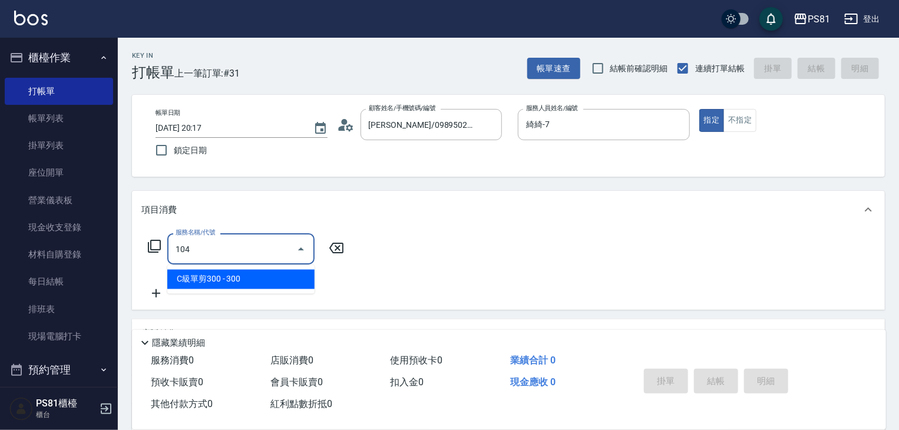
type input "C級單剪300(104)"
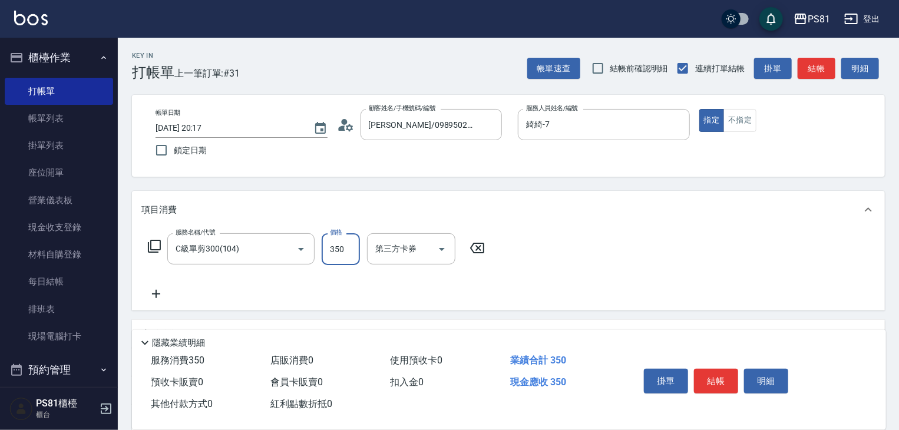
type input "350"
drag, startPoint x: 743, startPoint y: 392, endPoint x: 731, endPoint y: 382, distance: 15.1
click at [727, 378] on button "結帳" at bounding box center [716, 381] width 44 height 25
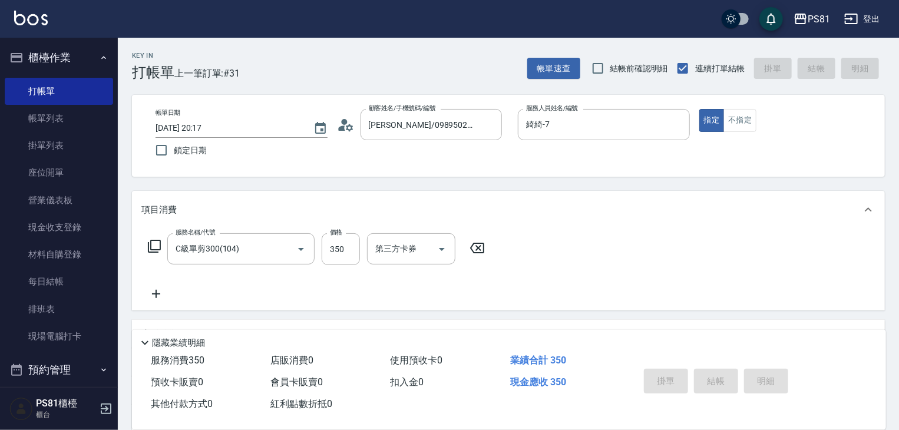
type input "2025/08/21 20:18"
